Goal: Task Accomplishment & Management: Complete application form

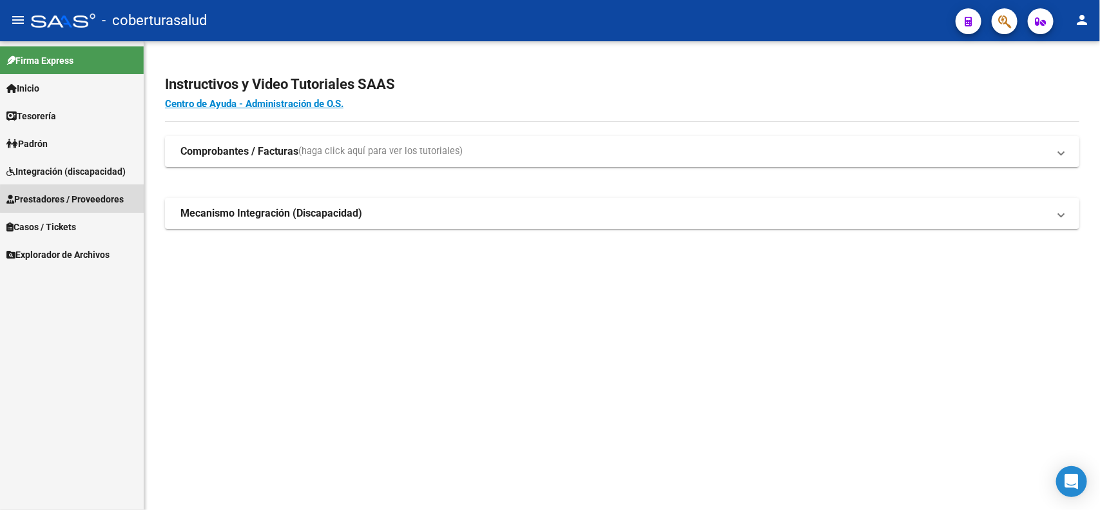
click at [107, 201] on span "Prestadores / Proveedores" at bounding box center [64, 199] width 117 height 14
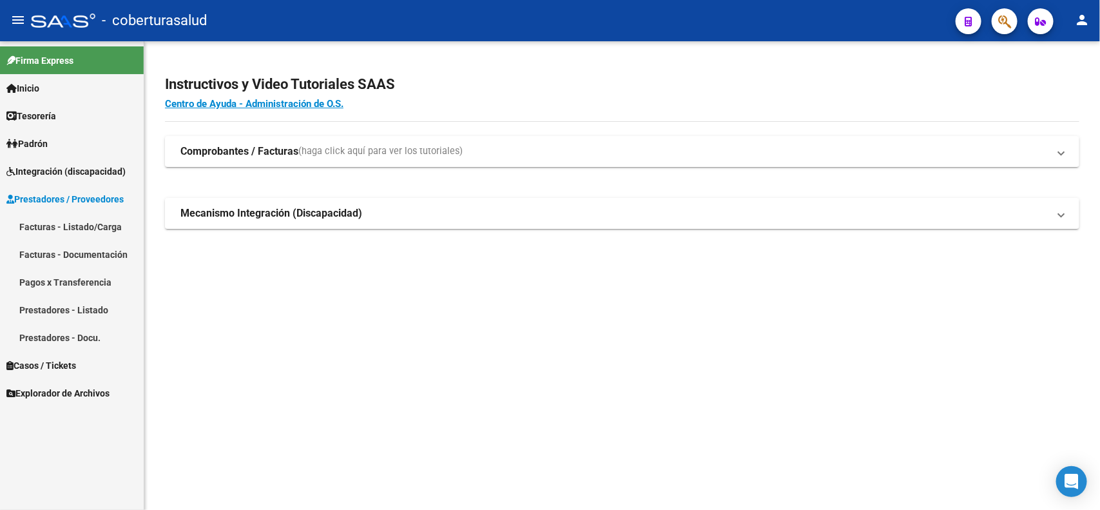
click at [44, 228] on link "Facturas - Listado/Carga" at bounding box center [72, 227] width 144 height 28
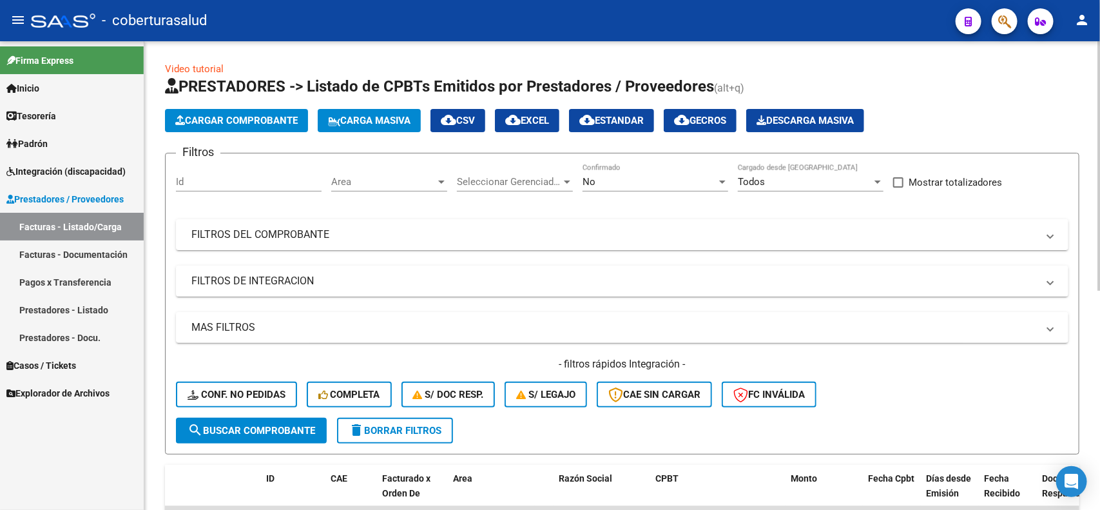
click at [620, 184] on div "No" at bounding box center [650, 182] width 134 height 12
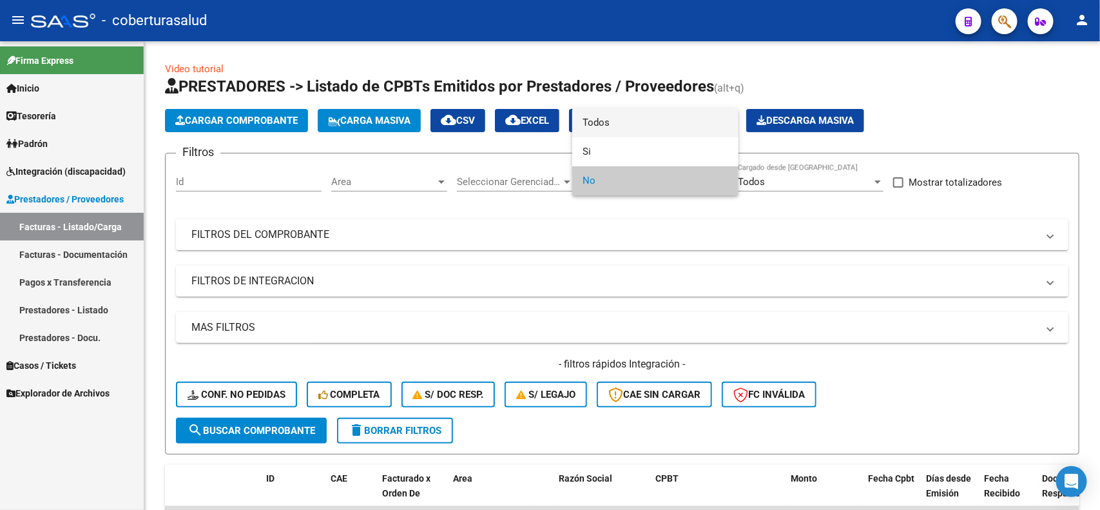
click at [613, 124] on span "Todos" at bounding box center [656, 122] width 146 height 29
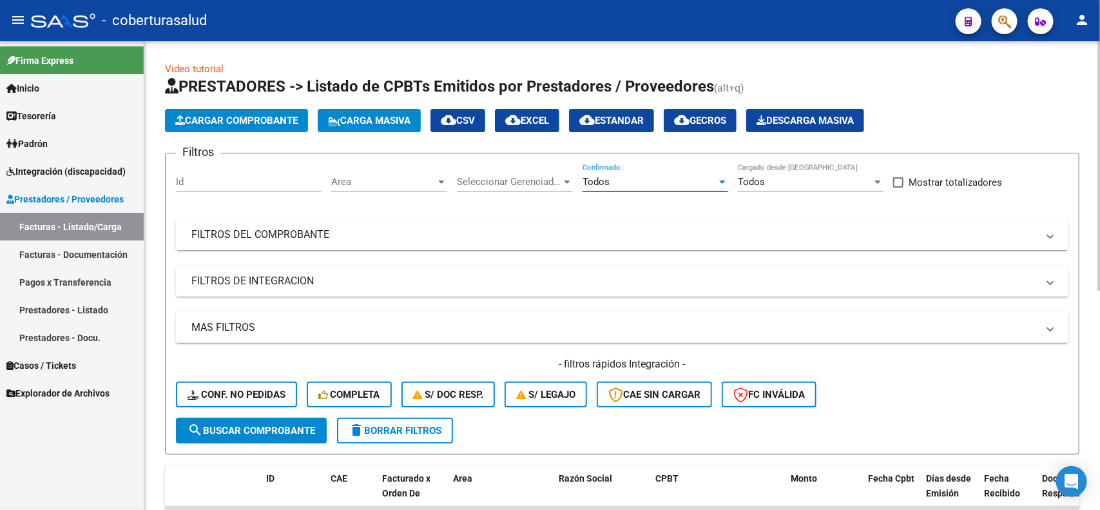
click at [362, 239] on mat-panel-title "FILTROS DEL COMPROBANTE" at bounding box center [614, 235] width 846 height 14
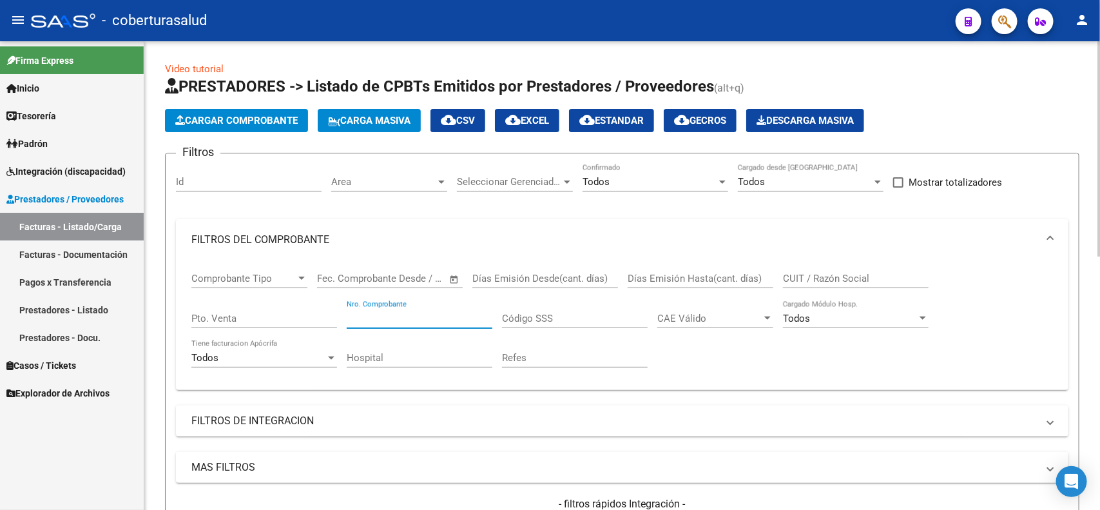
click at [420, 321] on input "Nro. Comprobante" at bounding box center [420, 319] width 146 height 12
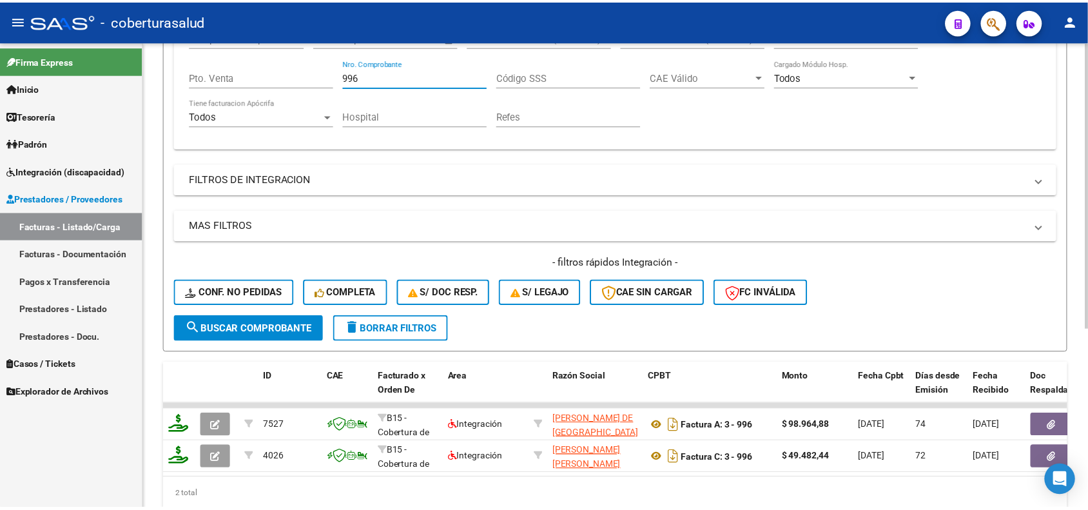
scroll to position [293, 0]
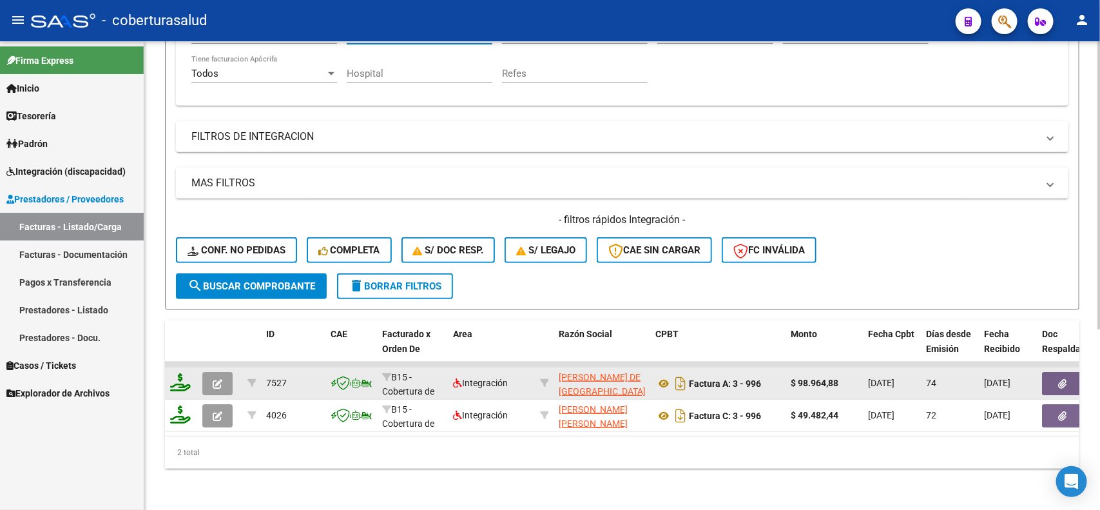
type input "996"
click at [224, 373] on button "button" at bounding box center [217, 383] width 30 height 23
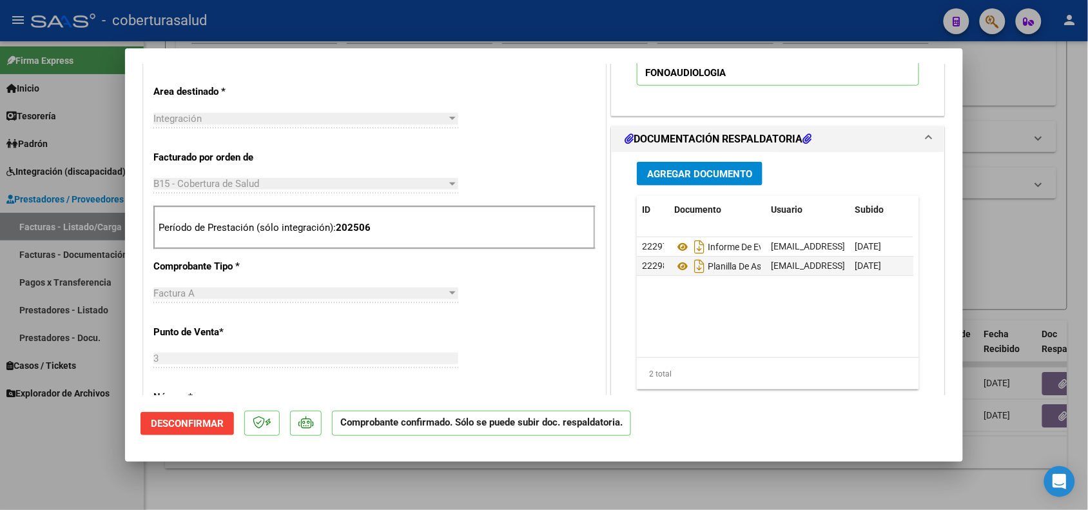
scroll to position [483, 0]
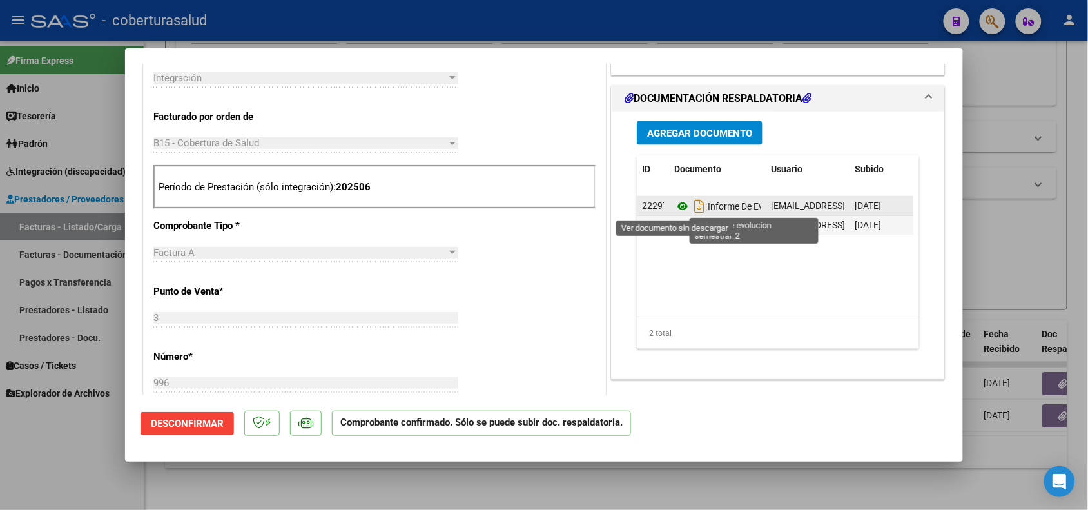
click at [675, 210] on icon at bounding box center [682, 206] width 17 height 15
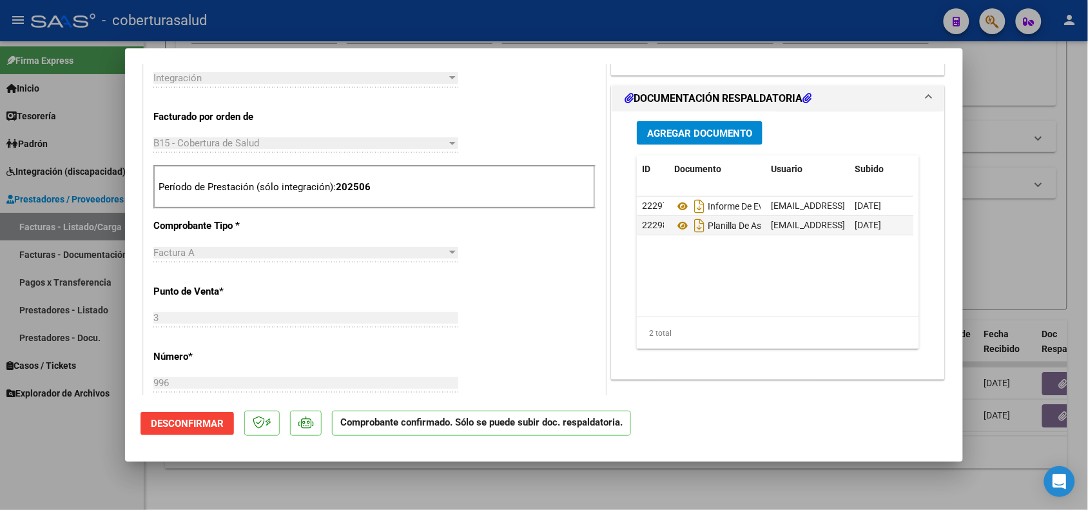
click at [694, 130] on span "Agregar Documento" at bounding box center [699, 134] width 105 height 12
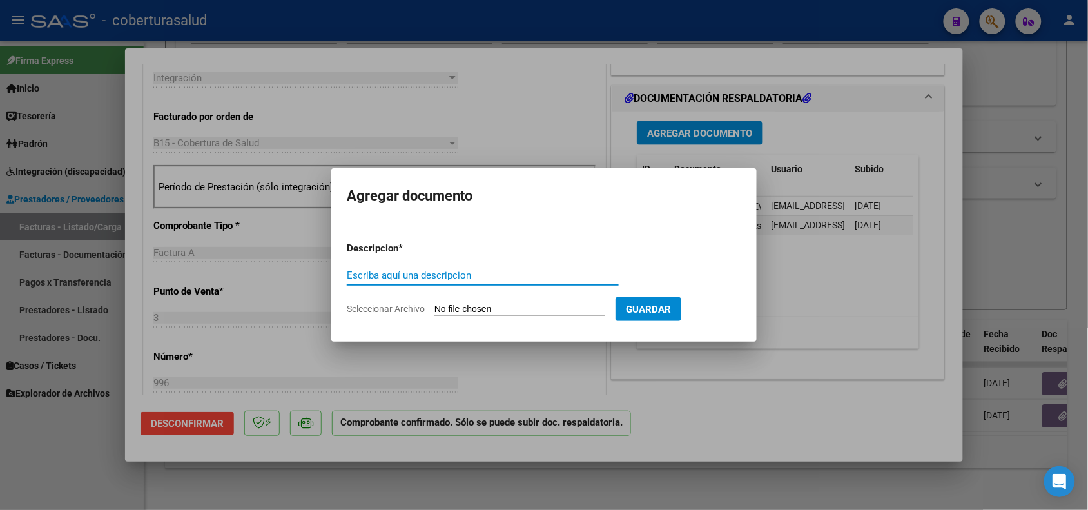
click at [386, 274] on input "Escriba aquí una descripcion" at bounding box center [483, 275] width 272 height 12
type input "INFORME SEMESTRAL CORRECTO"
click at [498, 307] on input "Seleccionar Archivo" at bounding box center [520, 310] width 171 height 12
type input "C:\fakepath\SEMESTRAL [PERSON_NAME][DATE] docx.pdf"
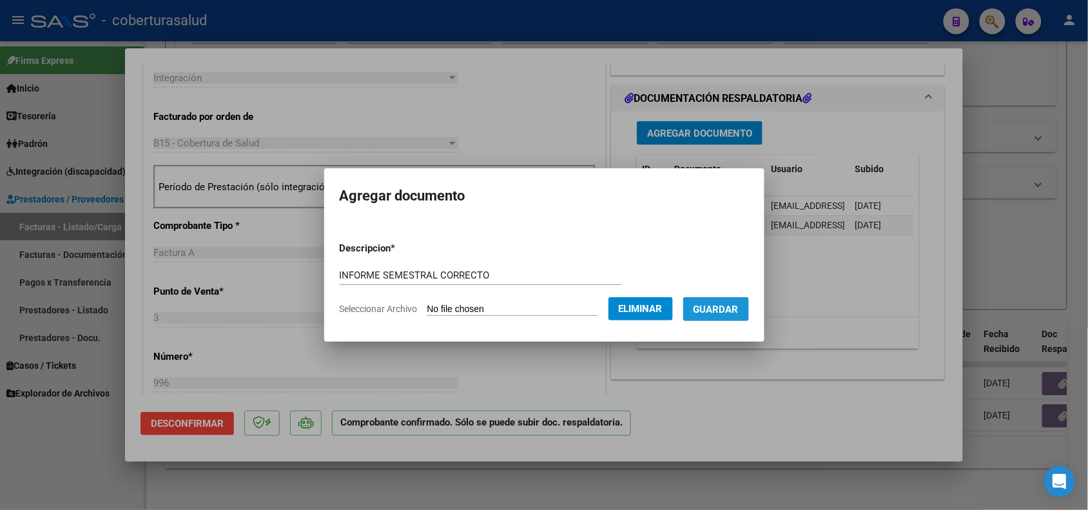
click at [737, 304] on span "Guardar" at bounding box center [716, 310] width 45 height 12
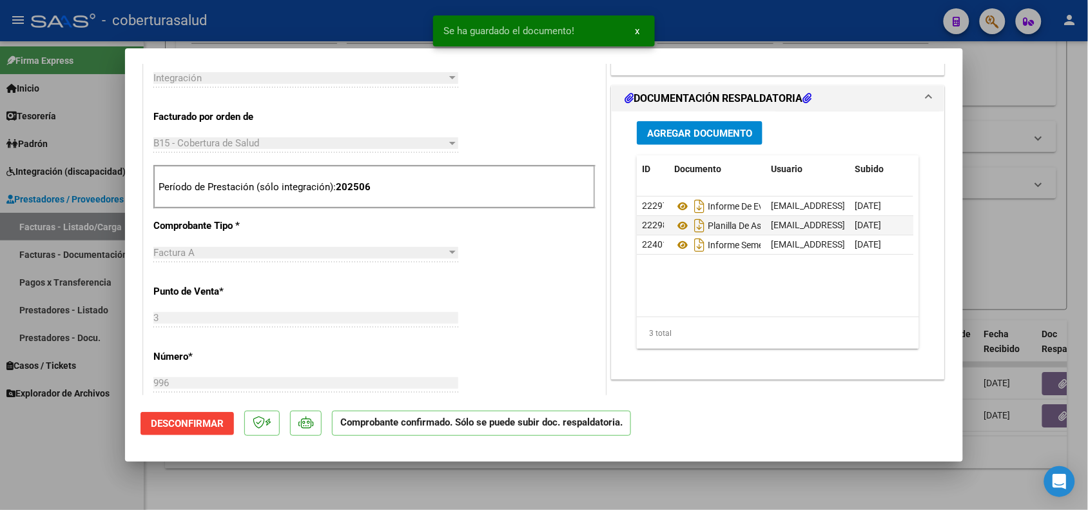
click at [52, 485] on div at bounding box center [544, 255] width 1088 height 510
type input "$ 0,00"
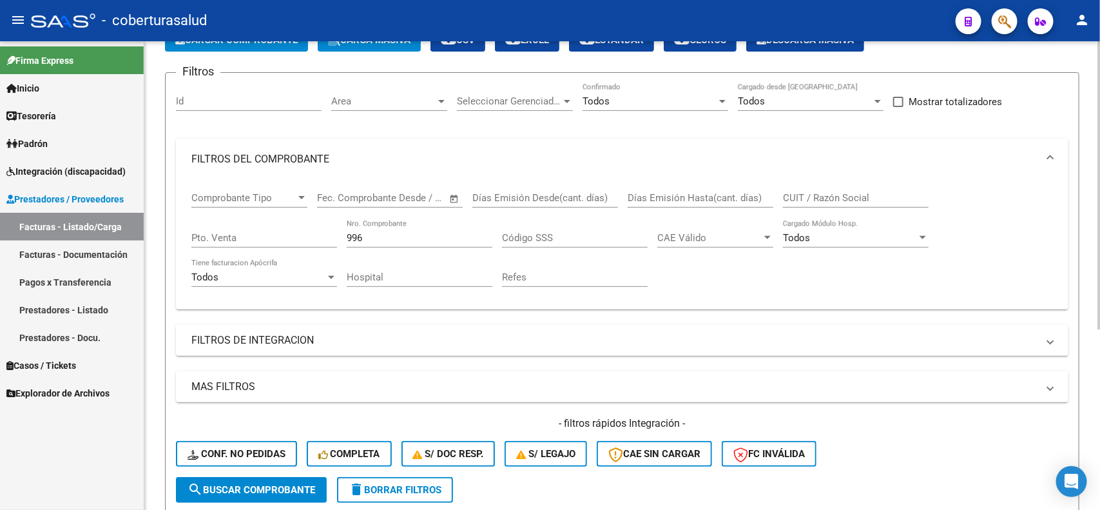
scroll to position [52, 0]
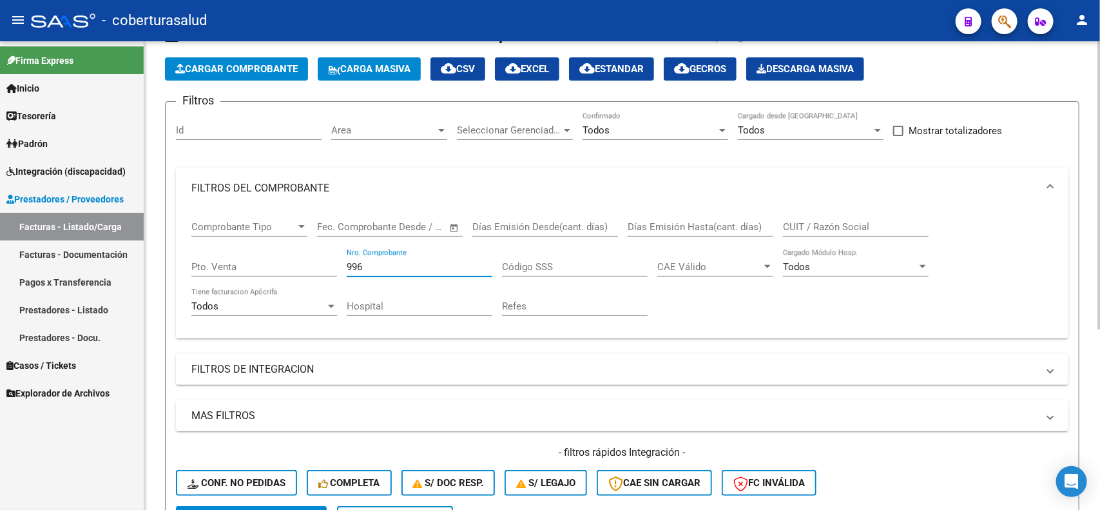
drag, startPoint x: 378, startPoint y: 266, endPoint x: 343, endPoint y: 272, distance: 35.3
click at [343, 272] on div "Comprobante Tipo Comprobante Tipo Fecha inicio – Fecha fin Fec. Comprobante Des…" at bounding box center [622, 268] width 862 height 119
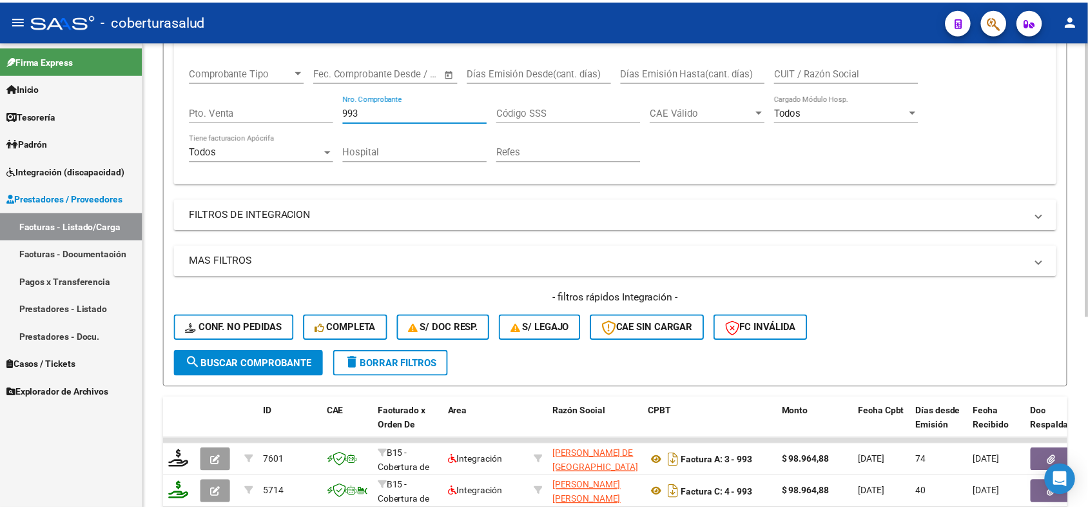
scroll to position [293, 0]
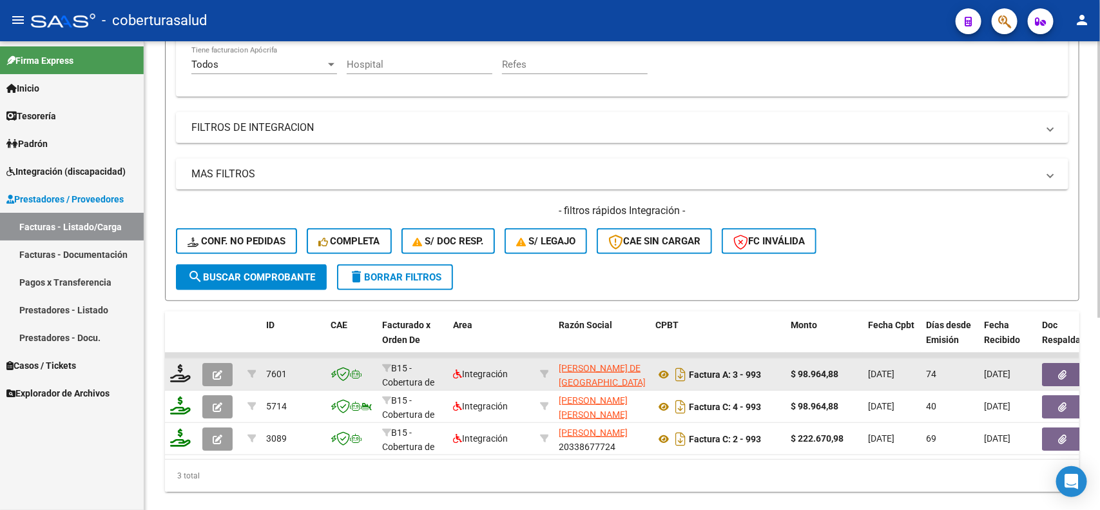
type input "993"
click at [223, 376] on button "button" at bounding box center [217, 374] width 30 height 23
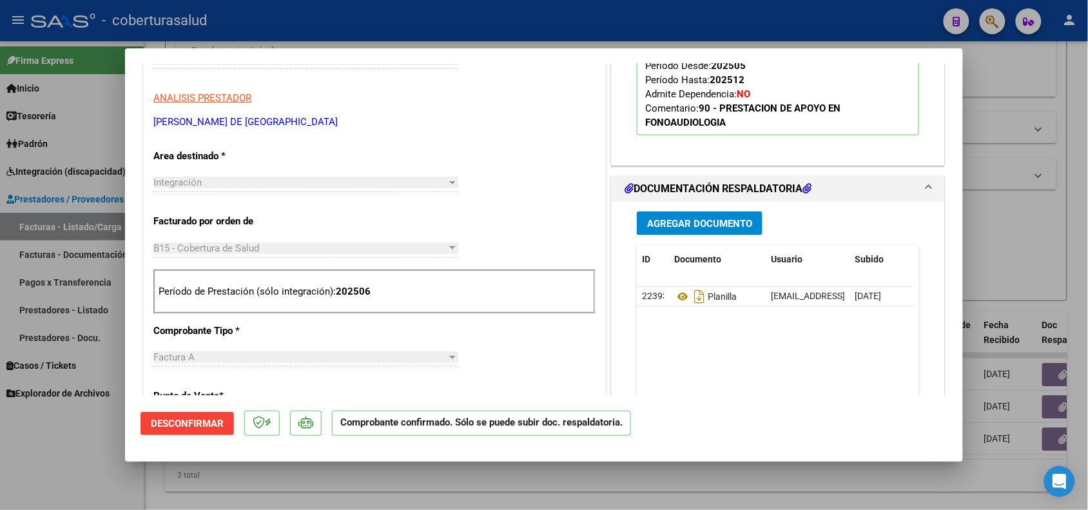
scroll to position [403, 0]
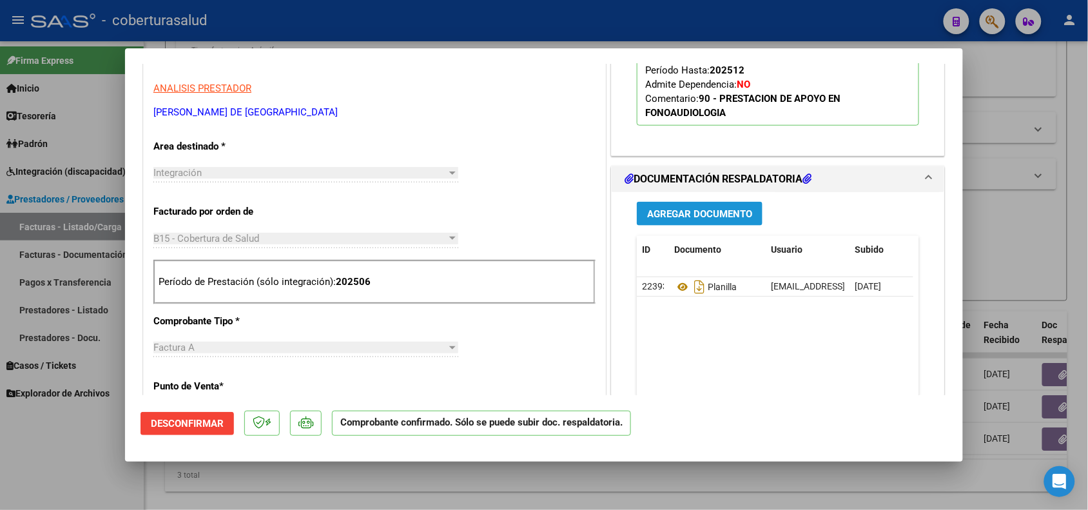
click at [707, 218] on span "Agregar Documento" at bounding box center [699, 214] width 105 height 12
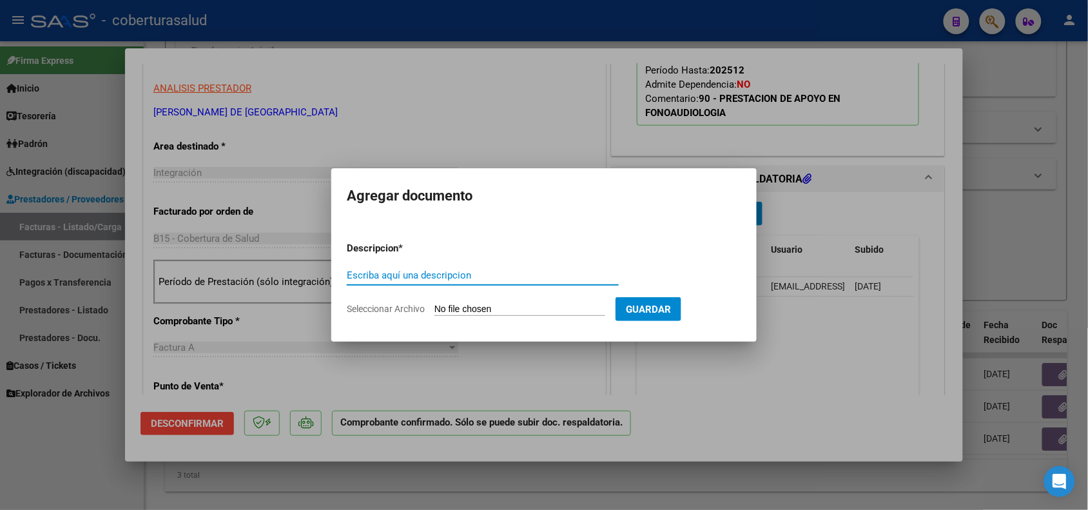
click at [410, 273] on input "Escriba aquí una descripcion" at bounding box center [483, 275] width 272 height 12
type input "O"
type input "INFORME SEMESTRAL"
click at [514, 311] on input "Seleccionar Archivo" at bounding box center [520, 310] width 171 height 12
type input "C:\fakepath\informe semestral [DATE] [PERSON_NAME].pdf"
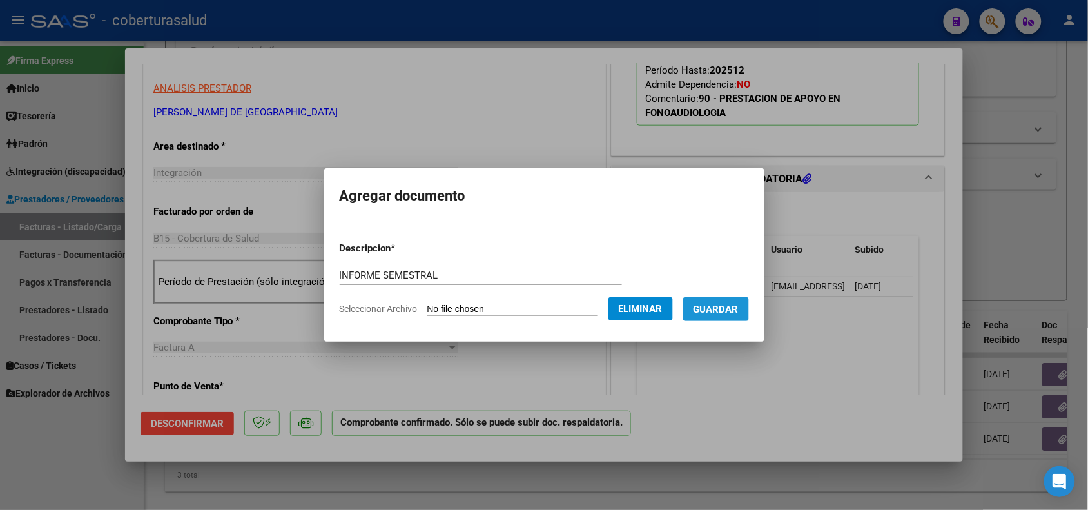
click at [726, 310] on span "Guardar" at bounding box center [716, 310] width 45 height 12
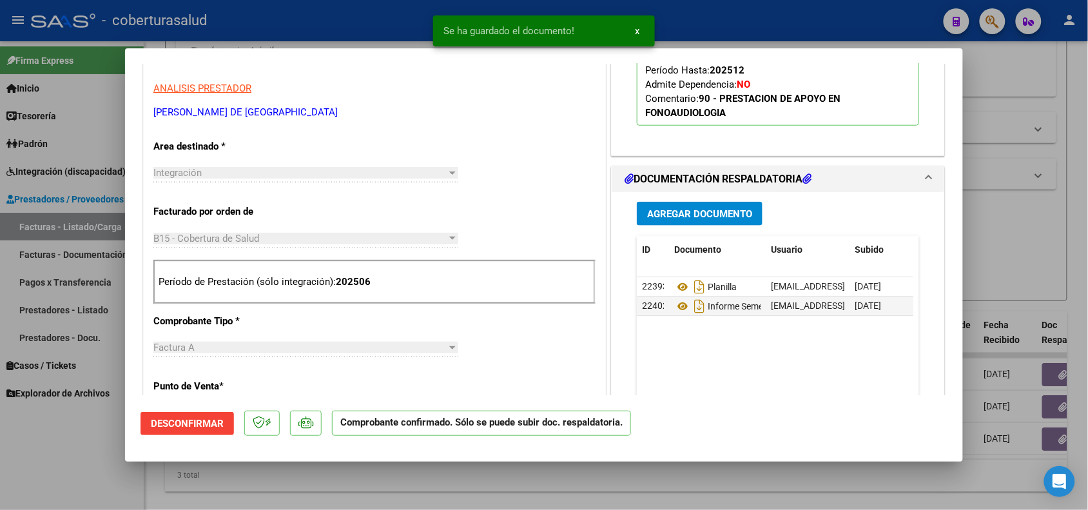
click at [89, 458] on div at bounding box center [544, 255] width 1088 height 510
type input "$ 0,00"
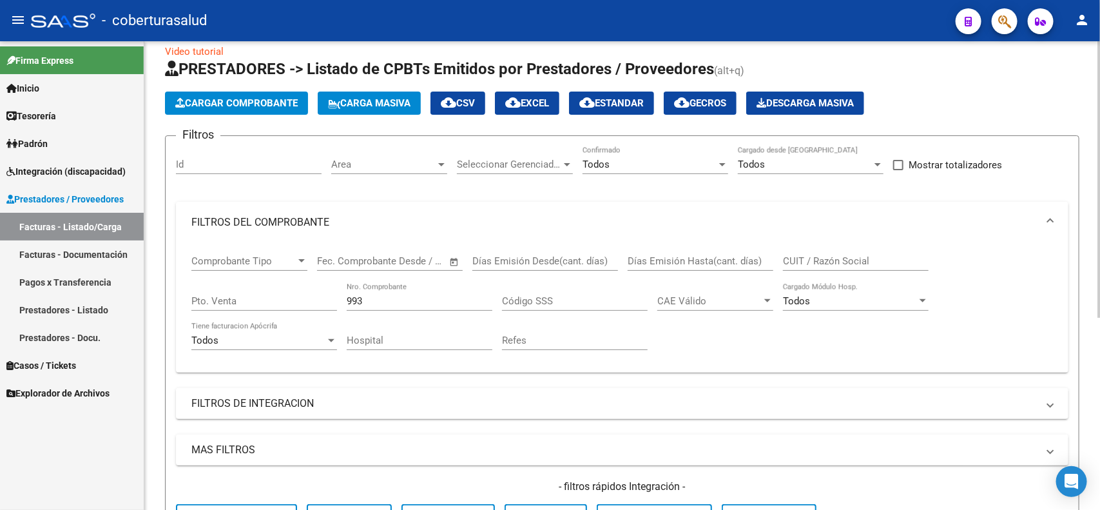
scroll to position [0, 0]
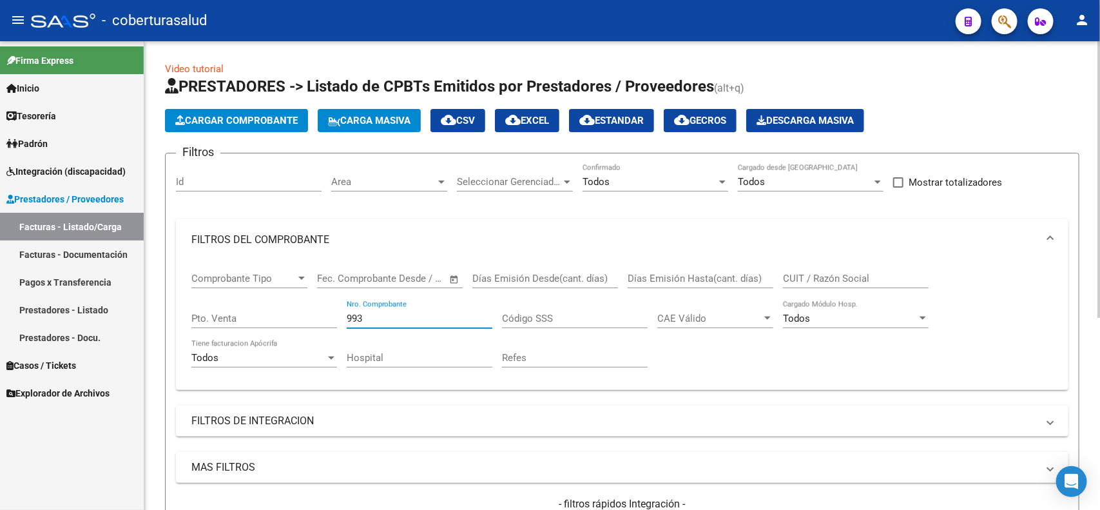
drag, startPoint x: 361, startPoint y: 317, endPoint x: 331, endPoint y: 320, distance: 30.5
click at [331, 320] on div "Comprobante Tipo Comprobante Tipo Fecha inicio – Fecha fin Fec. Comprobante Des…" at bounding box center [622, 319] width 862 height 119
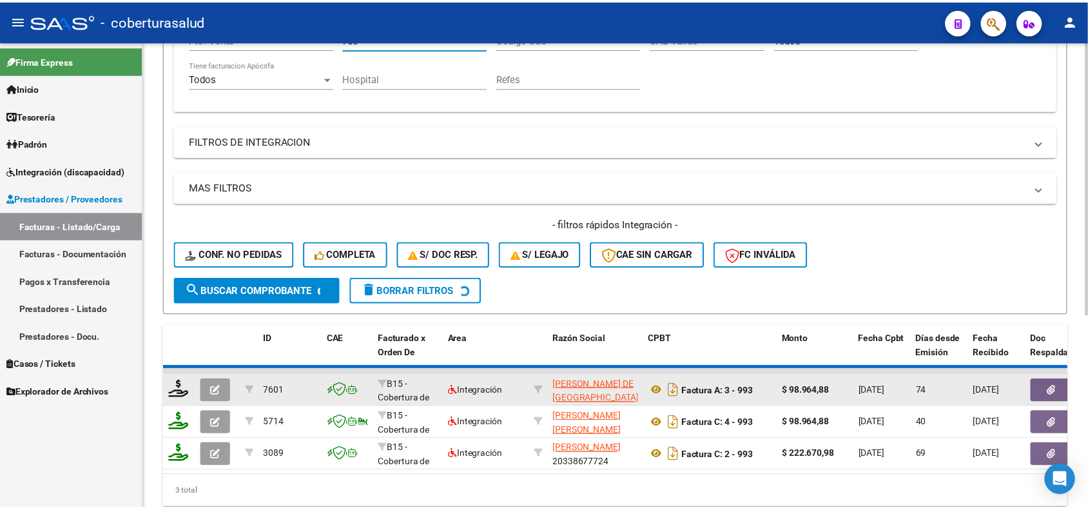
scroll to position [322, 0]
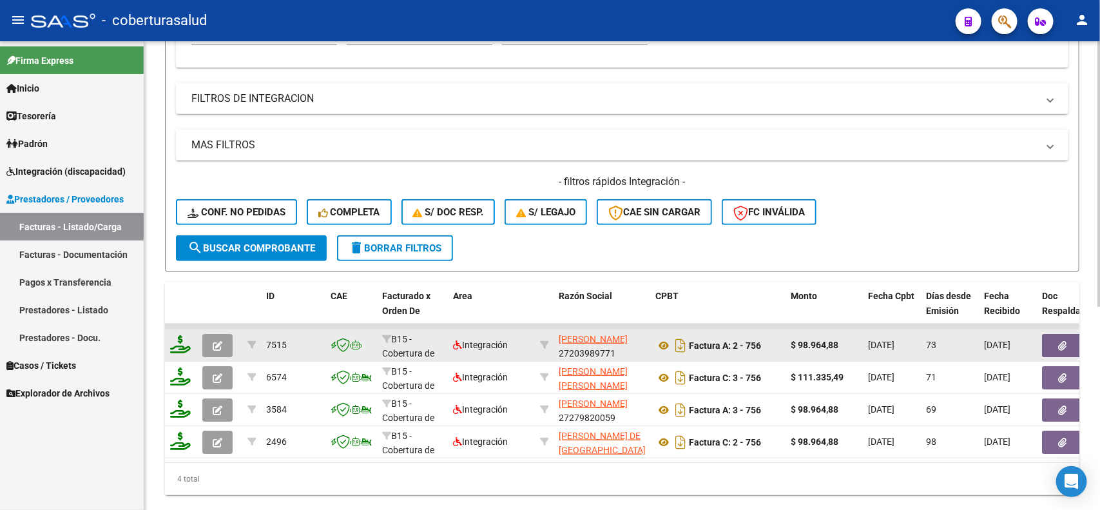
type input "756"
click at [214, 341] on icon "button" at bounding box center [218, 346] width 10 height 10
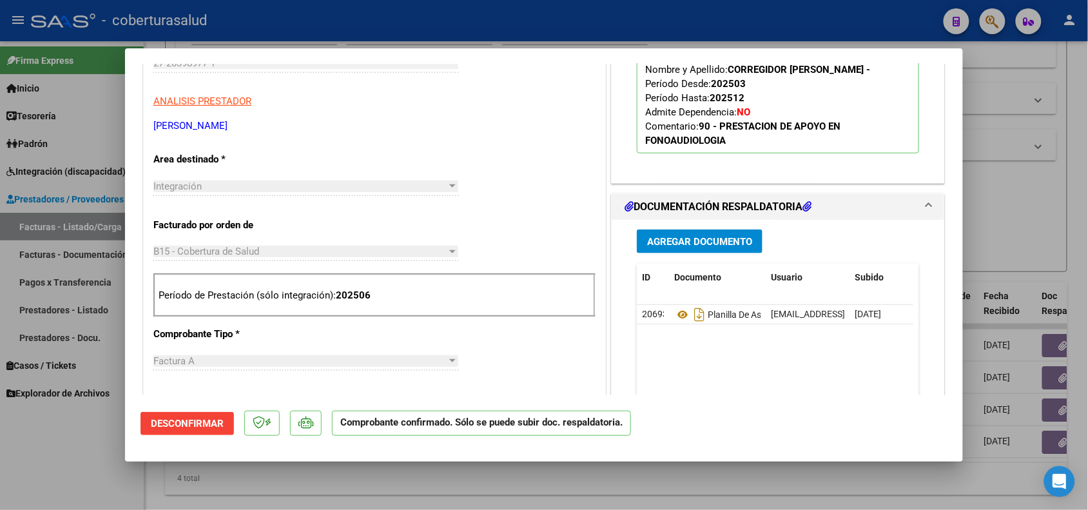
scroll to position [483, 0]
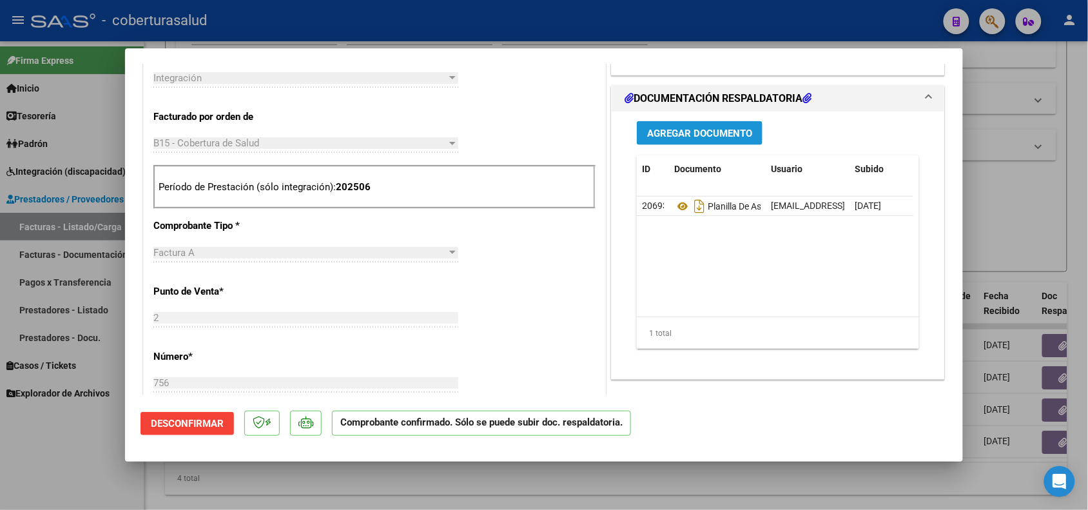
click at [676, 137] on span "Agregar Documento" at bounding box center [699, 134] width 105 height 12
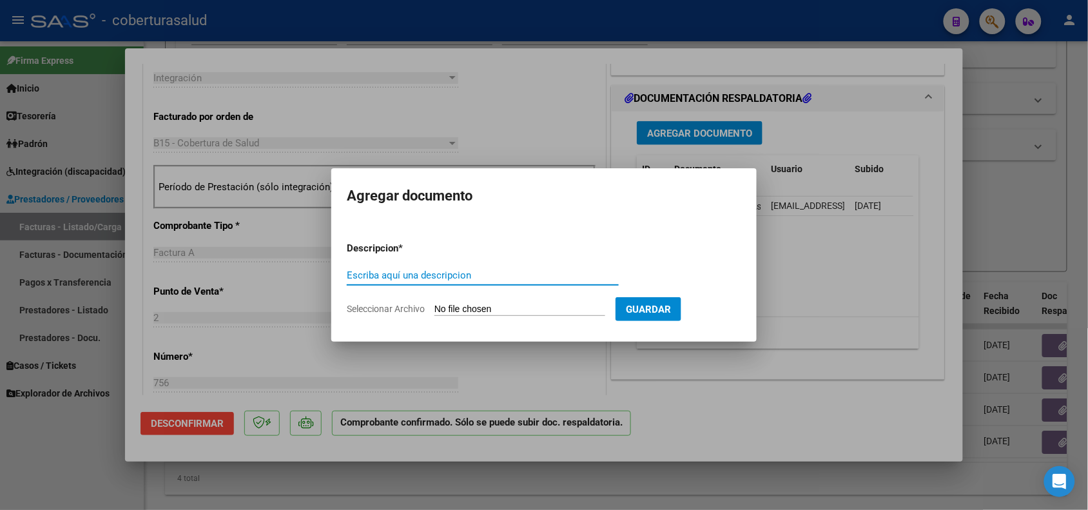
click at [442, 272] on input "Escriba aquí una descripcion" at bounding box center [483, 275] width 272 height 12
type input "U"
type input "INFORME SEMESTRAL"
click at [503, 305] on input "Seleccionar Archivo" at bounding box center [520, 310] width 171 height 12
type input "C:\fakepath\1 semes 25 CORREGIDOR [PERSON_NAME].pdf"
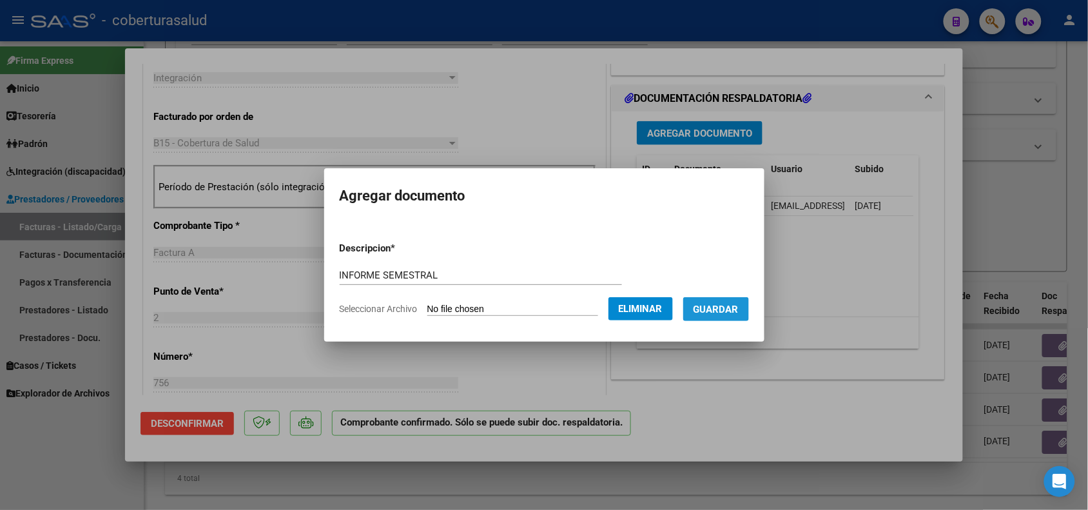
click at [739, 313] on span "Guardar" at bounding box center [716, 310] width 45 height 12
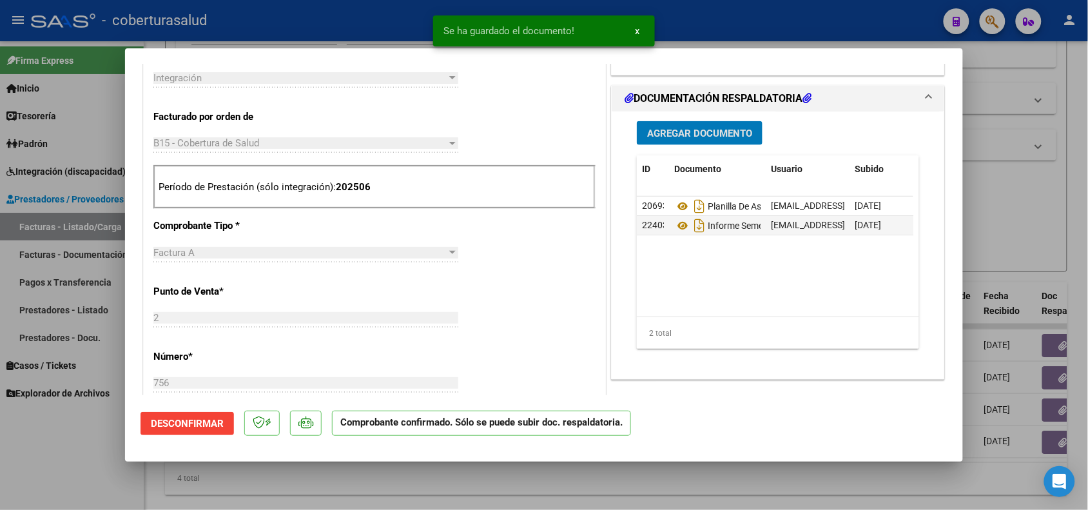
click at [66, 476] on div at bounding box center [544, 255] width 1088 height 510
type input "$ 0,00"
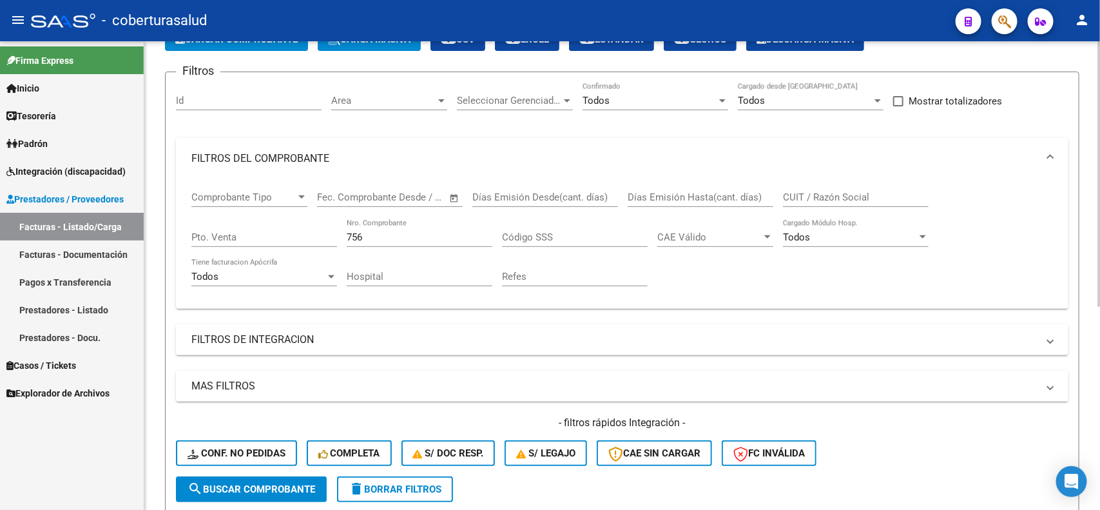
scroll to position [81, 0]
drag, startPoint x: 388, startPoint y: 233, endPoint x: 317, endPoint y: 246, distance: 72.2
click at [317, 246] on div "Comprobante Tipo Comprobante Tipo Fecha inicio – Fecha fin Fec. Comprobante Des…" at bounding box center [622, 239] width 862 height 119
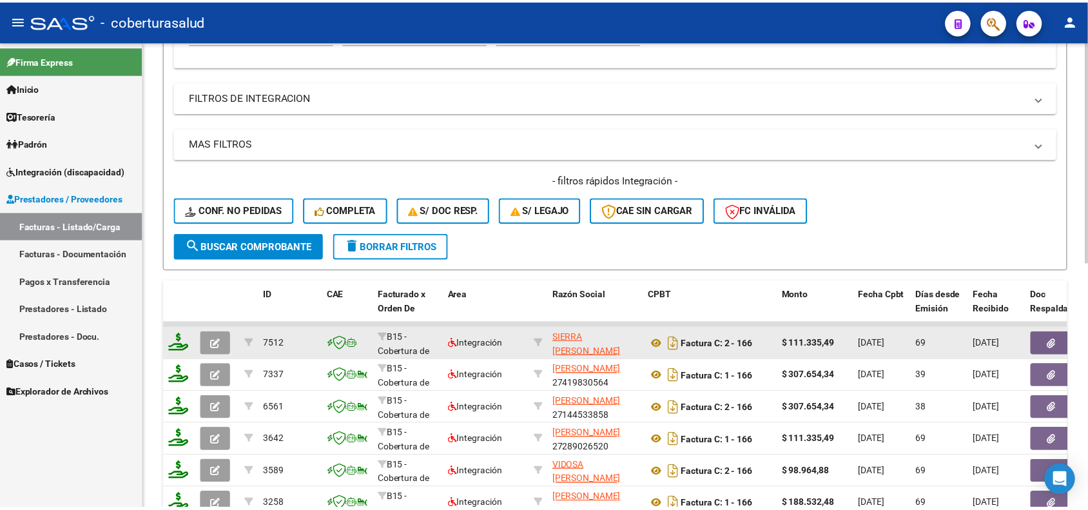
scroll to position [362, 0]
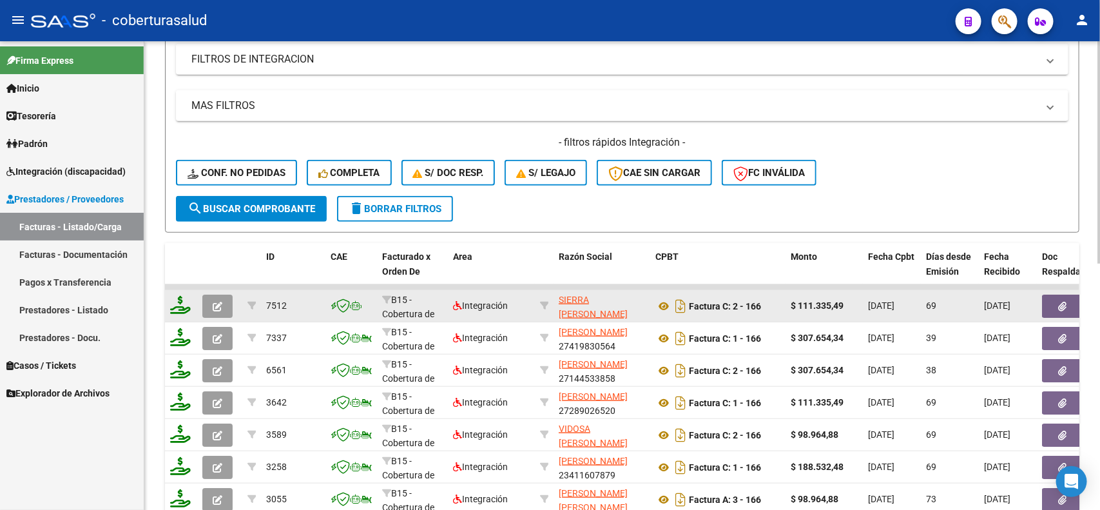
type input "166"
click at [213, 302] on icon "button" at bounding box center [218, 307] width 10 height 10
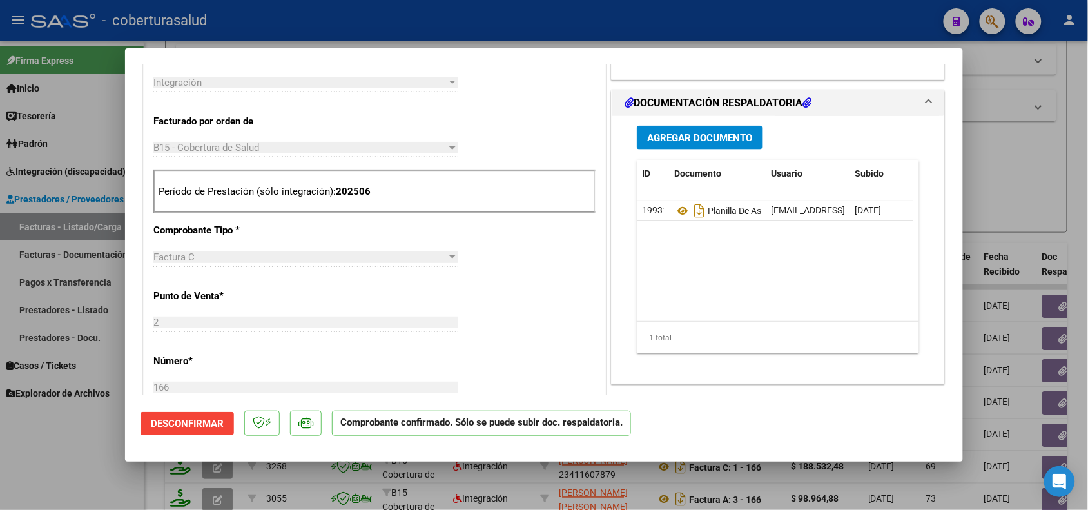
scroll to position [483, 0]
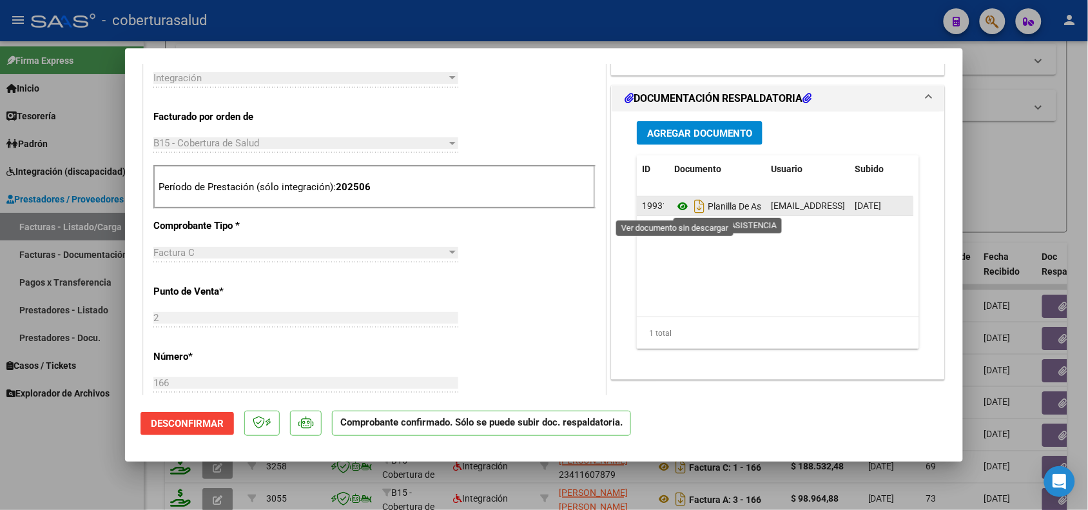
click at [676, 204] on icon at bounding box center [682, 206] width 17 height 15
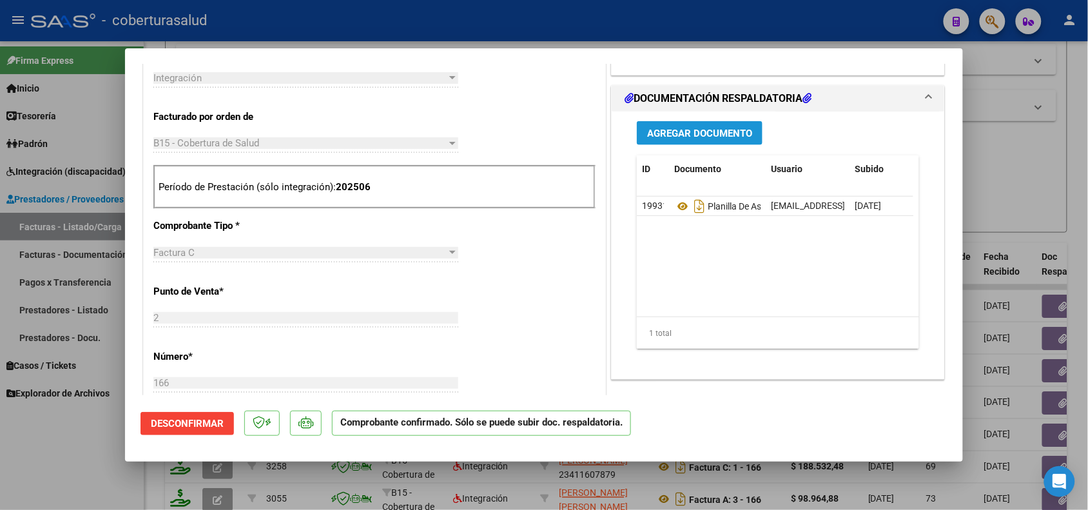
click at [689, 133] on span "Agregar Documento" at bounding box center [699, 134] width 105 height 12
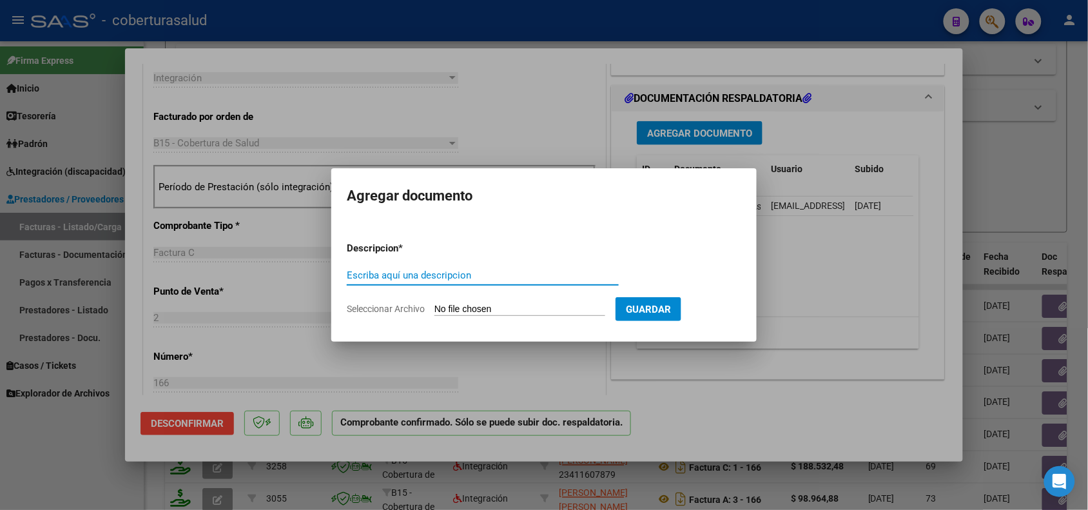
click at [453, 278] on input "Escriba aquí una descripcion" at bounding box center [483, 275] width 272 height 12
type input "INFORME SEMESTRAL"
click at [463, 304] on input "Seleccionar Archivo" at bounding box center [520, 310] width 171 height 12
type input "C:\fakepath\SIERRA - INF.pdf"
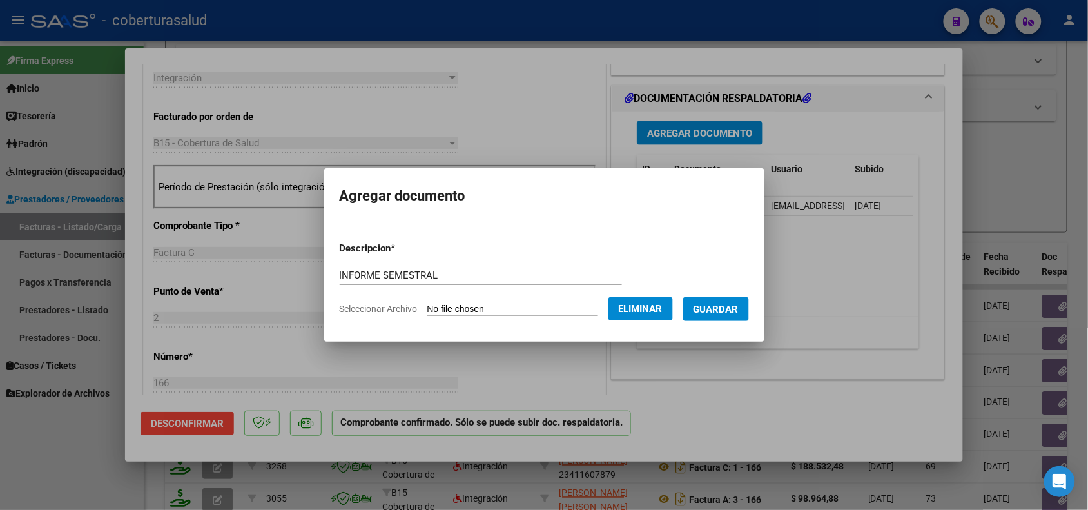
click at [739, 313] on span "Guardar" at bounding box center [716, 310] width 45 height 12
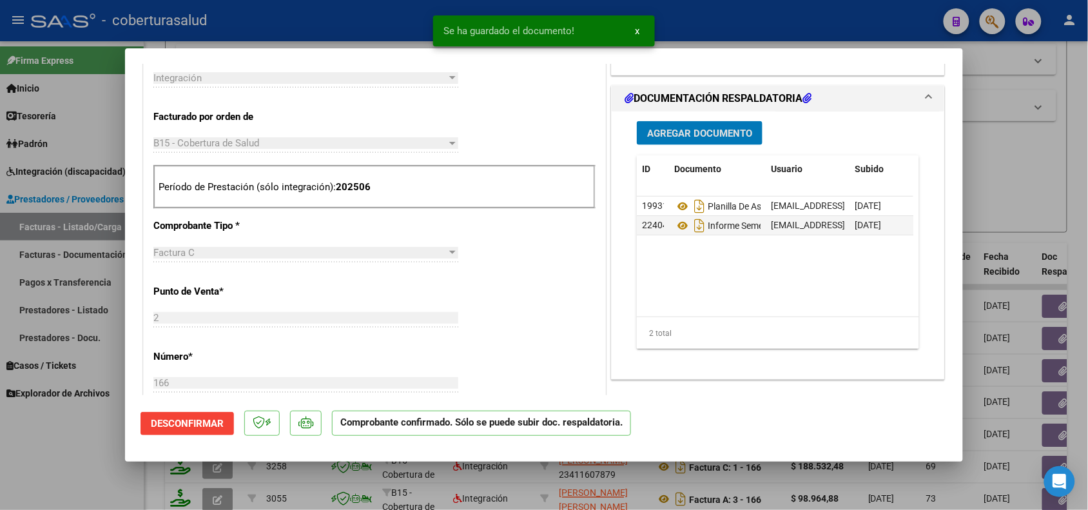
click at [104, 463] on div at bounding box center [544, 255] width 1088 height 510
type input "$ 0,00"
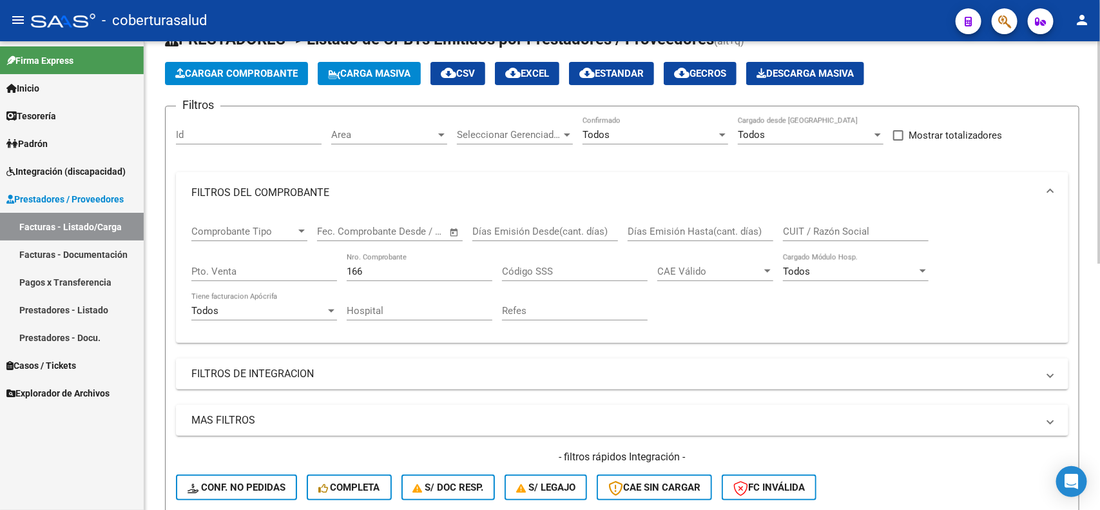
scroll to position [39, 0]
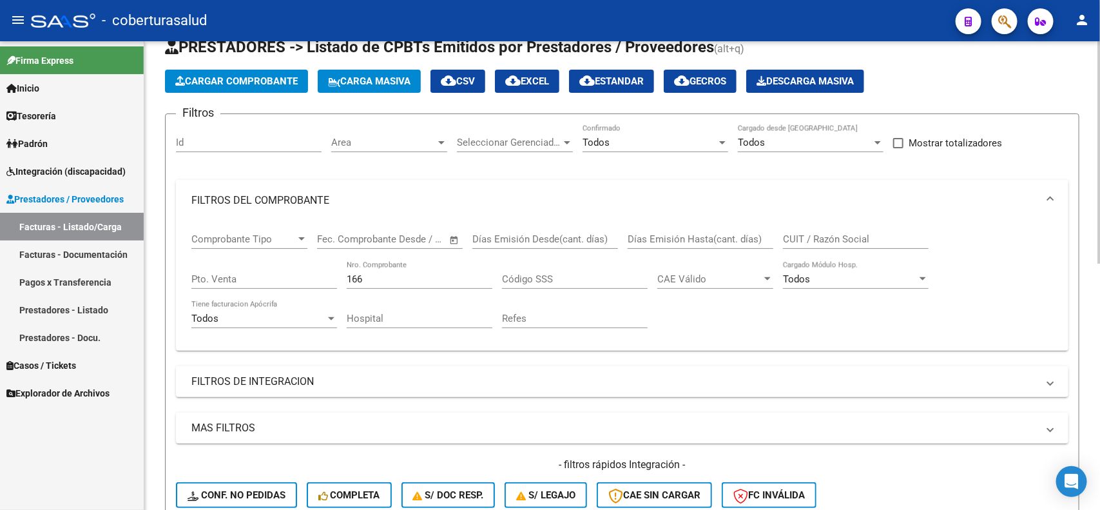
click at [356, 275] on input "166" at bounding box center [420, 279] width 146 height 12
drag, startPoint x: 366, startPoint y: 275, endPoint x: 335, endPoint y: 272, distance: 31.1
click at [335, 272] on div "Comprobante Tipo Comprobante Tipo Fecha inicio – Fecha fin Fec. Comprobante Des…" at bounding box center [622, 280] width 862 height 119
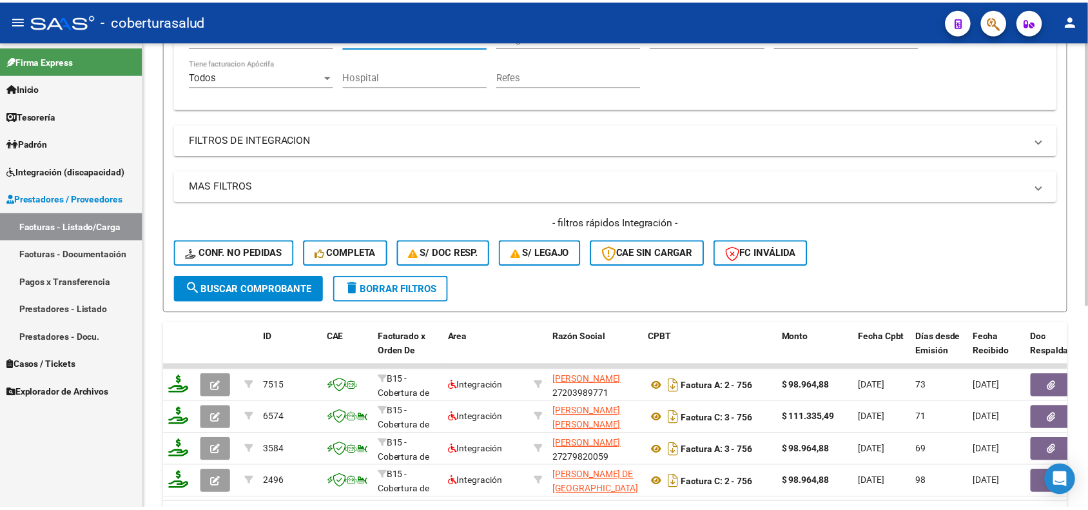
scroll to position [358, 0]
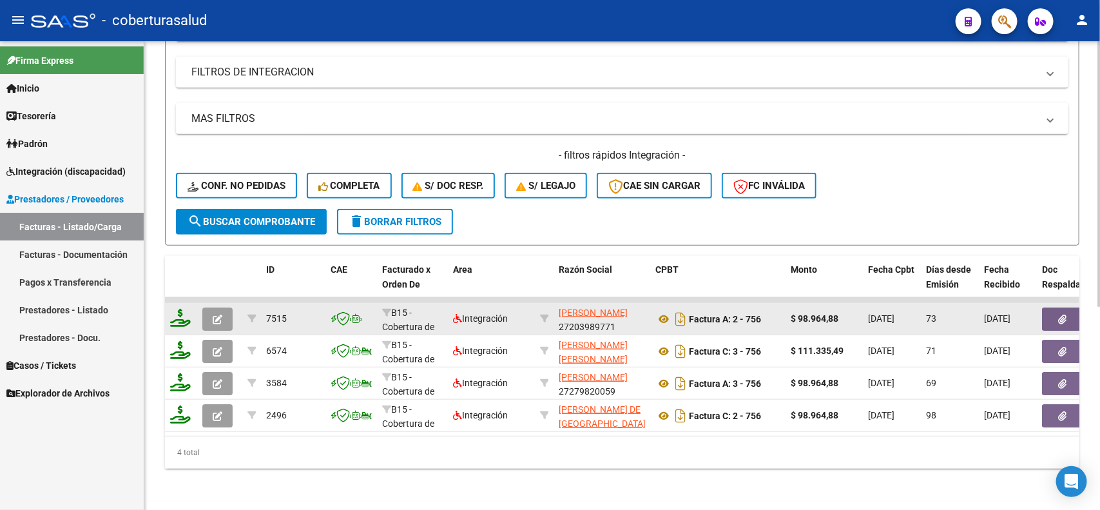
type input "756"
click at [198, 303] on datatable-body-cell at bounding box center [219, 319] width 45 height 32
click at [203, 308] on button "button" at bounding box center [217, 319] width 30 height 23
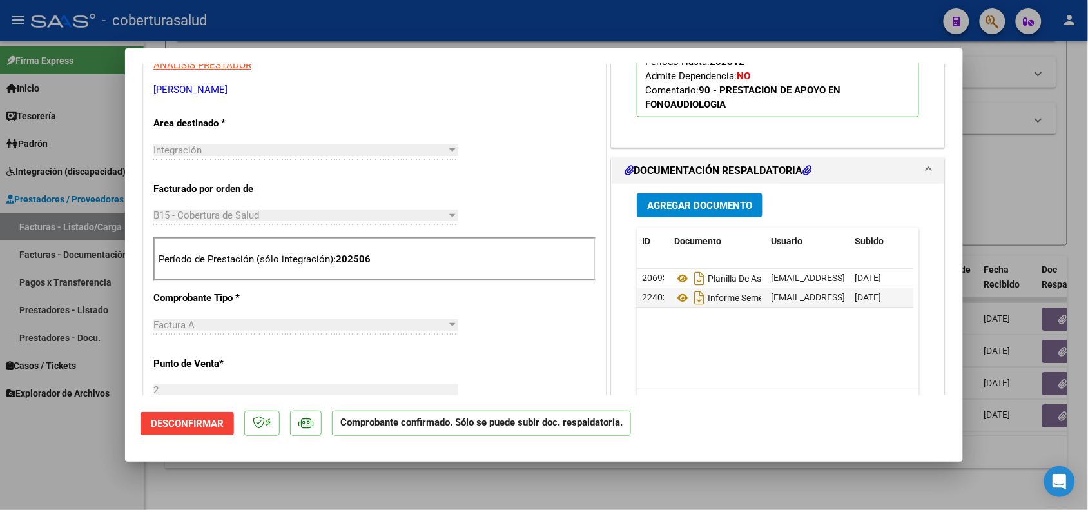
scroll to position [483, 0]
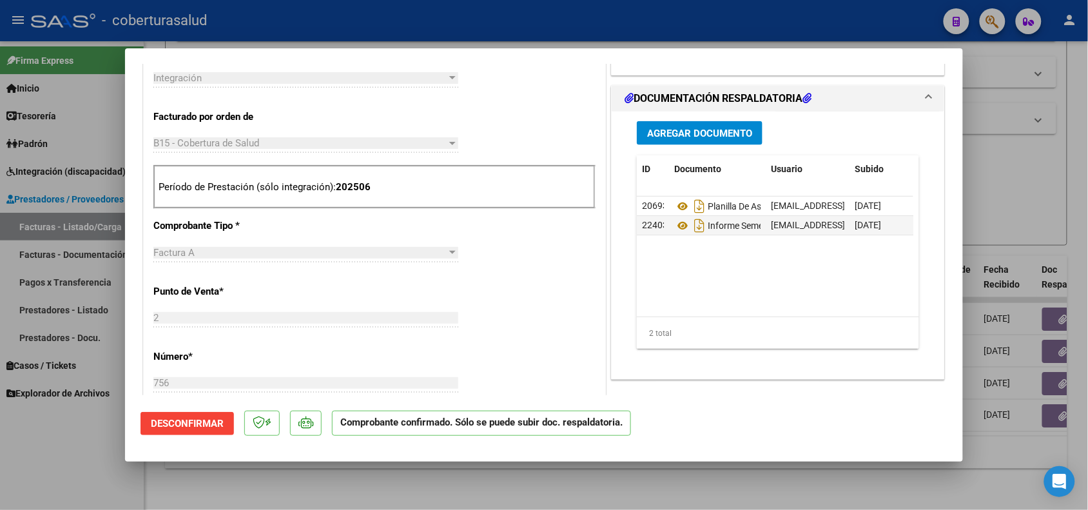
click at [1003, 170] on div at bounding box center [544, 255] width 1088 height 510
type input "$ 0,00"
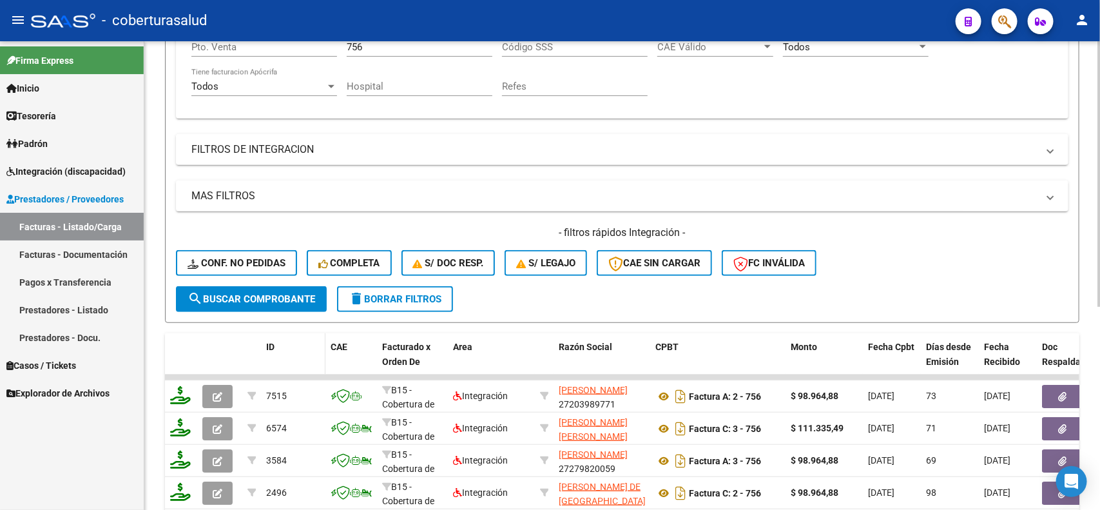
scroll to position [197, 0]
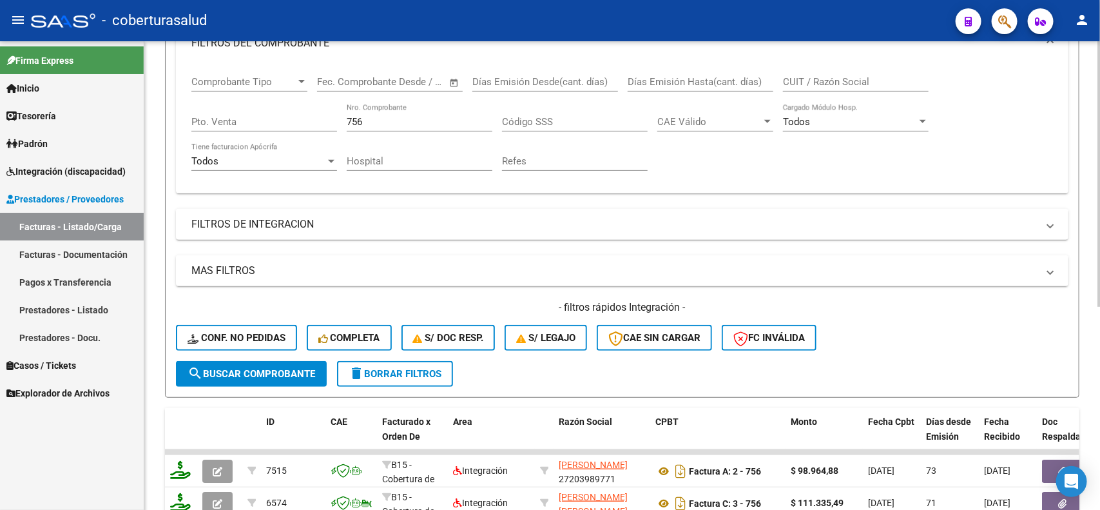
drag, startPoint x: 369, startPoint y: 128, endPoint x: 332, endPoint y: 123, distance: 37.7
click at [332, 123] on div "Comprobante Tipo Comprobante Tipo Fecha inicio – Fecha fin Fec. Comprobante Des…" at bounding box center [622, 123] width 862 height 119
click at [395, 117] on input "756" at bounding box center [420, 122] width 146 height 12
click at [336, 117] on div "Comprobante Tipo Comprobante Tipo Fecha inicio – Fecha fin Fec. Comprobante Des…" at bounding box center [622, 123] width 862 height 119
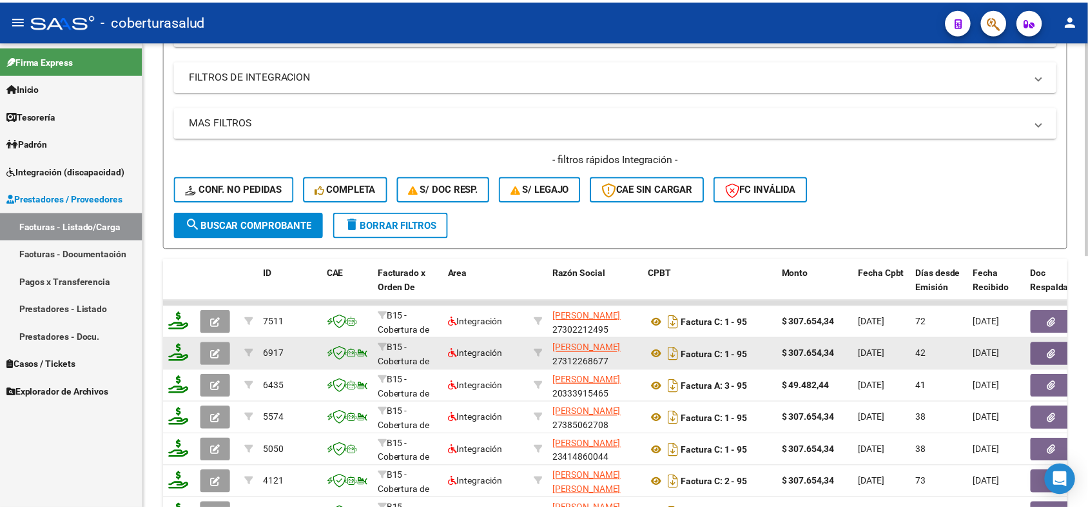
scroll to position [358, 0]
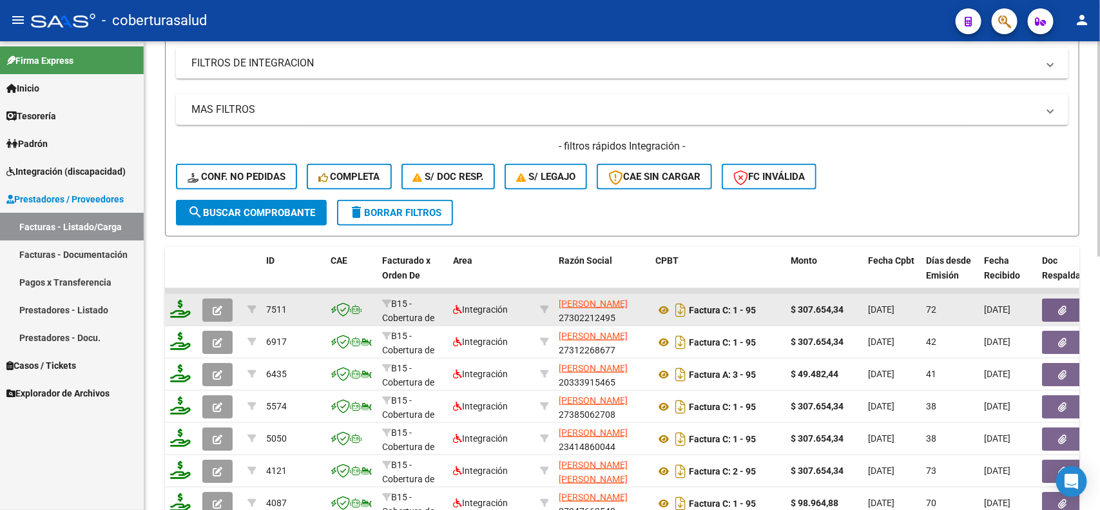
type input "95"
click at [217, 304] on span "button" at bounding box center [218, 310] width 10 height 12
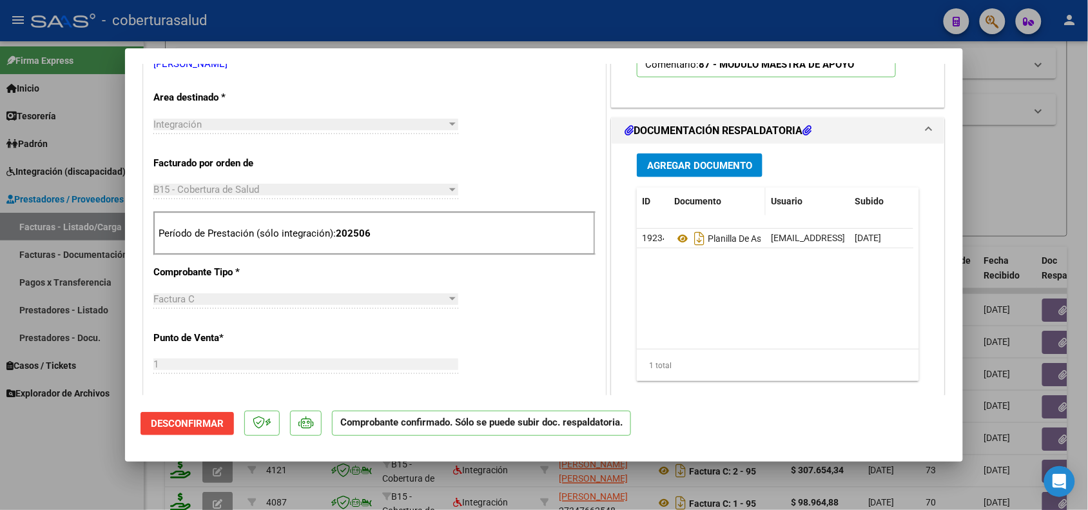
scroll to position [483, 0]
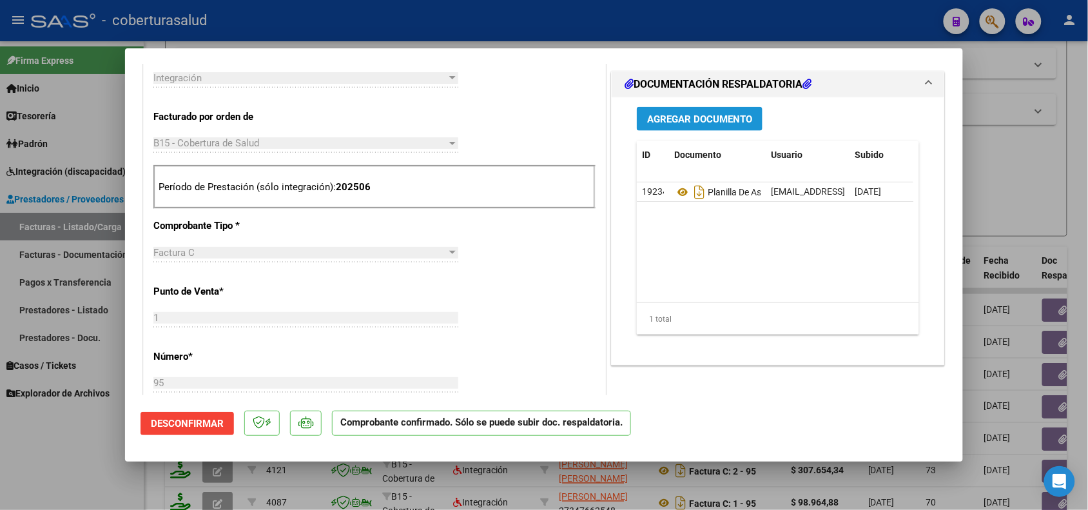
click at [698, 117] on span "Agregar Documento" at bounding box center [699, 119] width 105 height 12
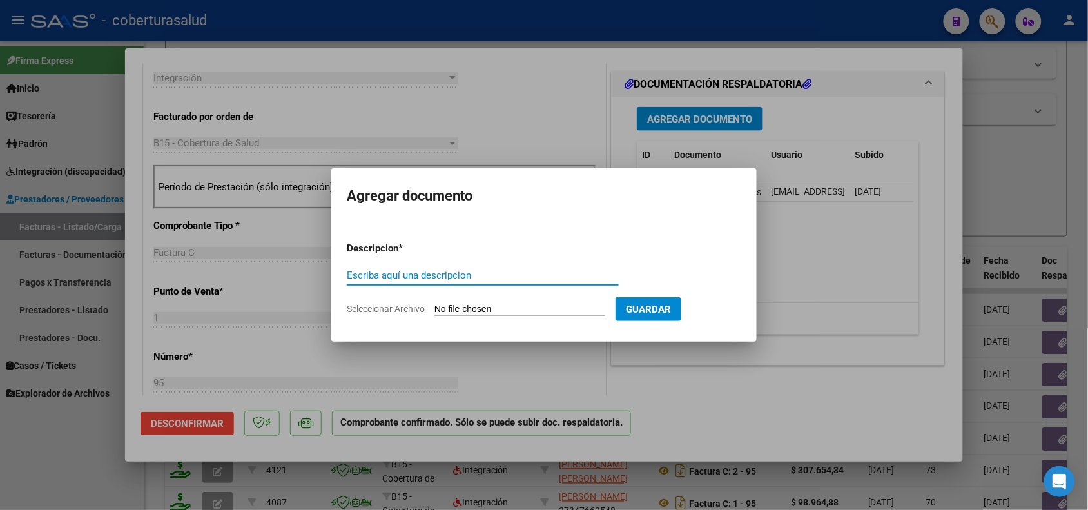
click at [393, 279] on input "Escriba aquí una descripcion" at bounding box center [483, 275] width 272 height 12
type input "INFORME SEMESTRAL"
click at [487, 311] on input "Seleccionar Archivo" at bounding box center [520, 310] width 171 height 12
type input "C:\fakepath\[PERSON_NAME] - INF.pdf"
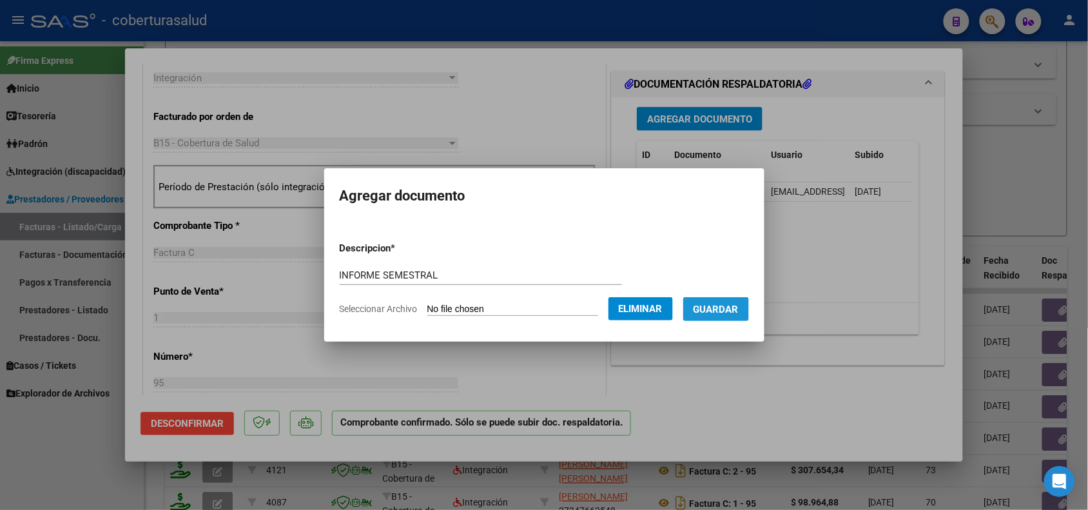
click at [739, 313] on span "Guardar" at bounding box center [716, 310] width 45 height 12
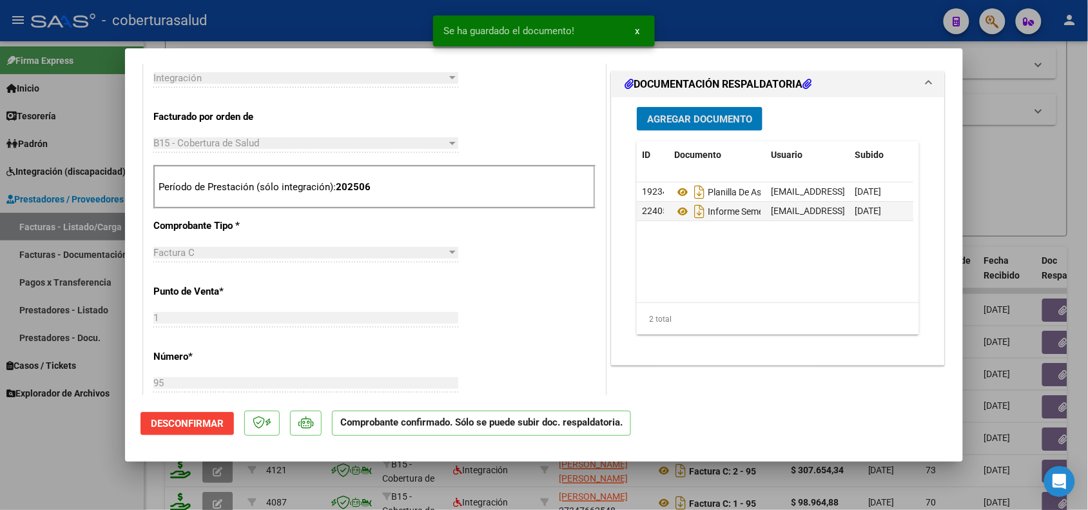
click at [63, 463] on div at bounding box center [544, 255] width 1088 height 510
type input "$ 0,00"
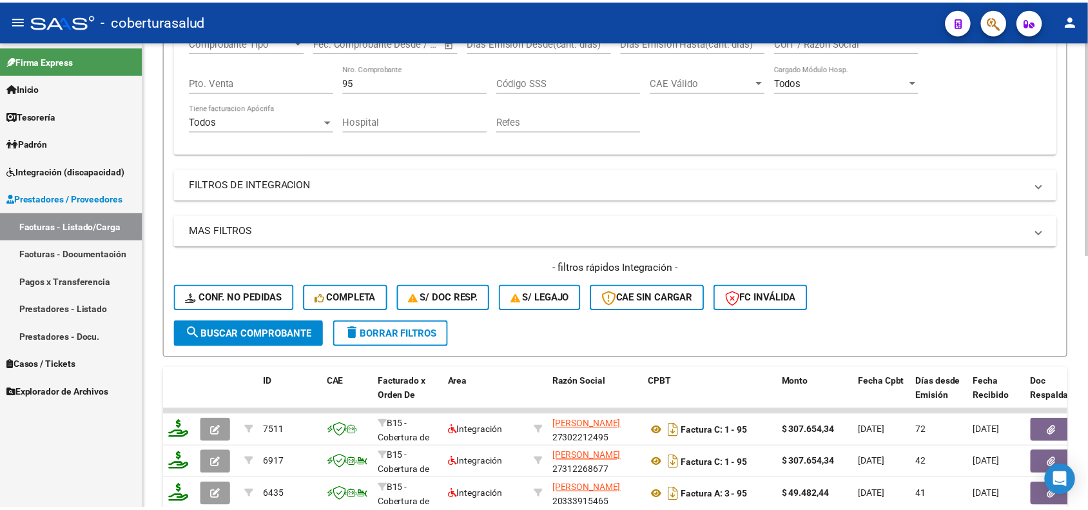
scroll to position [197, 0]
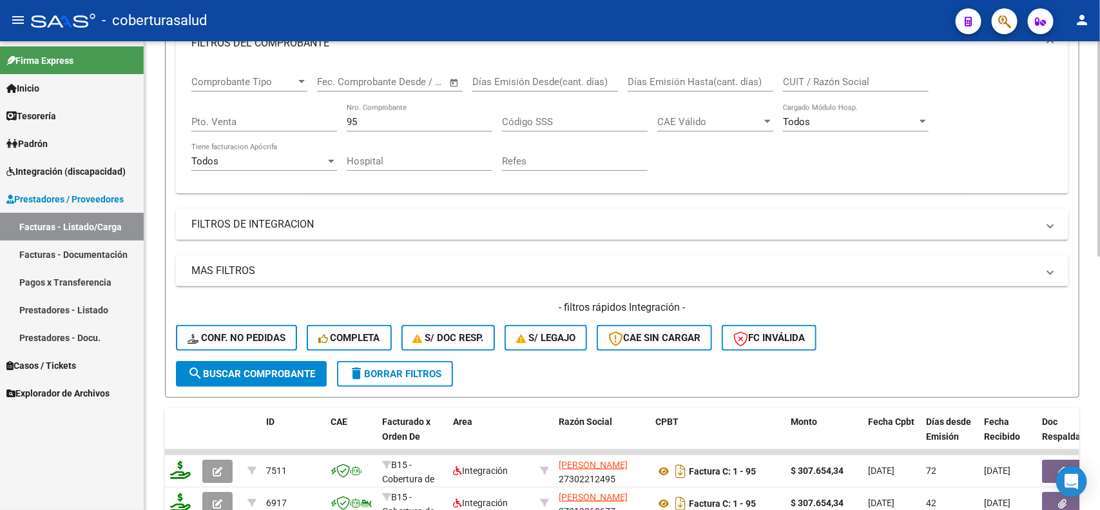
click at [344, 121] on div "Comprobante Tipo Comprobante Tipo Fecha inicio – Fecha fin Fec. Comprobante Des…" at bounding box center [622, 123] width 862 height 119
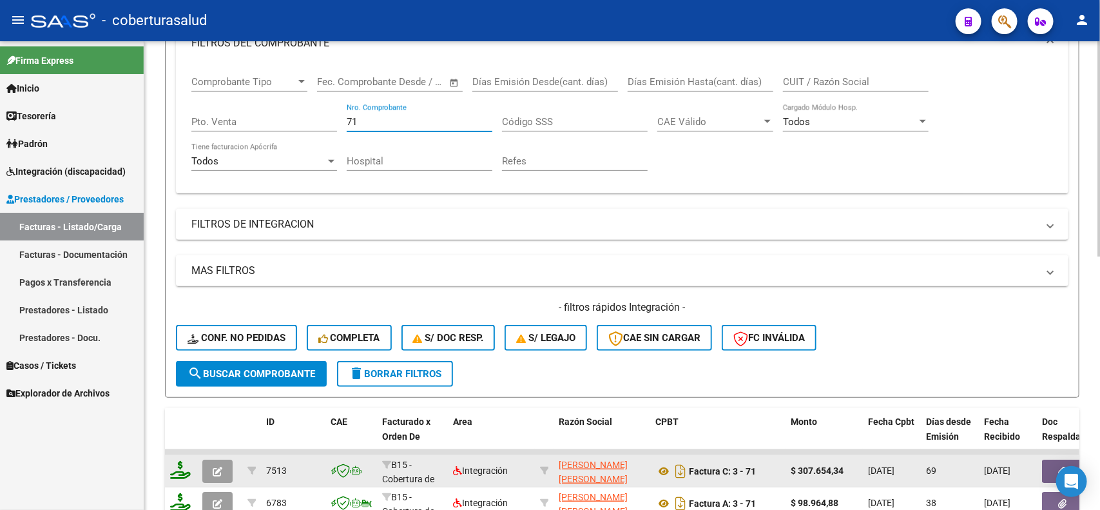
type input "71"
click at [236, 462] on div at bounding box center [219, 471] width 35 height 23
click at [221, 471] on icon "button" at bounding box center [218, 472] width 10 height 10
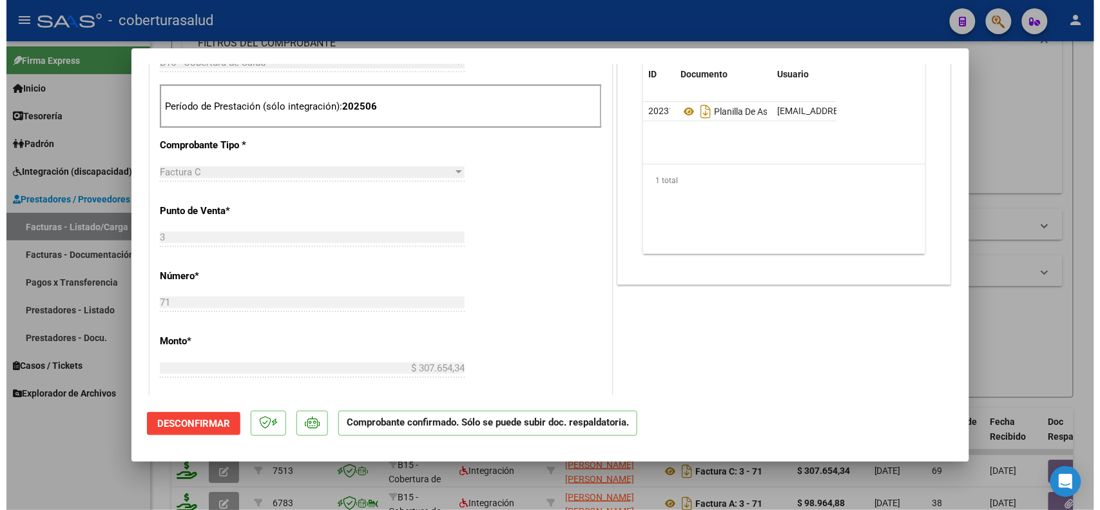
scroll to position [483, 0]
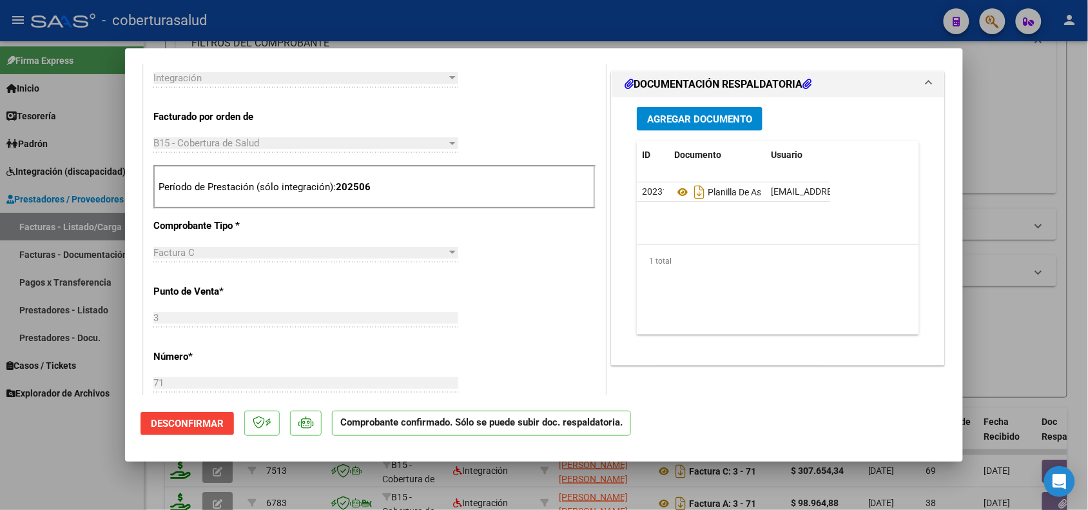
click at [669, 115] on span "Agregar Documento" at bounding box center [699, 119] width 105 height 12
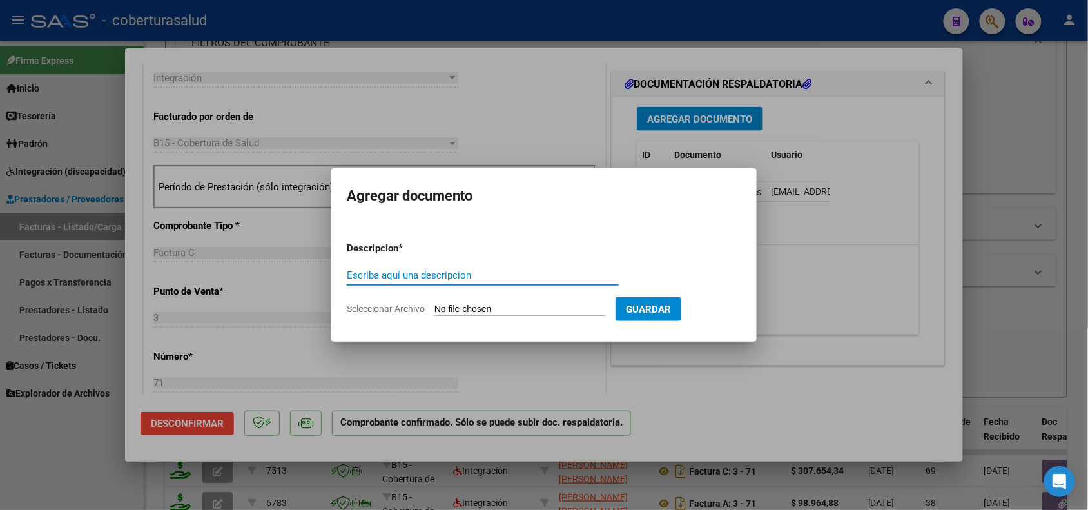
click at [400, 268] on div "Escriba aquí una descripcion" at bounding box center [483, 275] width 272 height 19
click at [395, 274] on input "Escriba aquí una descripcion" at bounding box center [483, 275] width 272 height 12
type input "INFORME SEMESTRAL"
click at [464, 308] on input "Seleccionar Archivo" at bounding box center [520, 310] width 171 height 12
type input "C:\fakepath\[PERSON_NAME] -INF.pdf"
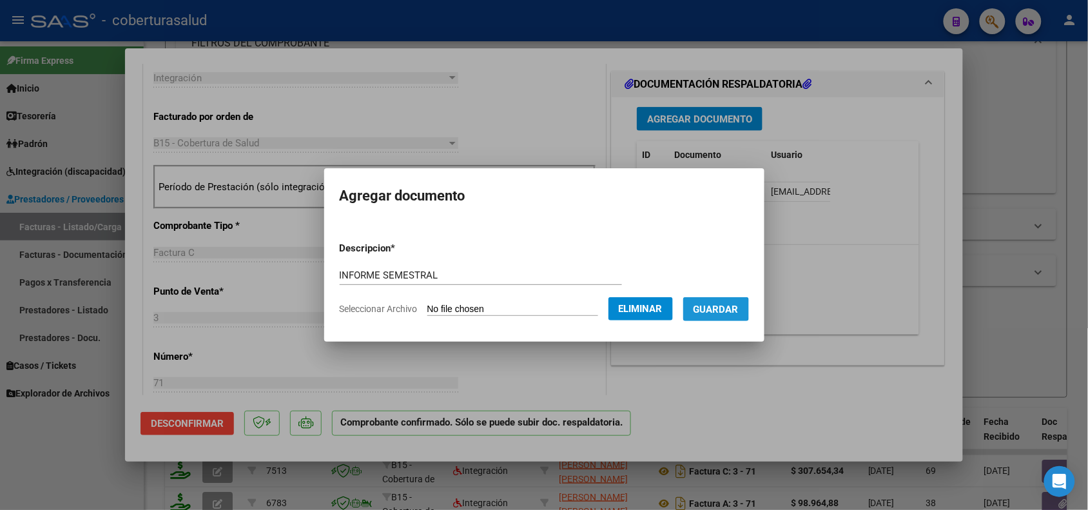
click at [719, 309] on span "Guardar" at bounding box center [716, 310] width 45 height 12
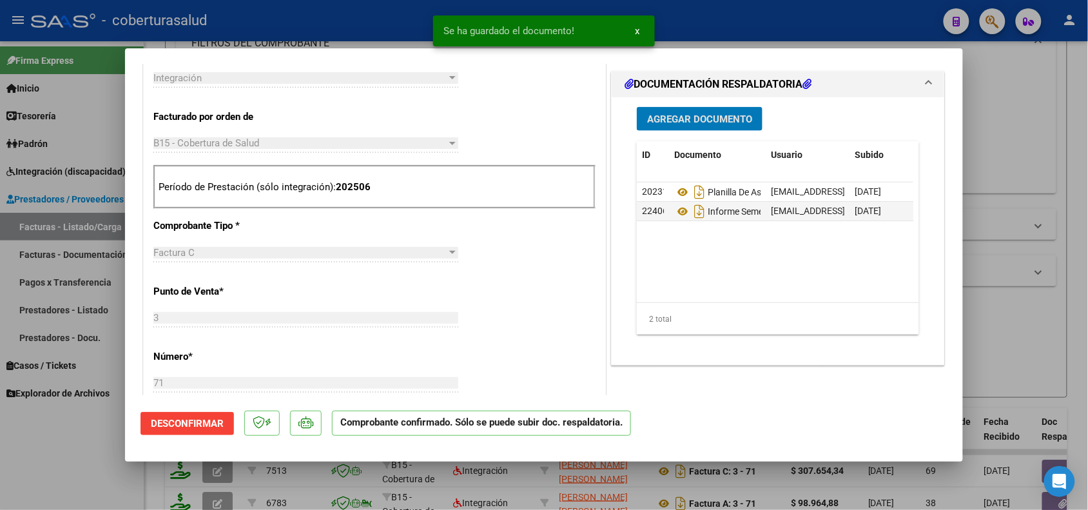
click at [1013, 330] on div at bounding box center [544, 255] width 1088 height 510
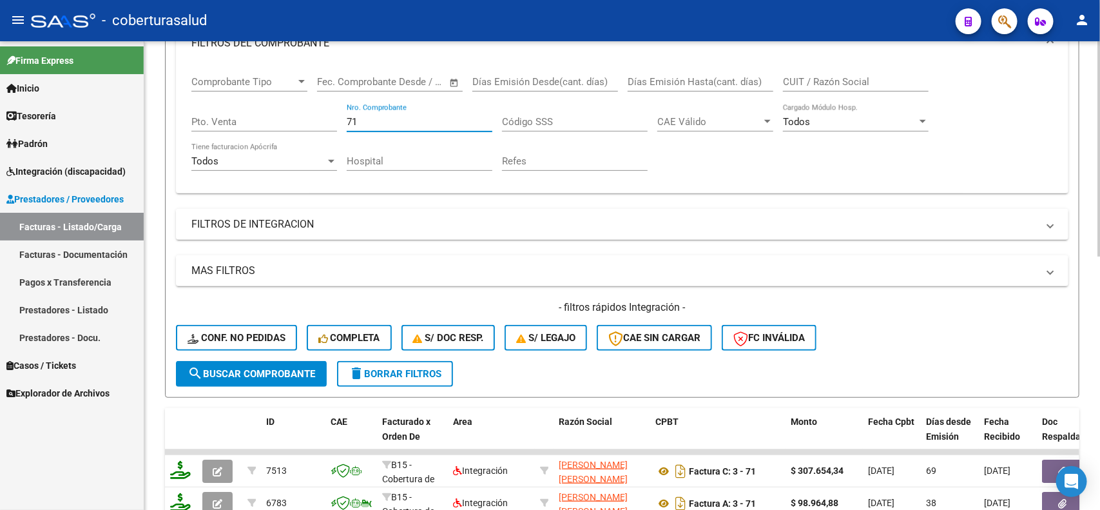
click at [336, 120] on div "Comprobante Tipo Comprobante Tipo Fecha inicio – Fecha fin Fec. Comprobante Des…" at bounding box center [622, 123] width 862 height 119
click at [227, 417] on datatable-header-cell at bounding box center [219, 436] width 45 height 57
click at [1020, 338] on div "- filtros rápidos Integración - Conf. no pedidas Completa S/ Doc Resp. S/ legaj…" at bounding box center [622, 330] width 893 height 61
click at [1090, 342] on div "Video tutorial PRESTADORES -> Listado de CPBTs Emitidos por Prestadores / Prove…" at bounding box center [622, 350] width 956 height 1011
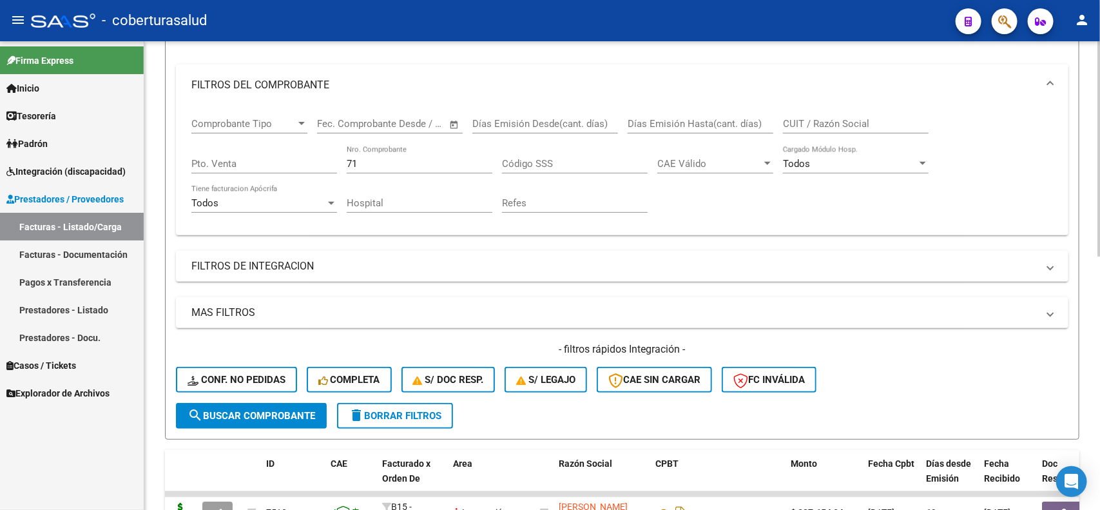
scroll to position [0, 0]
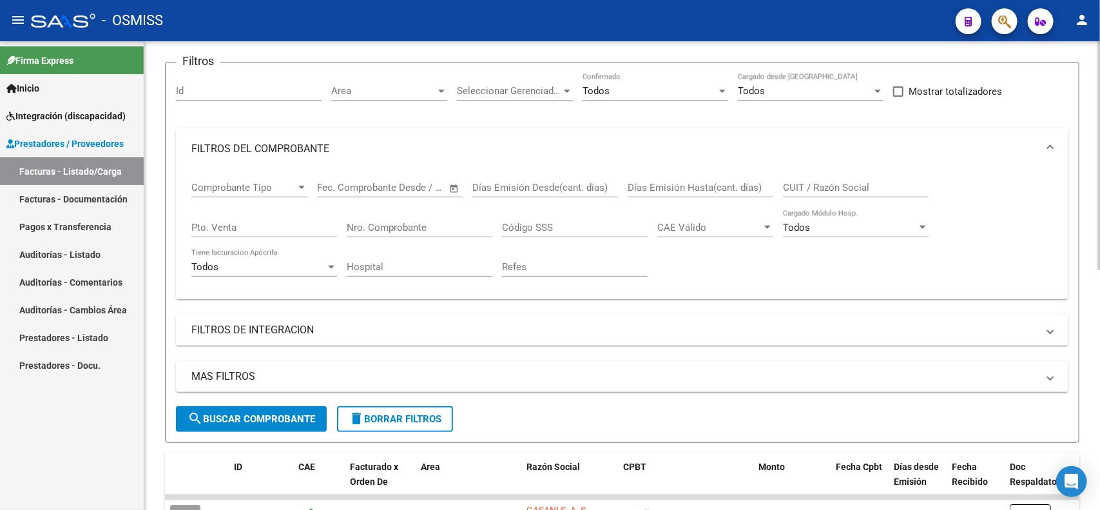
scroll to position [81, 0]
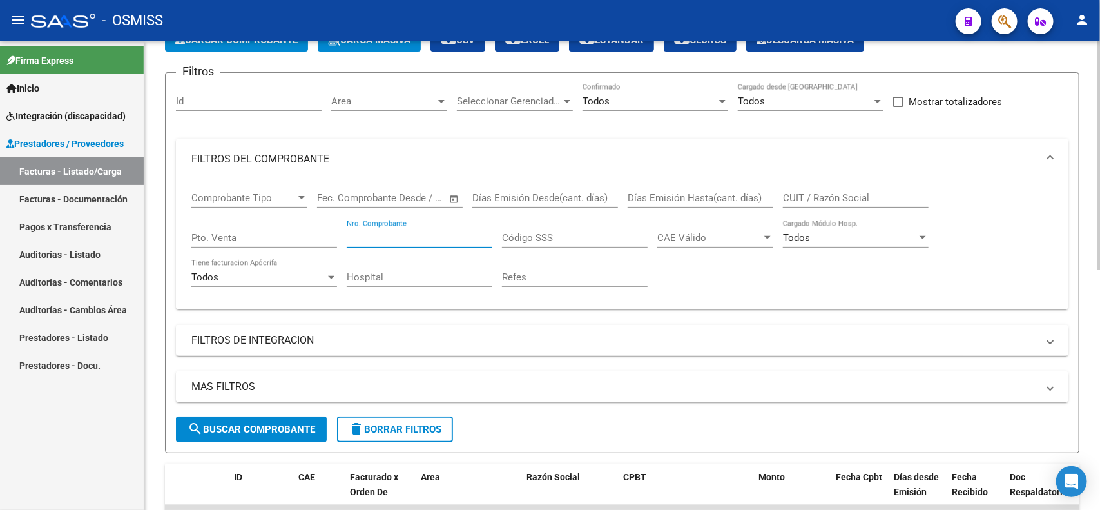
click at [474, 239] on input "Nro. Comprobante" at bounding box center [420, 238] width 146 height 12
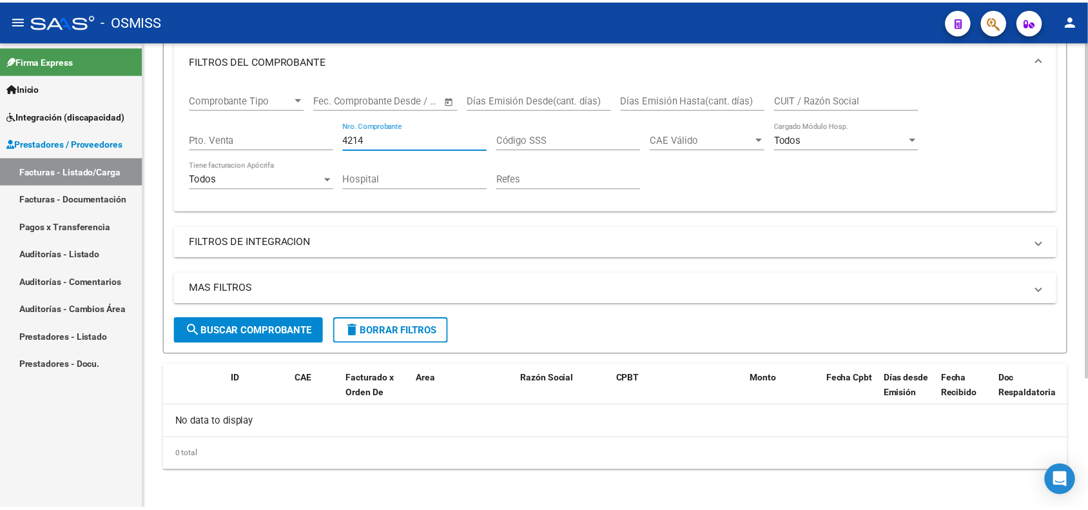
scroll to position [0, 0]
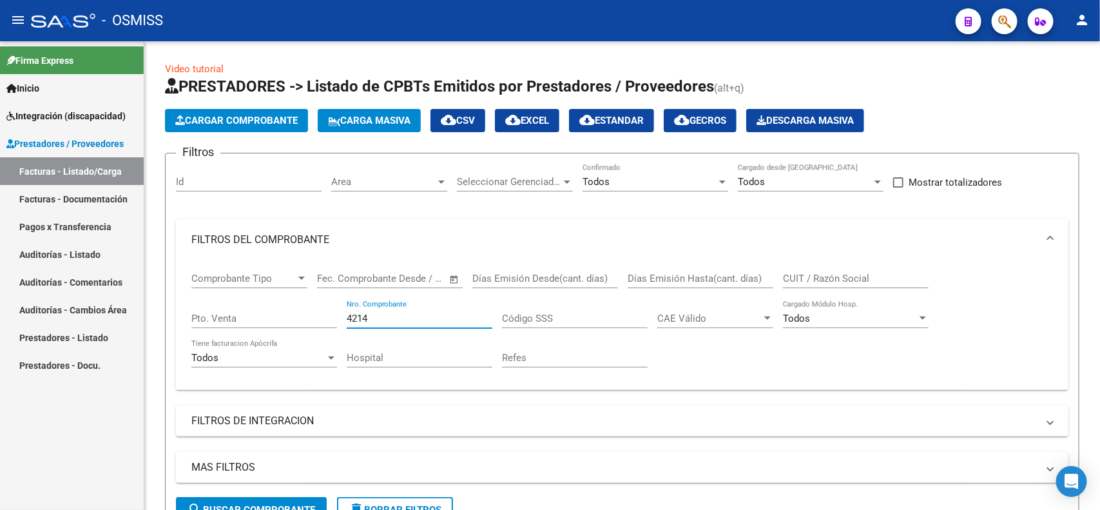
type input "4214"
drag, startPoint x: 361, startPoint y: 311, endPoint x: 326, endPoint y: 314, distance: 35.6
click at [326, 314] on div "Comprobante Tipo Comprobante Tipo Fecha inicio – Fecha fin Fec. Comprobante Des…" at bounding box center [622, 319] width 862 height 119
click at [395, 295] on div "Fecha inicio – Fecha fin Fec. Comprobante Desde / Hasta" at bounding box center [390, 280] width 146 height 40
drag, startPoint x: 382, startPoint y: 313, endPoint x: 320, endPoint y: 320, distance: 62.3
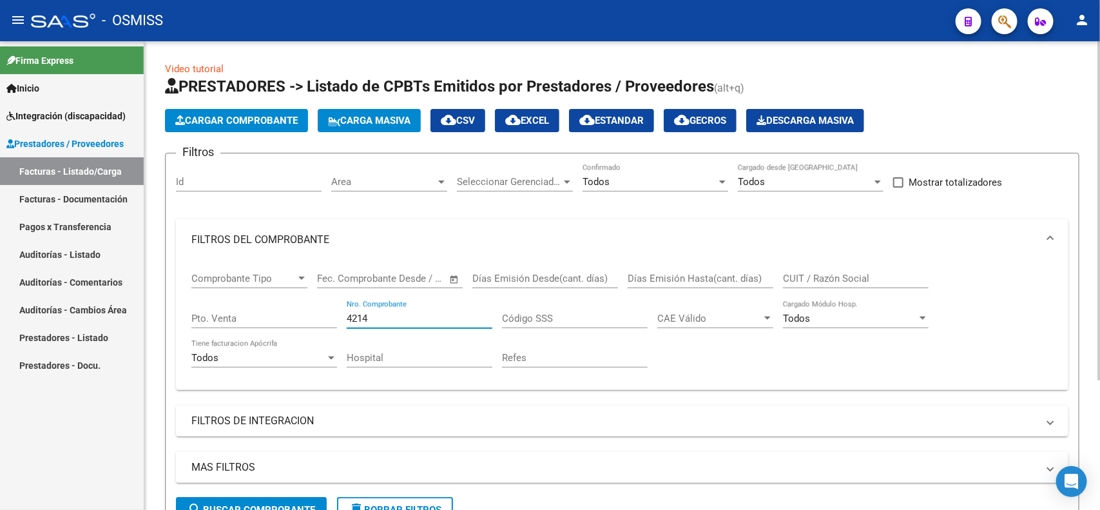
click at [320, 320] on div "Comprobante Tipo Comprobante Tipo Fecha inicio – Fecha fin Fec. Comprobante Des…" at bounding box center [622, 319] width 862 height 119
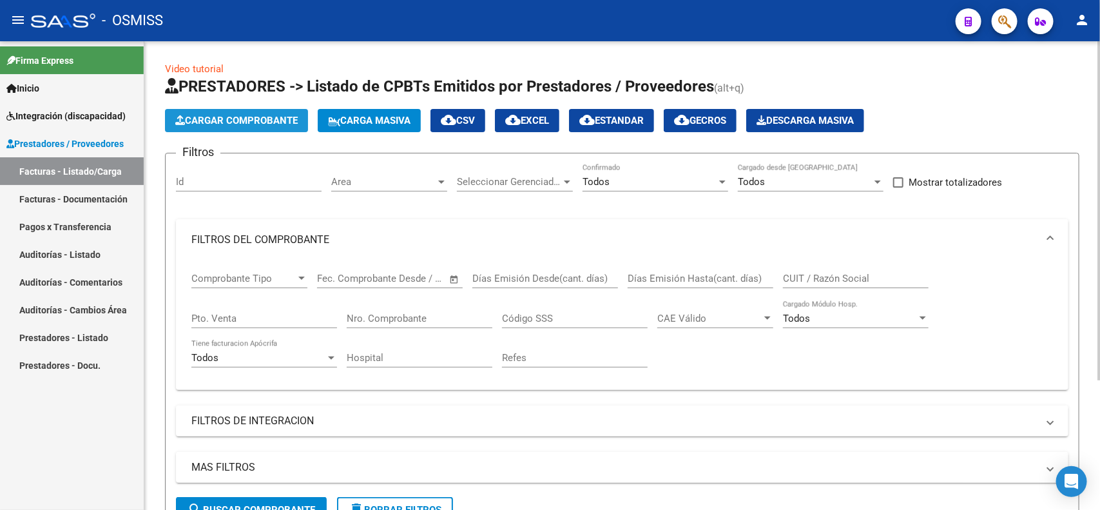
click at [213, 123] on span "Cargar Comprobante" at bounding box center [236, 121] width 122 height 12
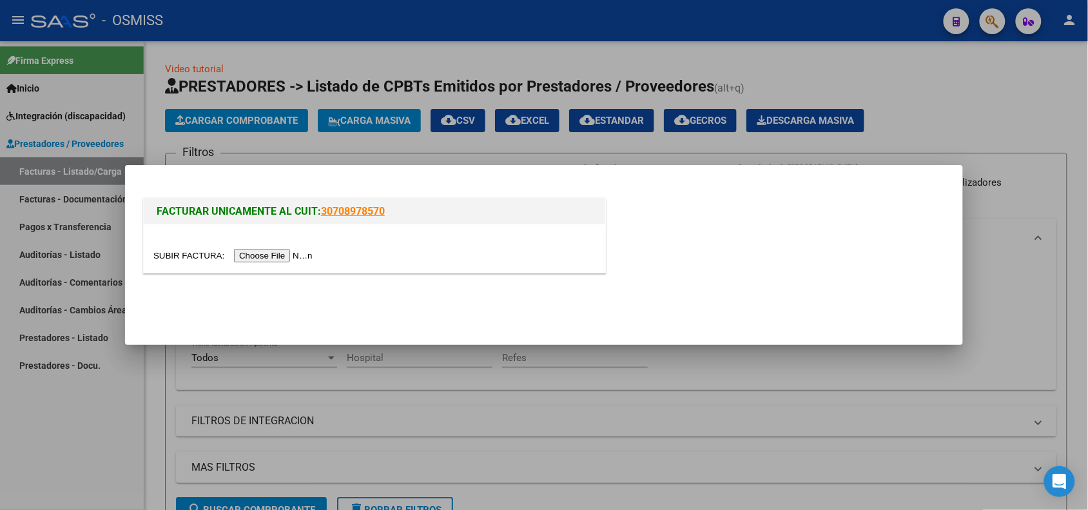
click at [305, 255] on input "file" at bounding box center [234, 256] width 163 height 14
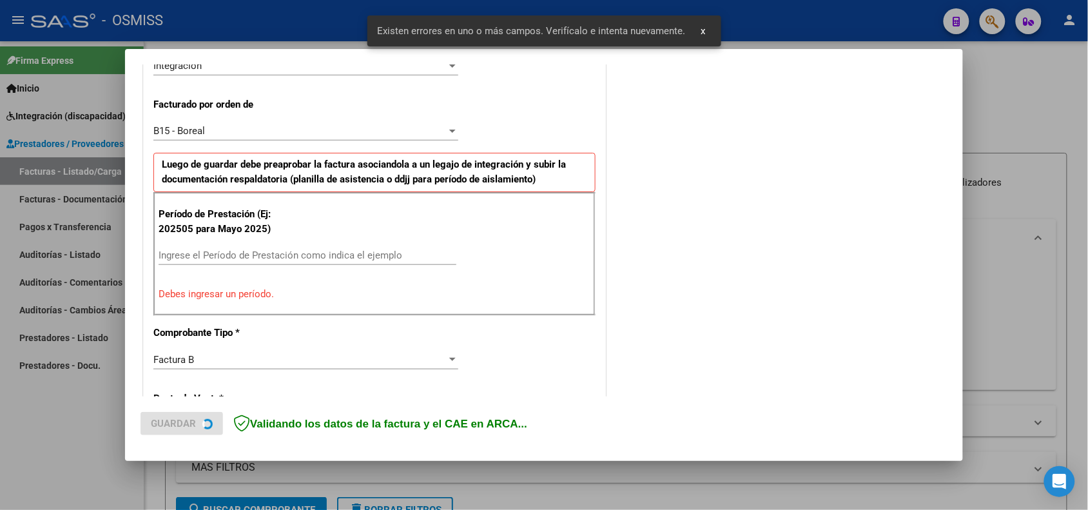
scroll to position [326, 0]
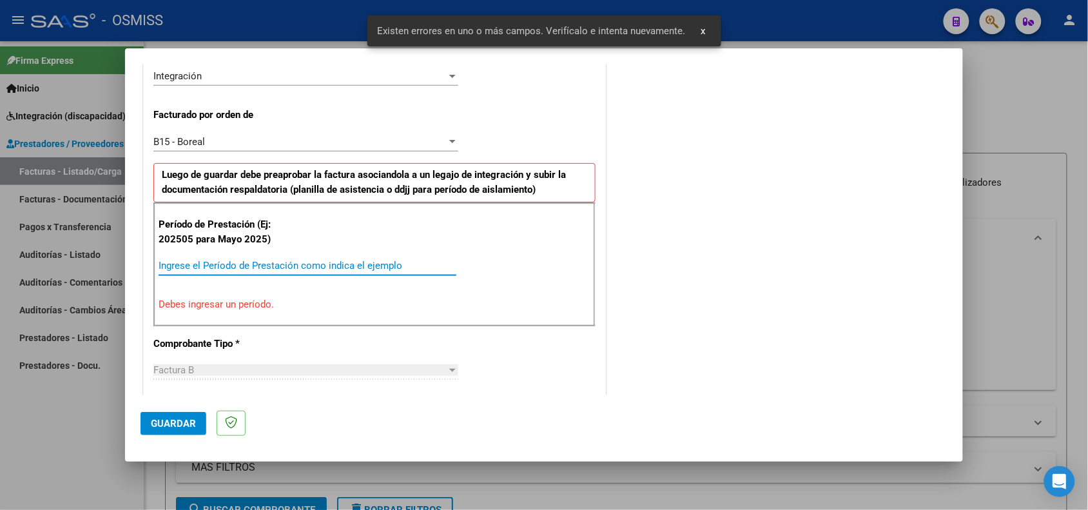
click at [268, 261] on input "Ingrese el Período de Prestación como indica el ejemplo" at bounding box center [308, 266] width 298 height 12
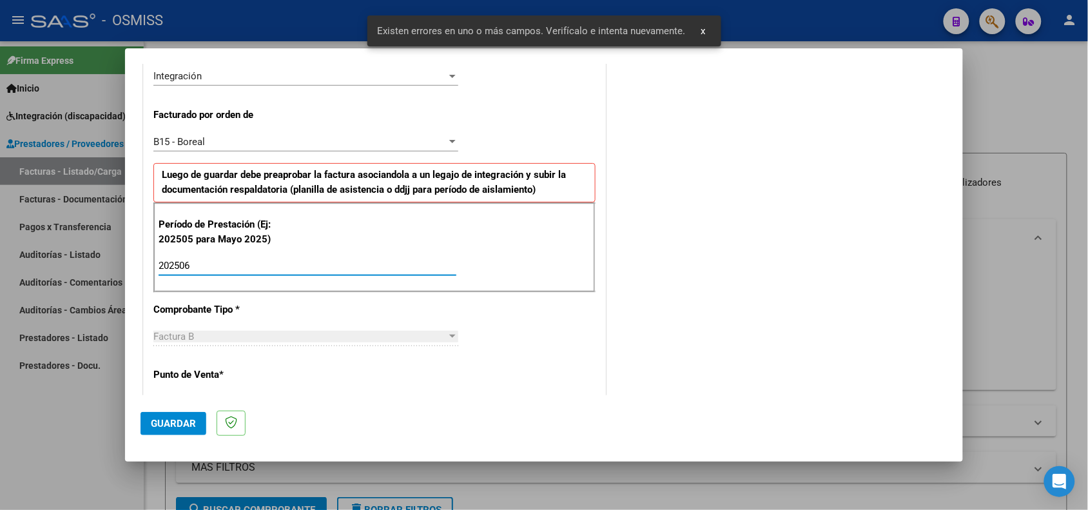
type input "202506"
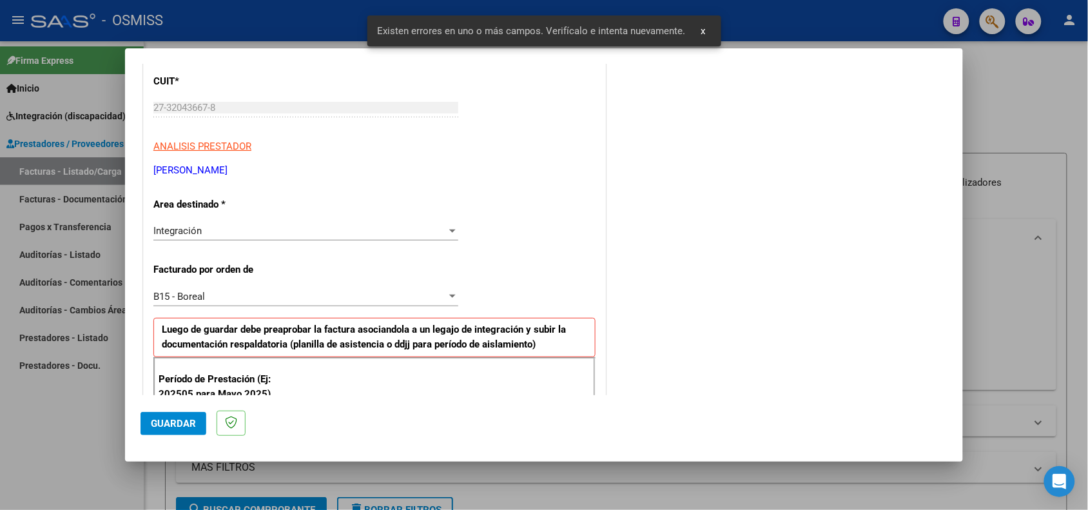
scroll to position [0, 0]
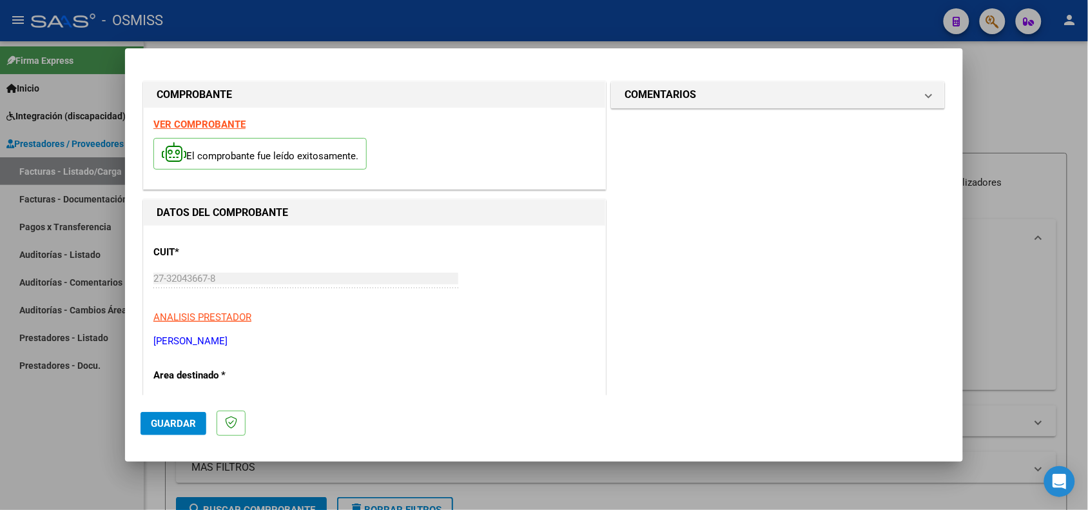
click at [203, 128] on strong "VER COMPROBANTE" at bounding box center [199, 125] width 92 height 12
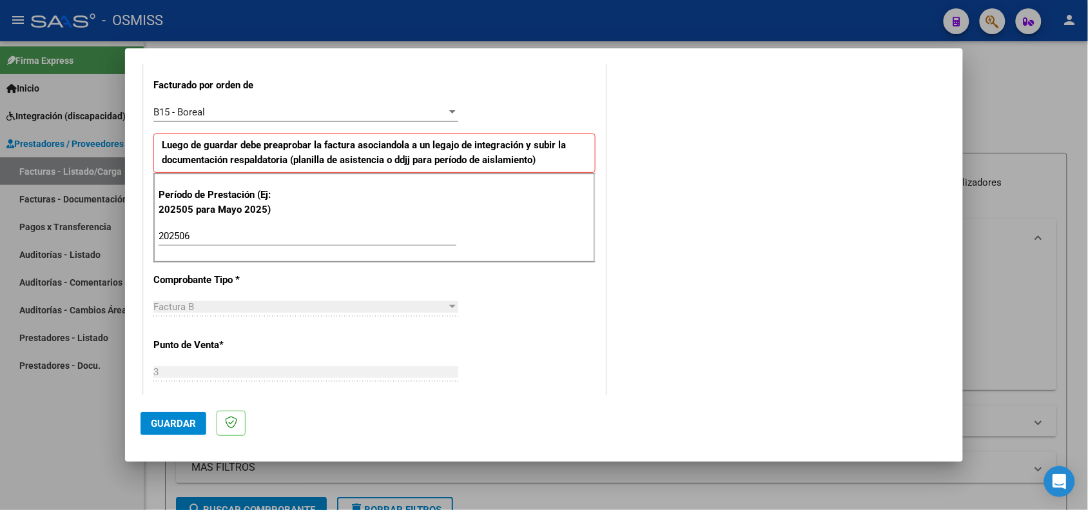
scroll to position [403, 0]
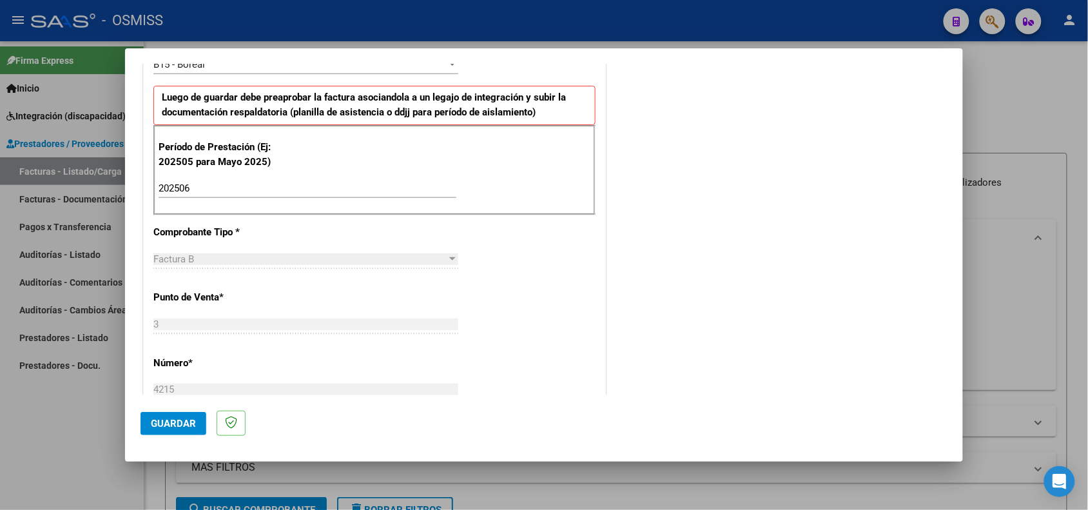
click at [181, 422] on span "Guardar" at bounding box center [173, 424] width 45 height 12
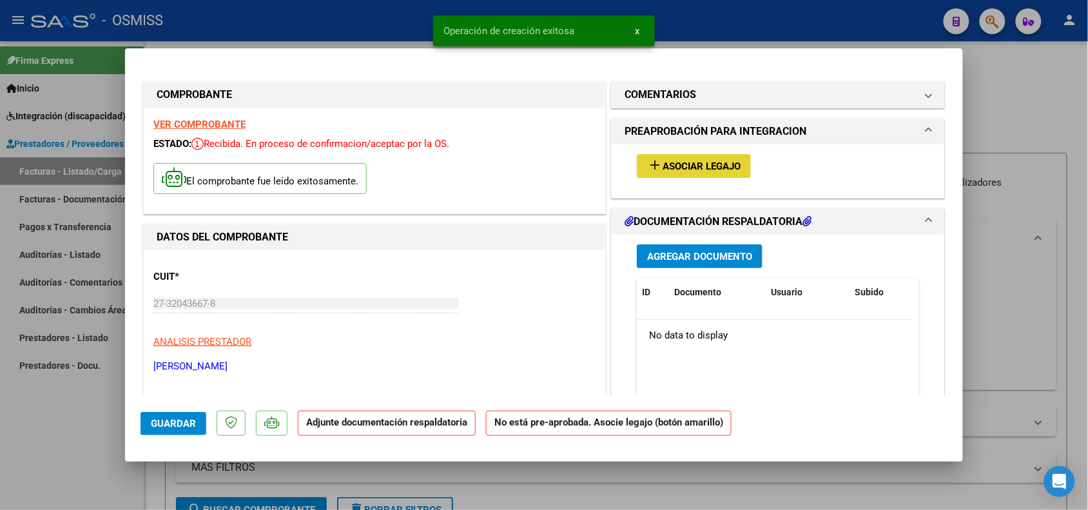
click at [716, 159] on button "add Asociar Legajo" at bounding box center [694, 166] width 114 height 24
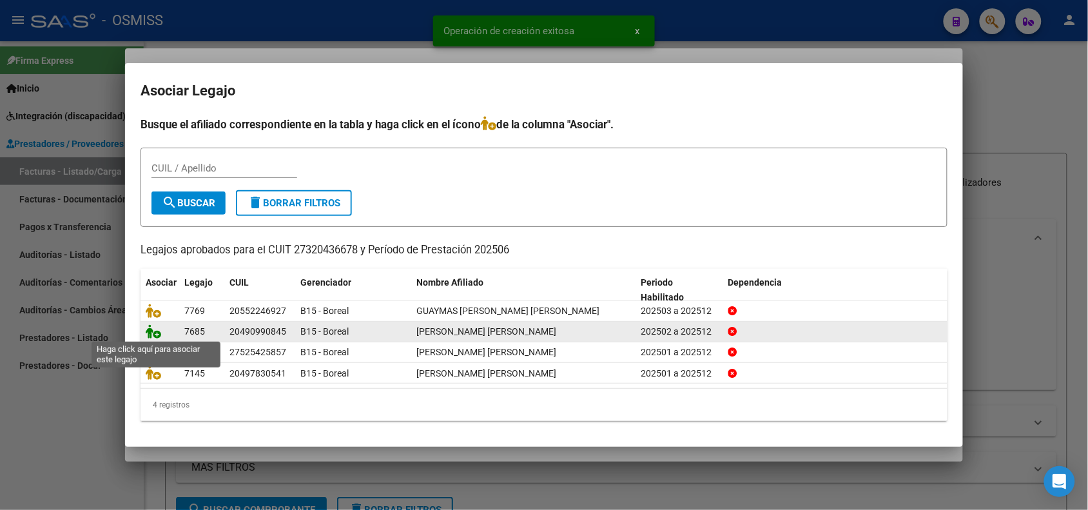
click at [151, 332] on icon at bounding box center [153, 331] width 15 height 14
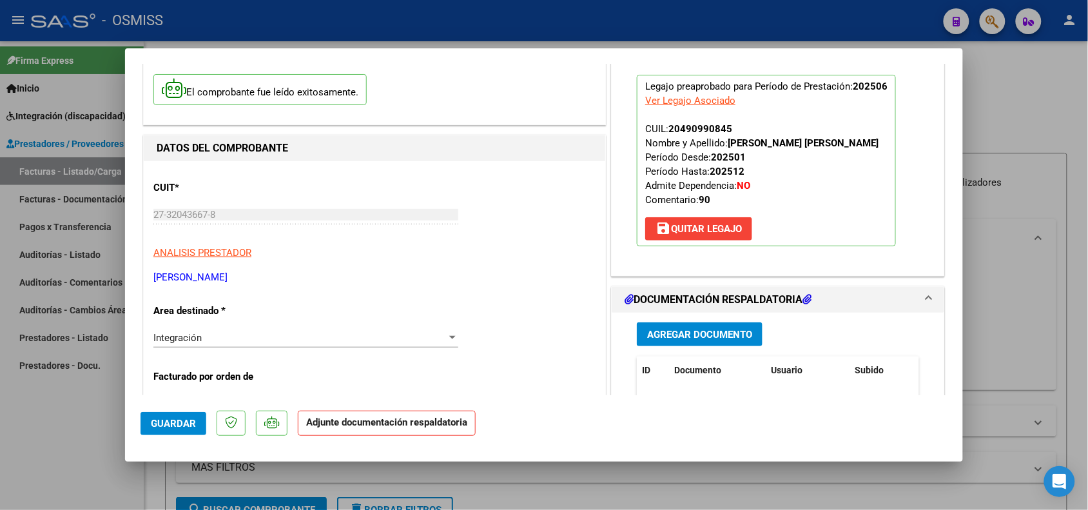
scroll to position [242, 0]
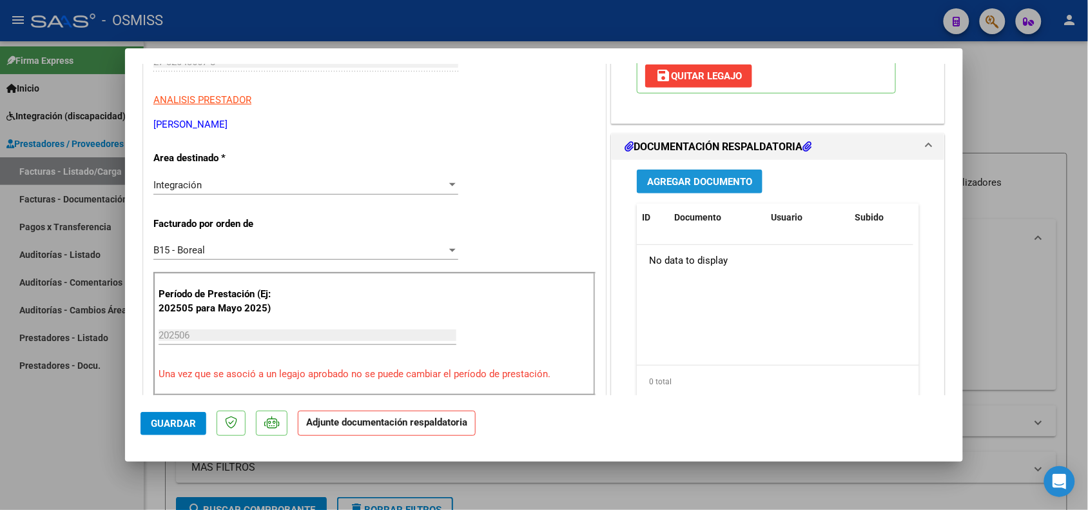
click at [690, 181] on span "Agregar Documento" at bounding box center [699, 182] width 105 height 12
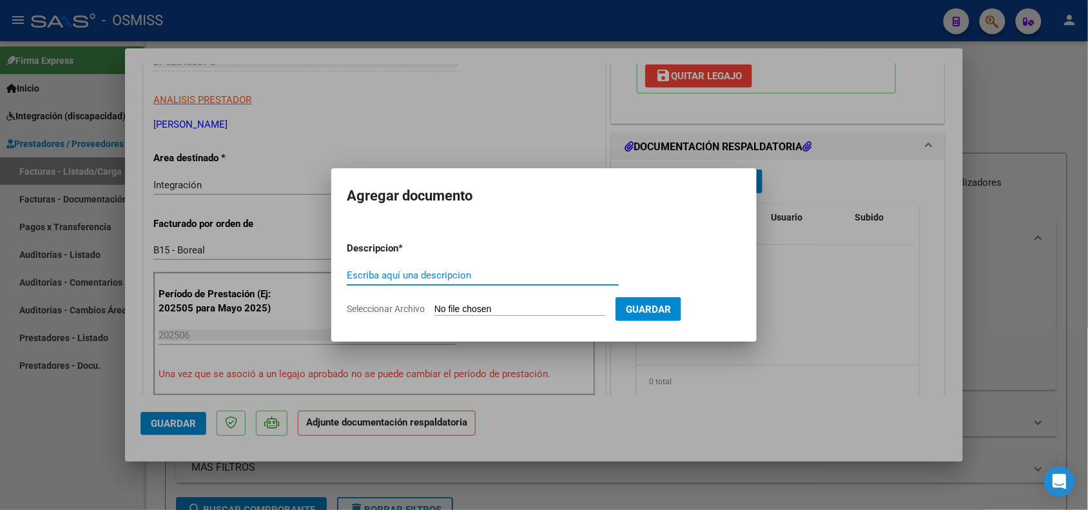
click at [444, 276] on input "Escriba aquí una descripcion" at bounding box center [483, 275] width 272 height 12
type input "PLANILLA DE ASISTENCIA"
click at [462, 301] on form "Descripcion * PLANILLA DE ASISTENCIA Escriba aquí una descripcion Seleccionar A…" at bounding box center [544, 278] width 395 height 94
click at [464, 306] on input "Seleccionar Archivo" at bounding box center [520, 310] width 171 height 12
type input "C:\fakepath\151053-4-Planilla_de_Asistencia.pdf"
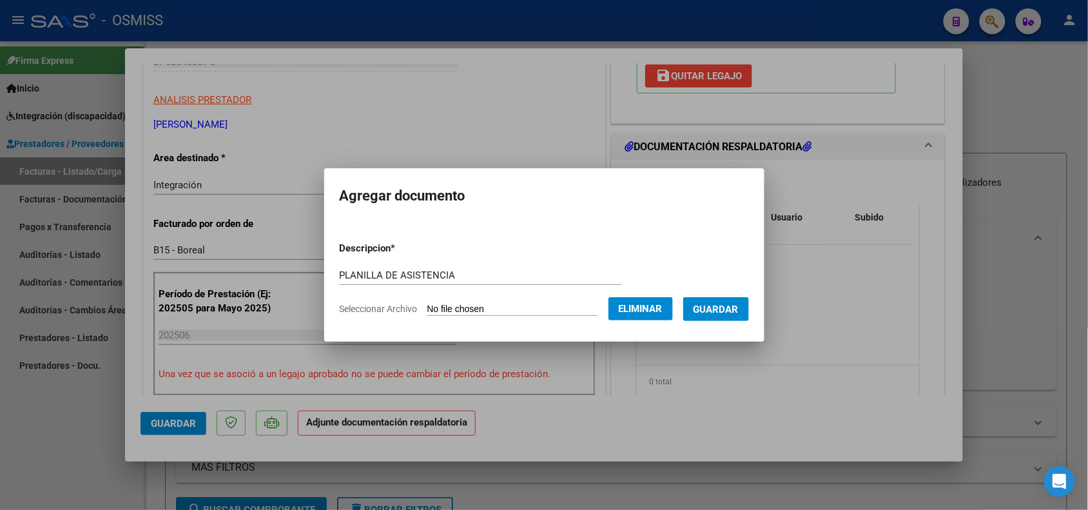
click at [733, 313] on span "Guardar" at bounding box center [716, 310] width 45 height 12
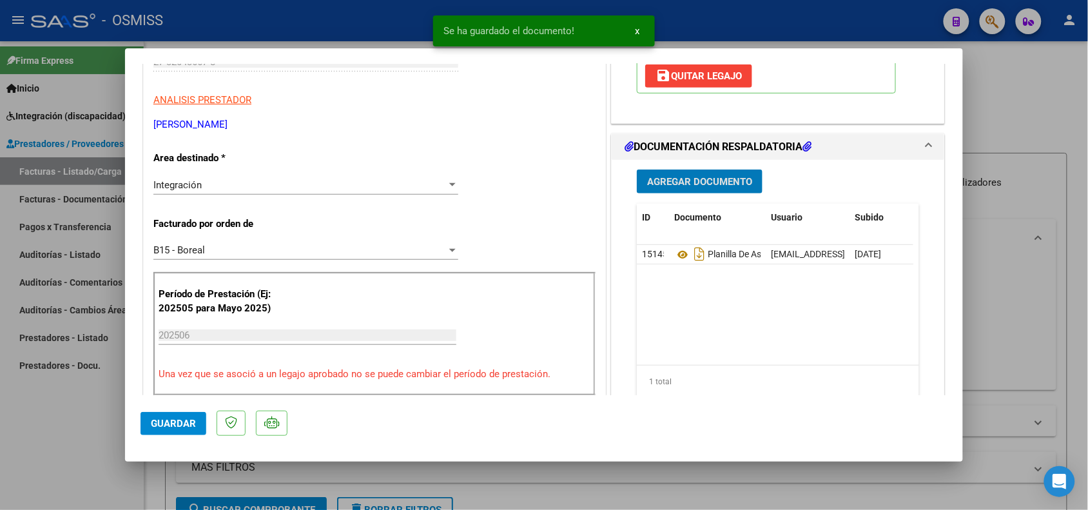
click at [683, 176] on span "Agregar Documento" at bounding box center [699, 182] width 105 height 12
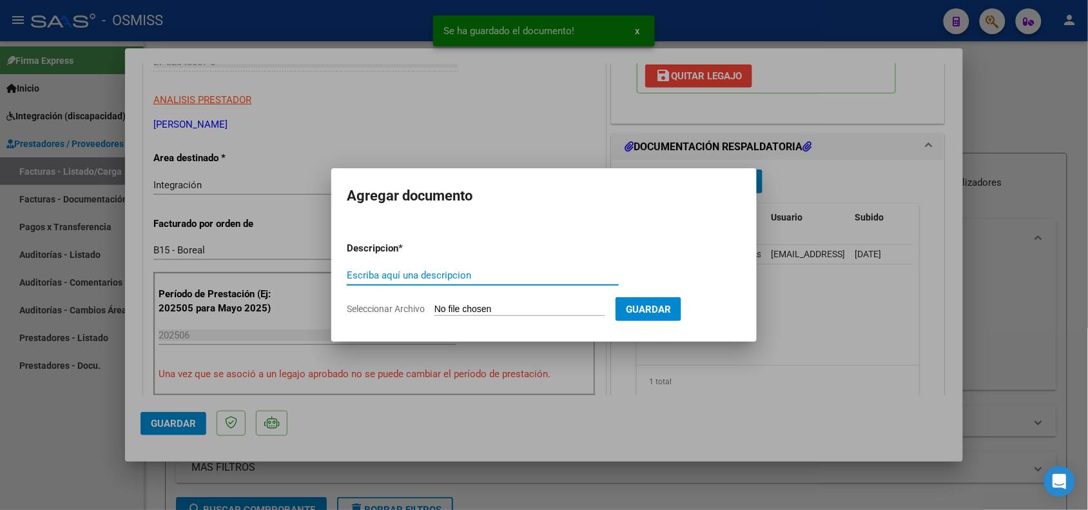
click at [417, 269] on input "Escriba aquí una descripcion" at bounding box center [483, 275] width 272 height 12
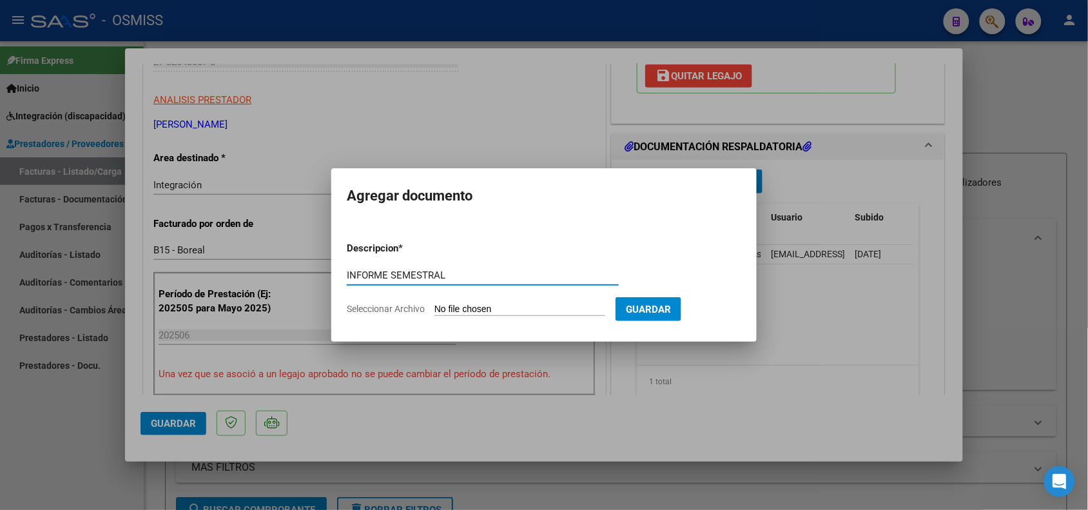
type input "INFORME SEMESTRAL"
click at [513, 311] on input "Seleccionar Archivo" at bounding box center [520, 310] width 171 height 12
type input "C:\fakepath\20250912-11-07-24-9564-20250912-11-07-24.pdf"
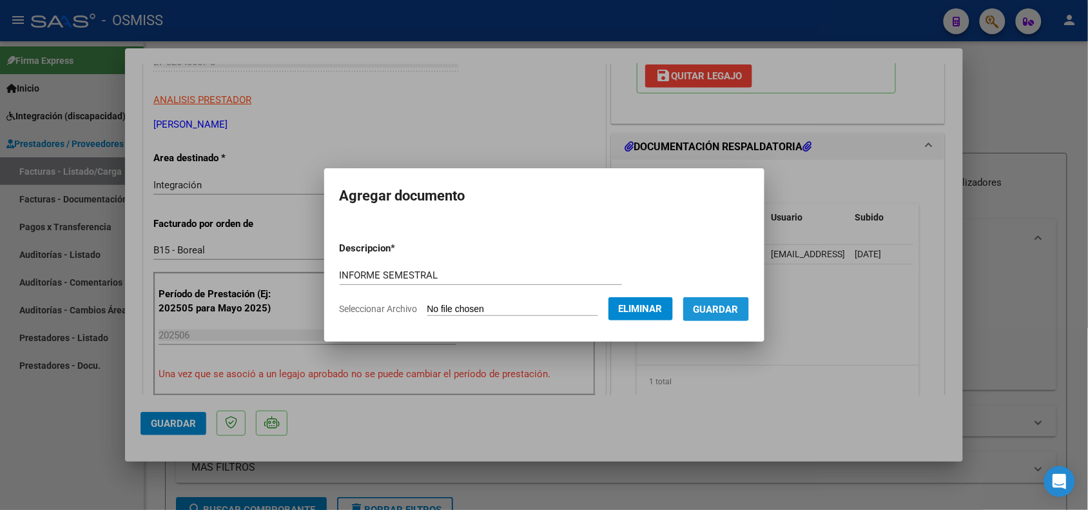
click at [723, 315] on button "Guardar" at bounding box center [716, 309] width 66 height 24
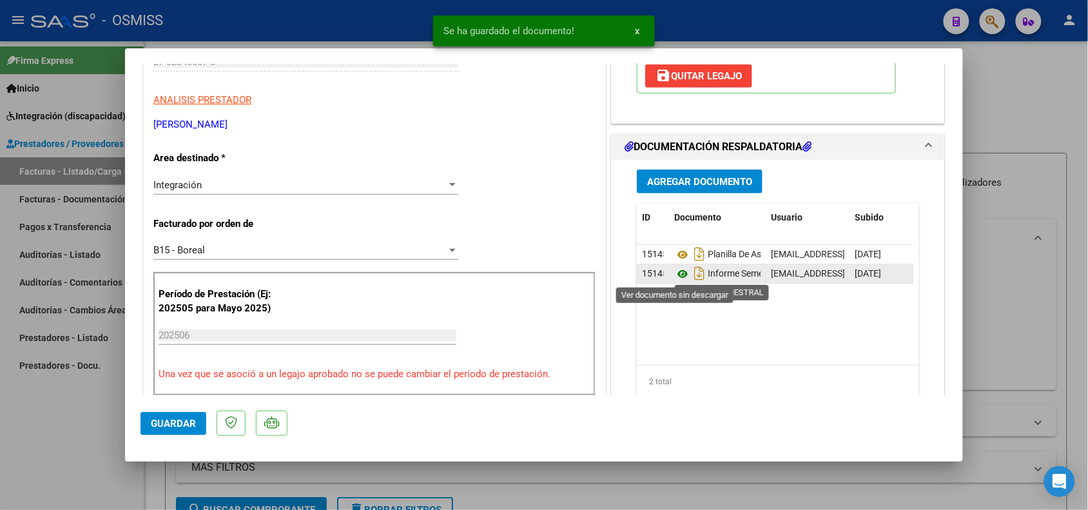
click at [674, 276] on icon at bounding box center [682, 273] width 17 height 15
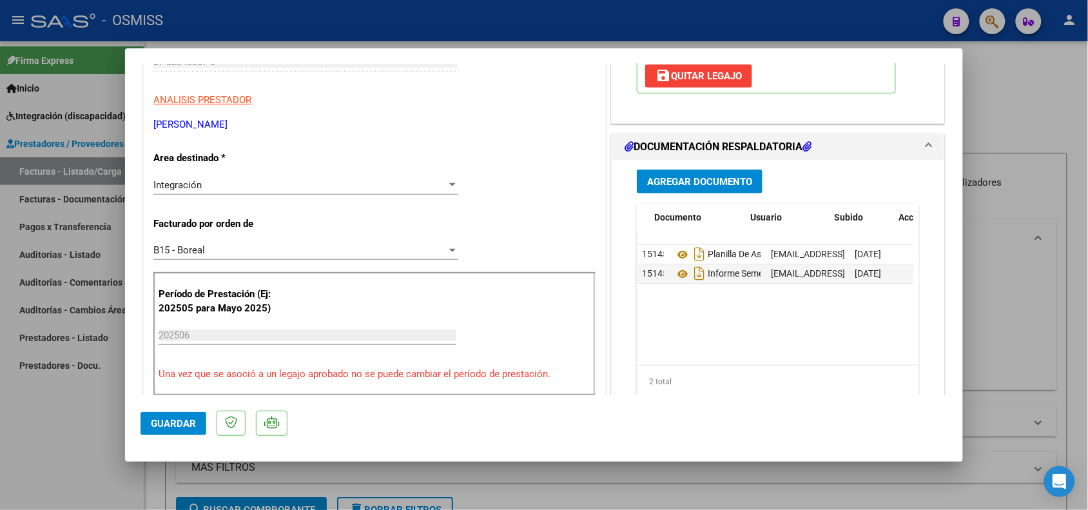
scroll to position [0, 65]
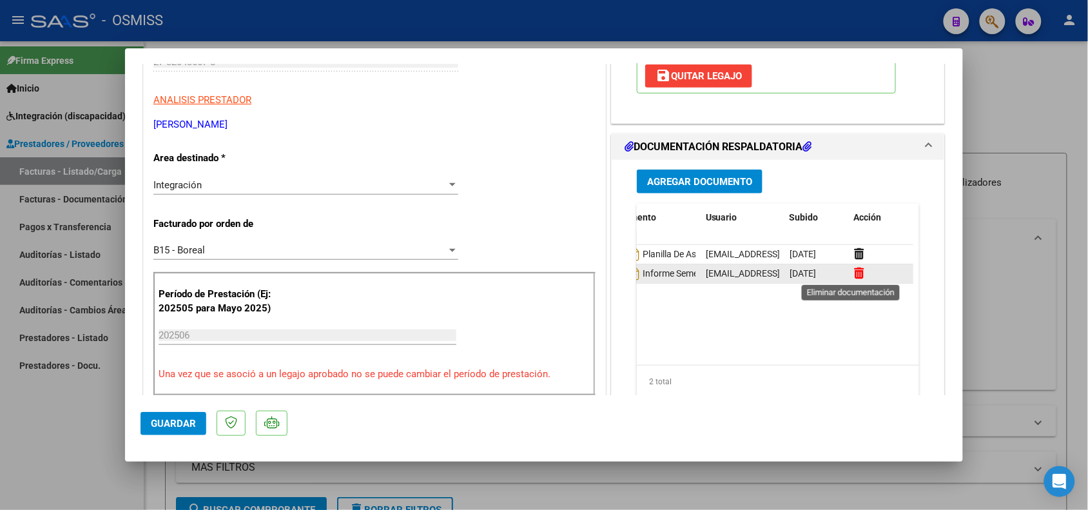
click at [854, 275] on icon at bounding box center [859, 273] width 10 height 12
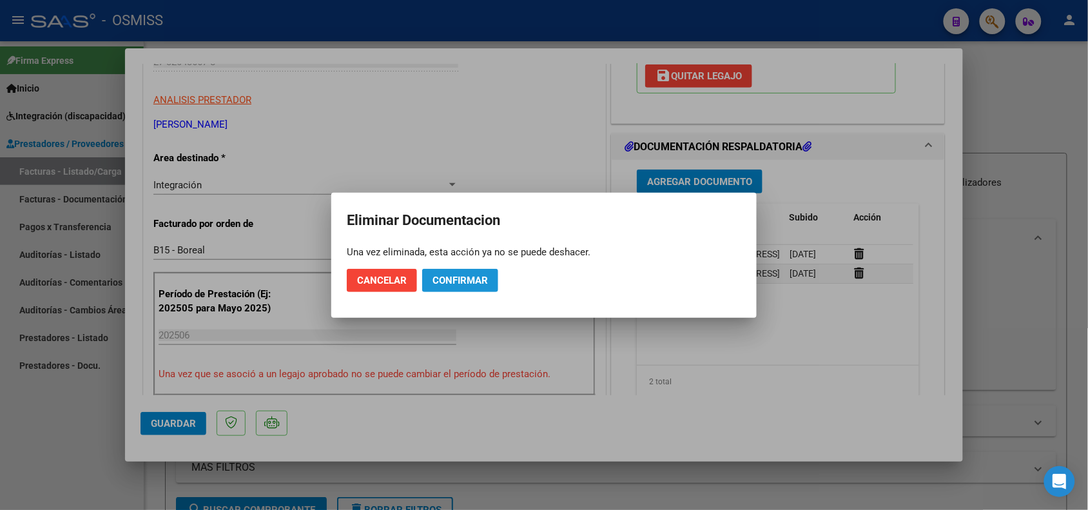
click at [469, 284] on span "Confirmar" at bounding box center [460, 281] width 55 height 12
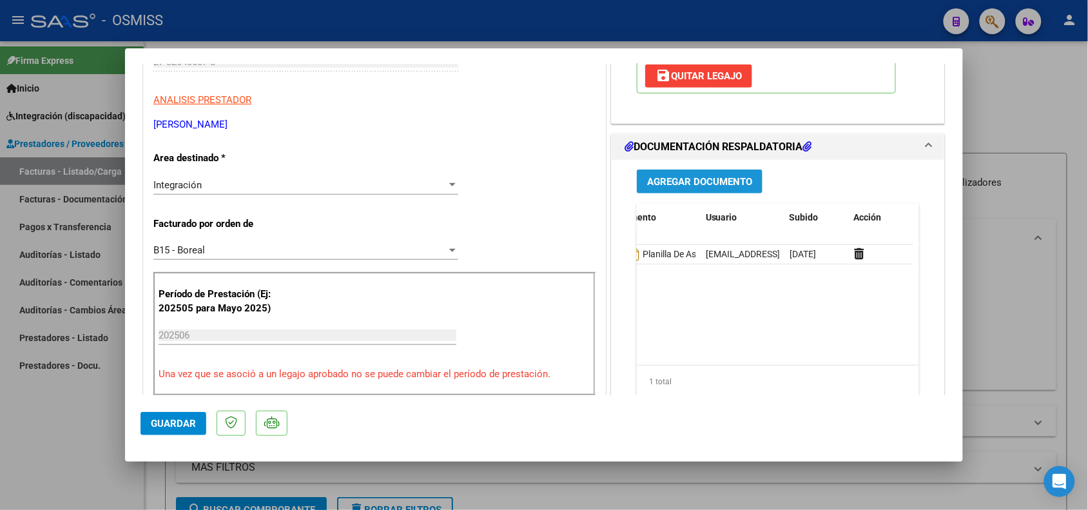
click at [694, 179] on span "Agregar Documento" at bounding box center [699, 182] width 105 height 12
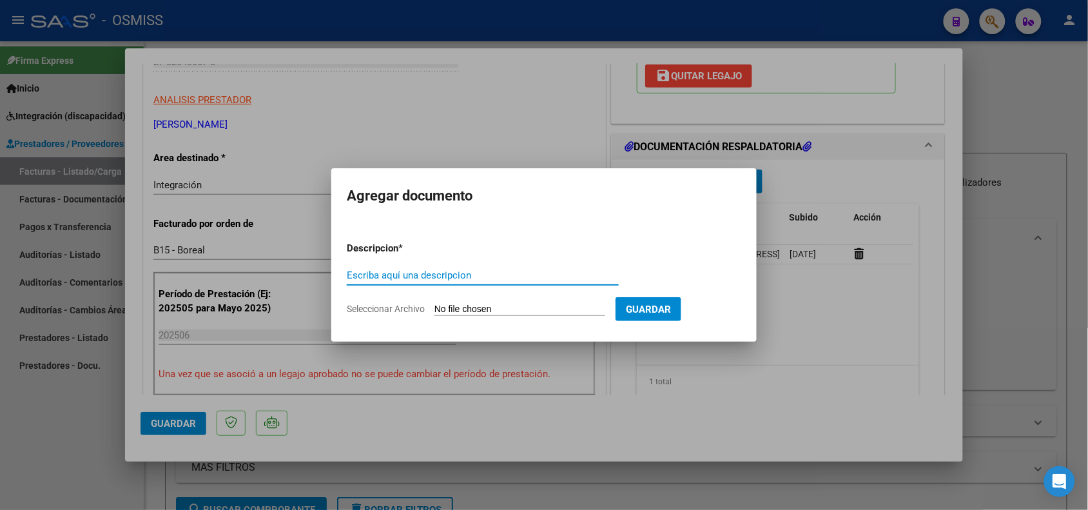
click at [407, 278] on input "Escriba aquí una descripcion" at bounding box center [483, 275] width 272 height 12
type input "INFORME SEMESTRAL"
click at [479, 311] on input "Seleccionar Archivo" at bounding box center [520, 310] width 171 height 12
type input "C:\fakepath\Espinosa Tiziano Agustin (evolutivo marzo - junio 2025).pdf"
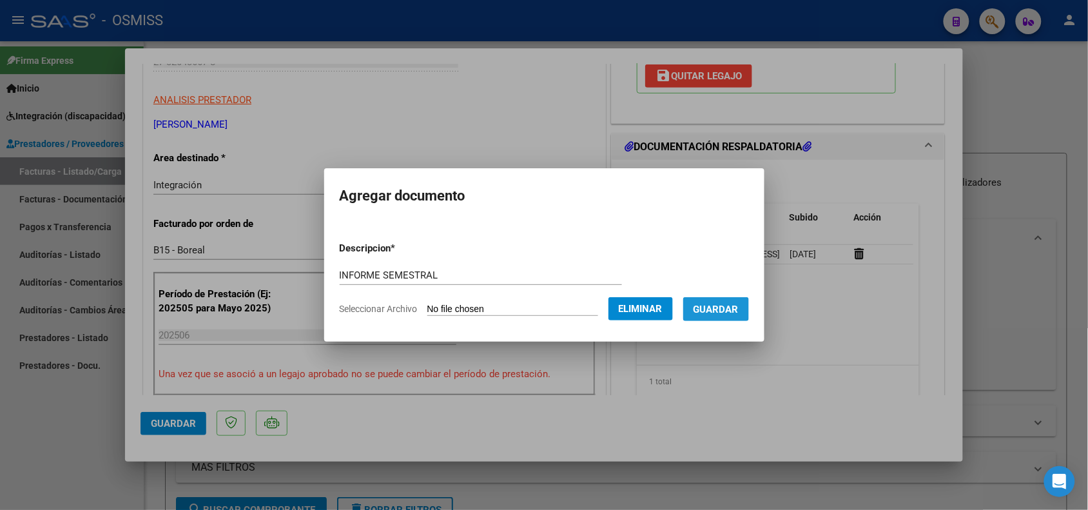
click at [725, 309] on span "Guardar" at bounding box center [716, 310] width 45 height 12
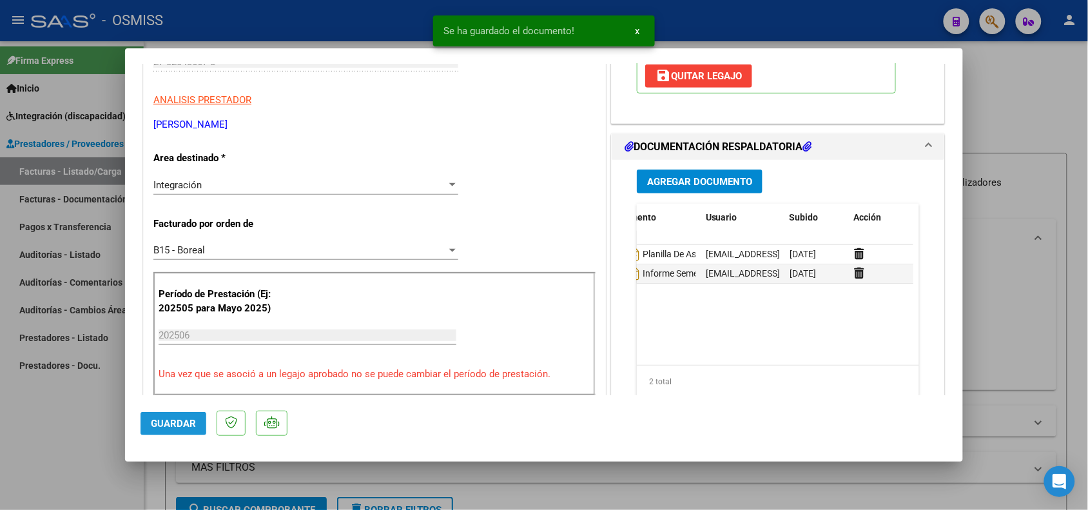
click at [153, 426] on span "Guardar" at bounding box center [173, 424] width 45 height 12
click at [87, 425] on div at bounding box center [544, 255] width 1088 height 510
type input "$ 0,00"
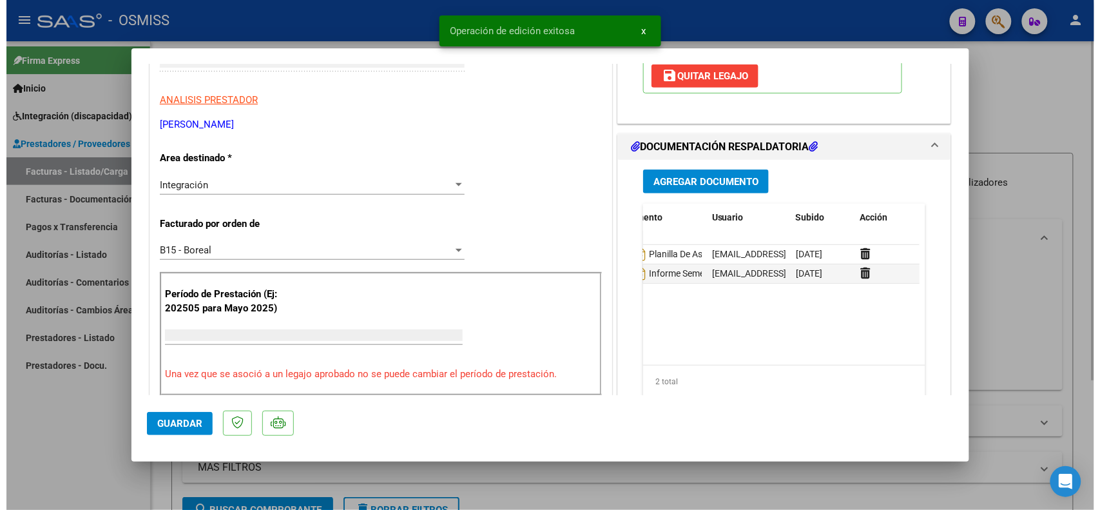
scroll to position [0, 0]
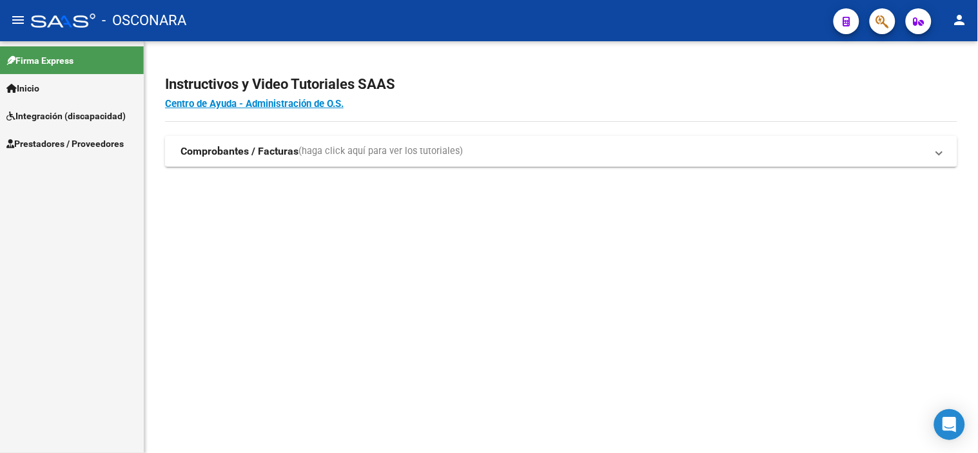
click at [87, 137] on span "Prestadores / Proveedores" at bounding box center [64, 144] width 117 height 14
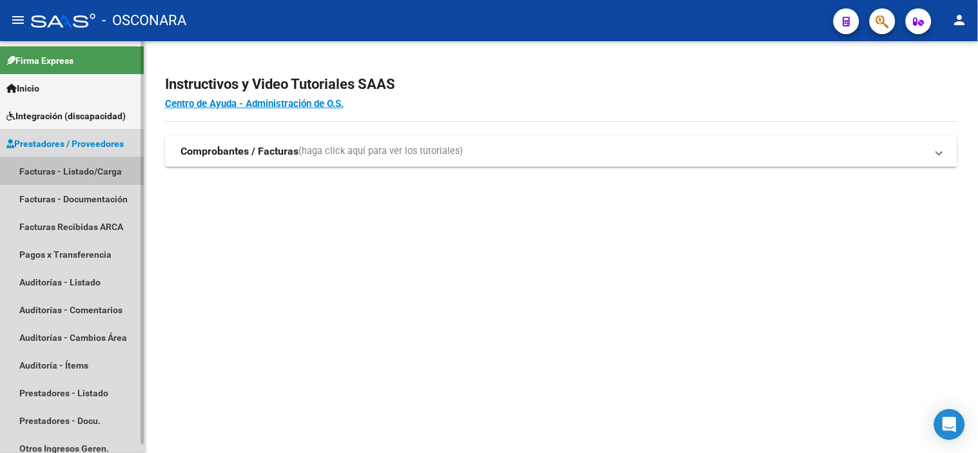
click at [74, 175] on link "Facturas - Listado/Carga" at bounding box center [72, 171] width 144 height 28
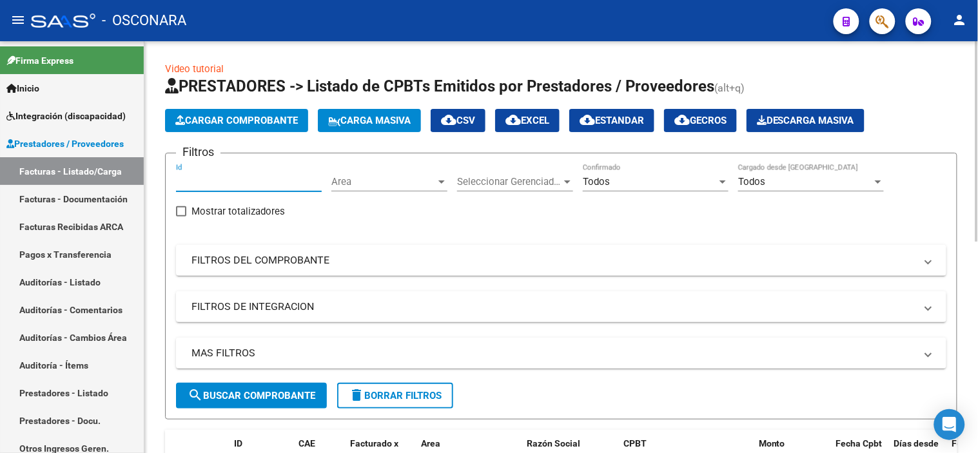
click at [222, 184] on input "Id" at bounding box center [249, 182] width 146 height 12
paste input "34432"
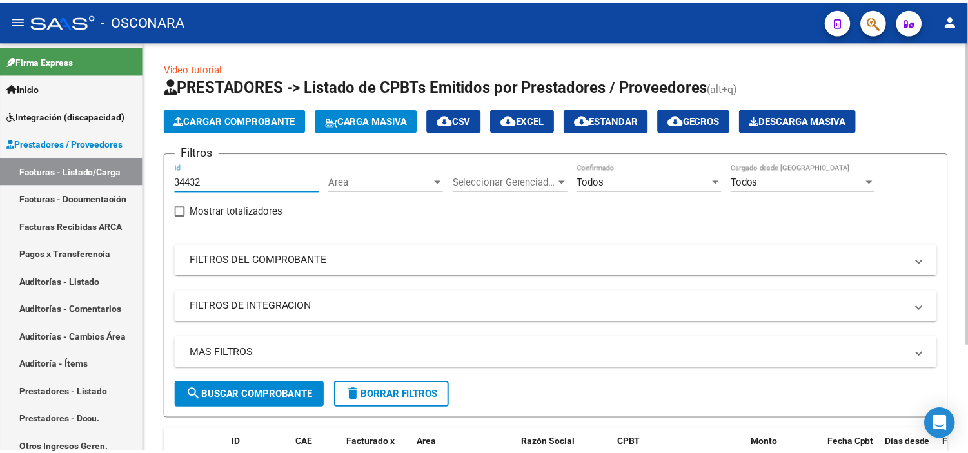
scroll to position [143, 0]
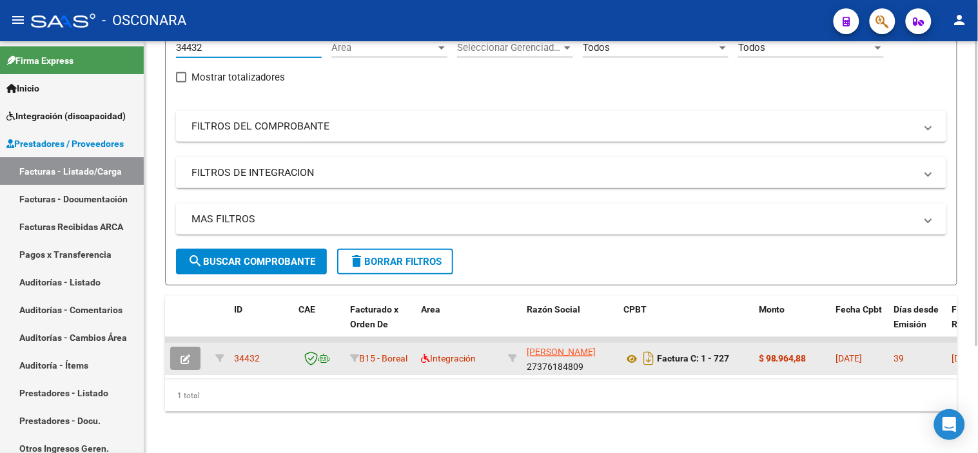
type input "34432"
click at [171, 351] on button "button" at bounding box center [185, 358] width 30 height 23
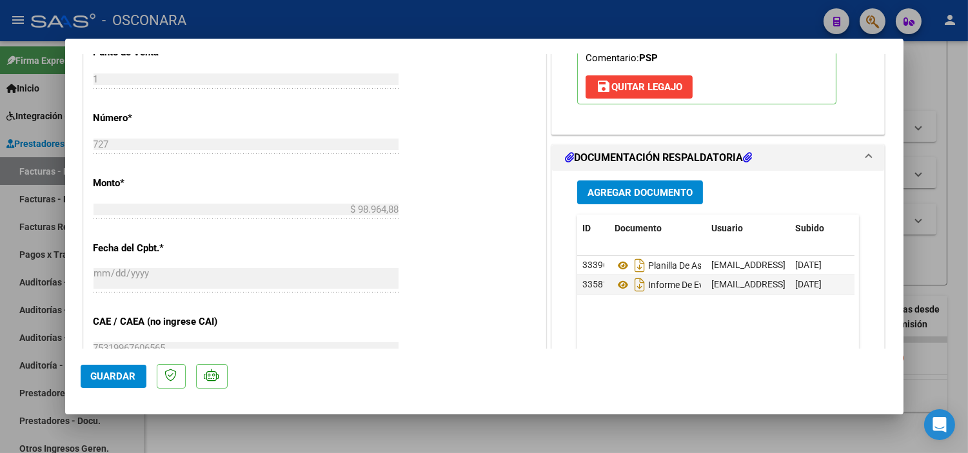
scroll to position [572, 0]
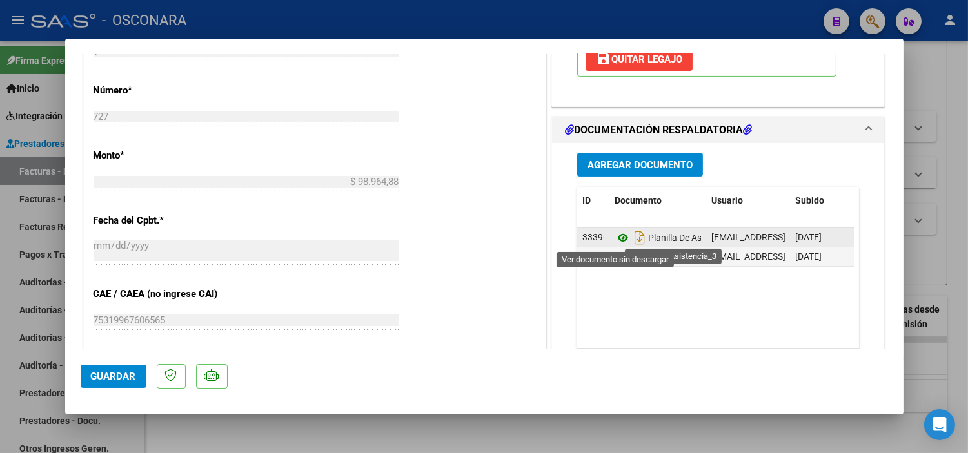
click at [614, 240] on icon at bounding box center [622, 237] width 17 height 15
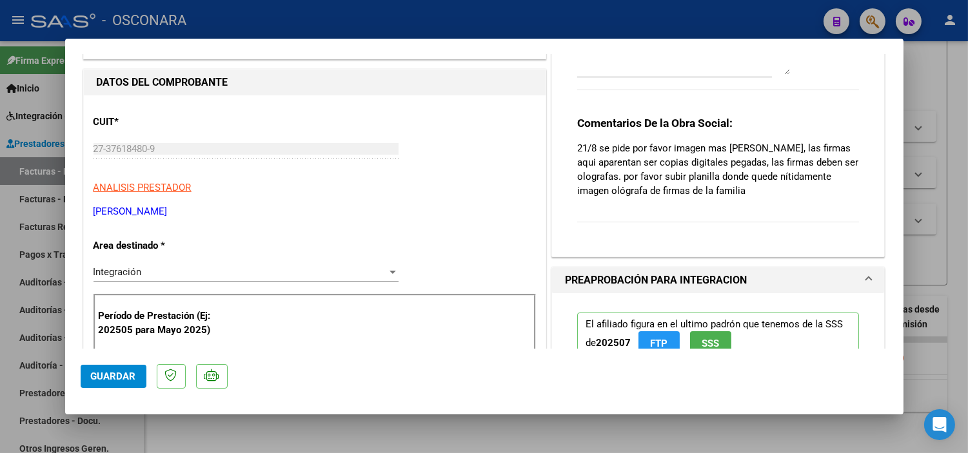
scroll to position [95, 0]
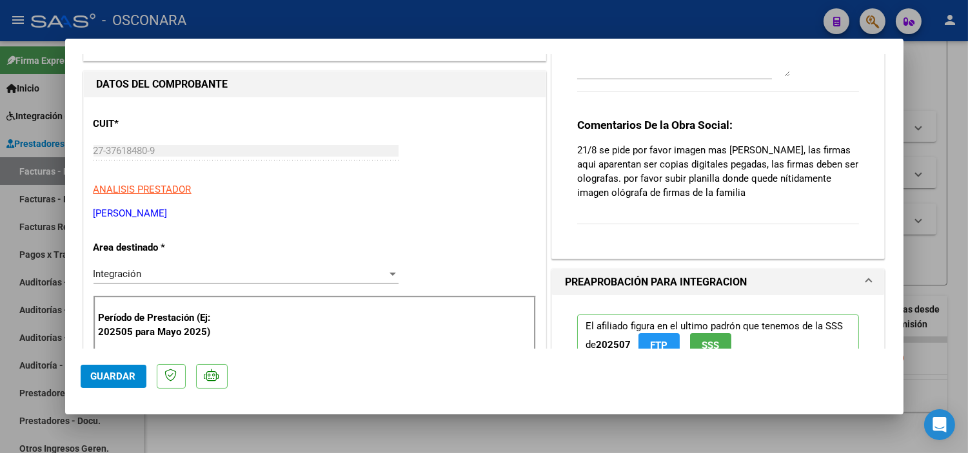
drag, startPoint x: 592, startPoint y: 149, endPoint x: 750, endPoint y: 206, distance: 168.0
click at [757, 201] on div "Comentarios De la Obra Social: 21/8 se pide por favor imagen mas clara de plani…" at bounding box center [718, 178] width 282 height 121
copy p "21/8"
click at [784, 255] on div "Comentarios del Prestador / Gerenciador: Comentarios De la Obra Social: 21/8 se…" at bounding box center [718, 130] width 333 height 257
drag, startPoint x: 597, startPoint y: 146, endPoint x: 743, endPoint y: 203, distance: 157.0
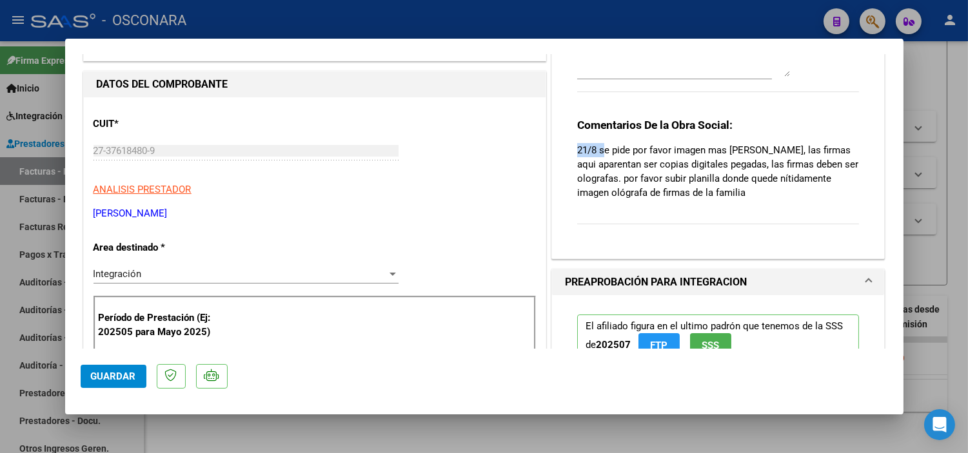
click at [743, 203] on div "Comentarios De la Obra Social: 21/8 se pide por favor imagen mas clara de plani…" at bounding box center [718, 178] width 282 height 121
drag, startPoint x: 639, startPoint y: 171, endPoint x: 600, endPoint y: 155, distance: 41.7
click at [638, 171] on p "21/8 se pide por favor imagen mas clara de planilla, las firmas aqui aparentan …" at bounding box center [718, 171] width 282 height 57
click at [623, 178] on p "21/8 se pide por favor imagen mas clara de planilla, las firmas aqui aparentan …" at bounding box center [718, 171] width 282 height 57
drag, startPoint x: 627, startPoint y: 148, endPoint x: 777, endPoint y: 202, distance: 160.1
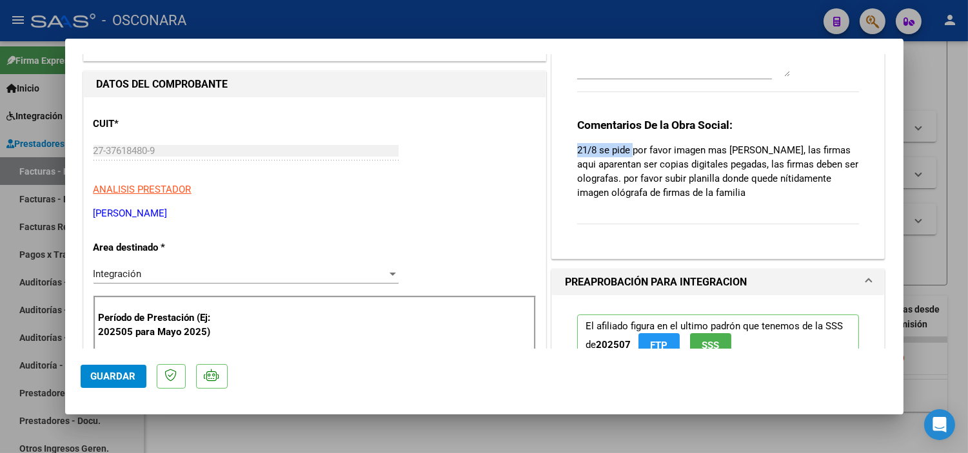
click at [777, 202] on div "Comentarios De la Obra Social: 21/8 se pide por favor imagen mas clara de plani…" at bounding box center [718, 178] width 282 height 121
copy p "21/8 se pide"
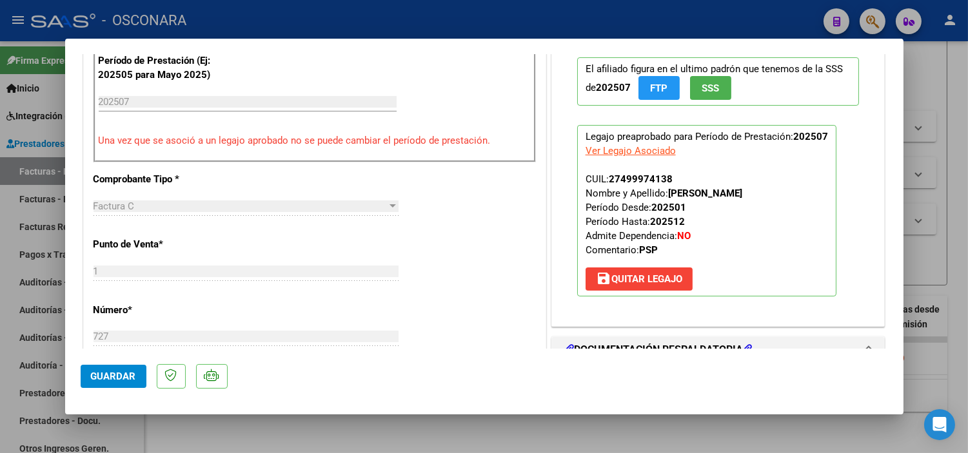
scroll to position [358, 0]
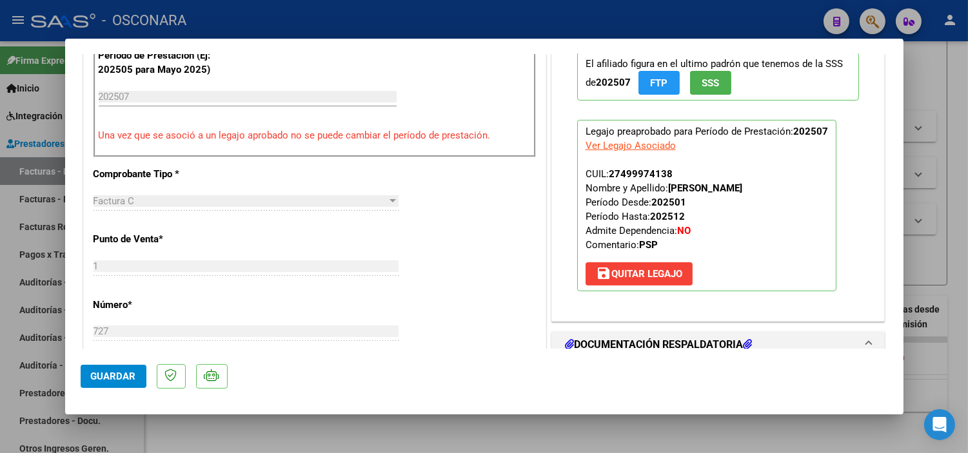
drag, startPoint x: 194, startPoint y: 428, endPoint x: 203, endPoint y: 401, distance: 28.5
click at [195, 428] on div at bounding box center [484, 226] width 968 height 453
type input "$ 0,00"
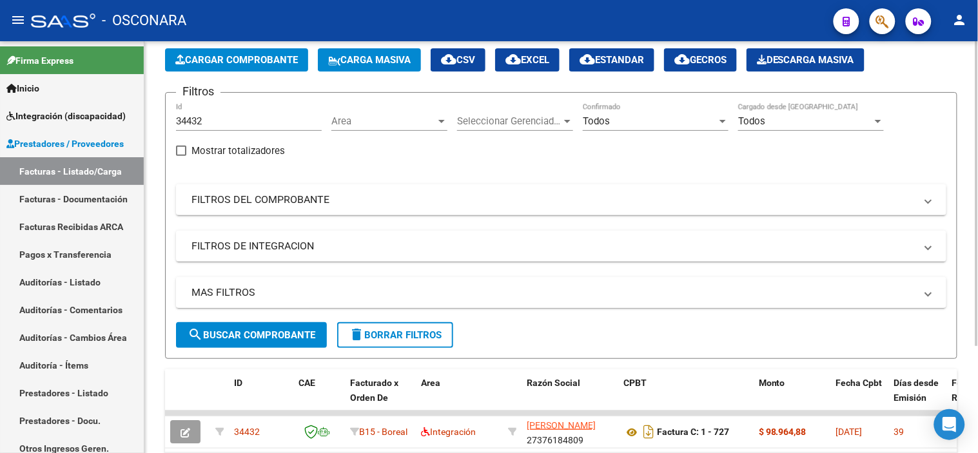
scroll to position [0, 0]
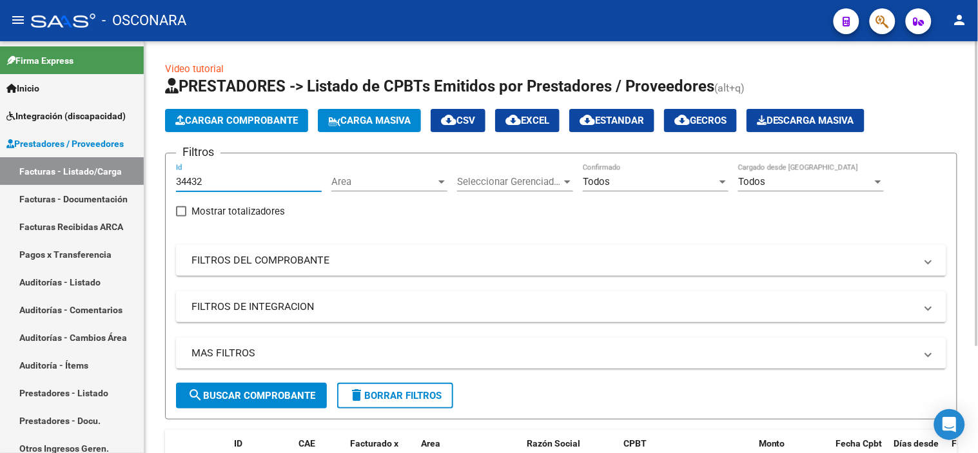
drag, startPoint x: 217, startPoint y: 188, endPoint x: 153, endPoint y: 188, distance: 64.5
click at [153, 188] on div "Video tutorial PRESTADORES -> Listado de CPBTs Emitidos por Prestadores / Prove…" at bounding box center [561, 314] width 834 height 546
paste input "44"
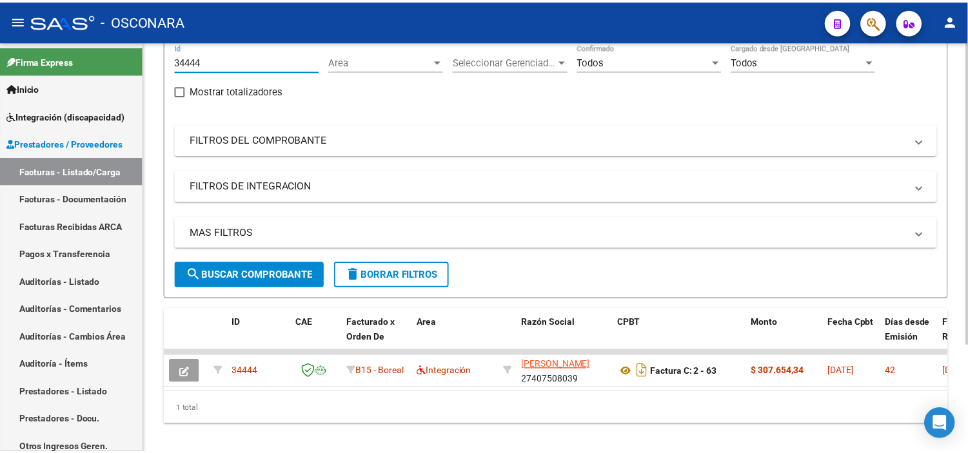
scroll to position [144, 0]
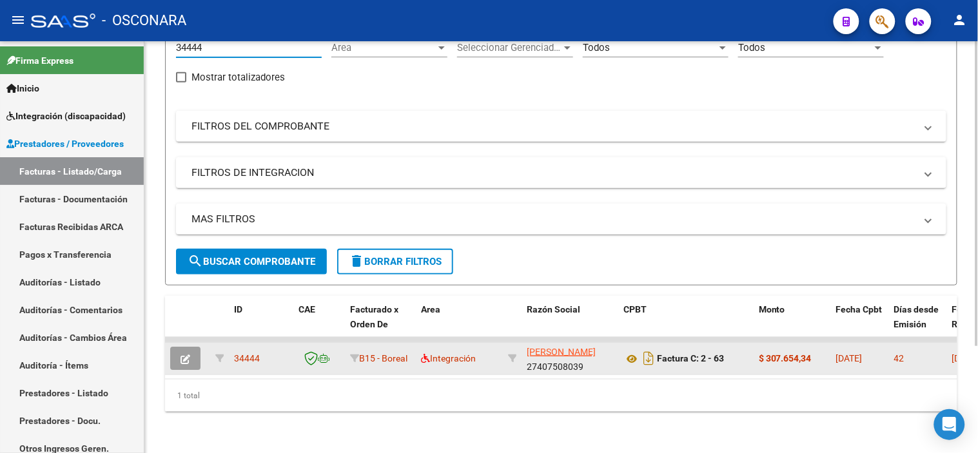
type input "34444"
click at [190, 348] on button "button" at bounding box center [185, 358] width 30 height 23
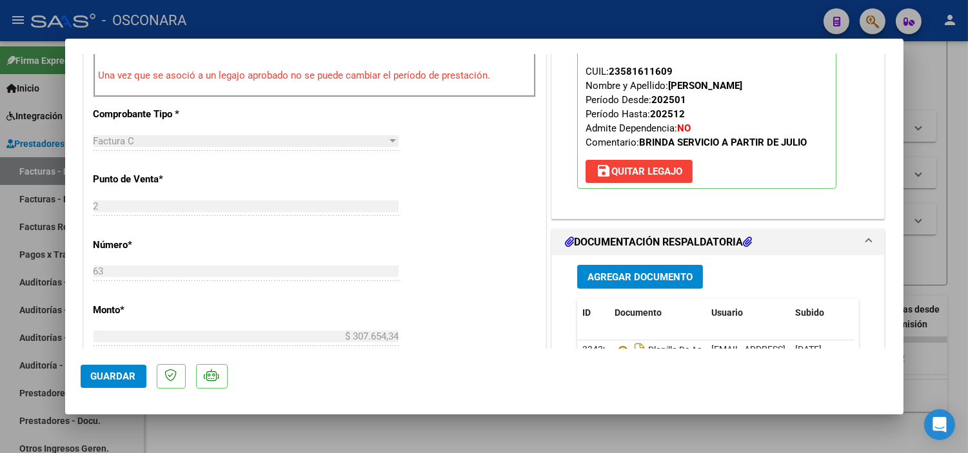
scroll to position [501, 0]
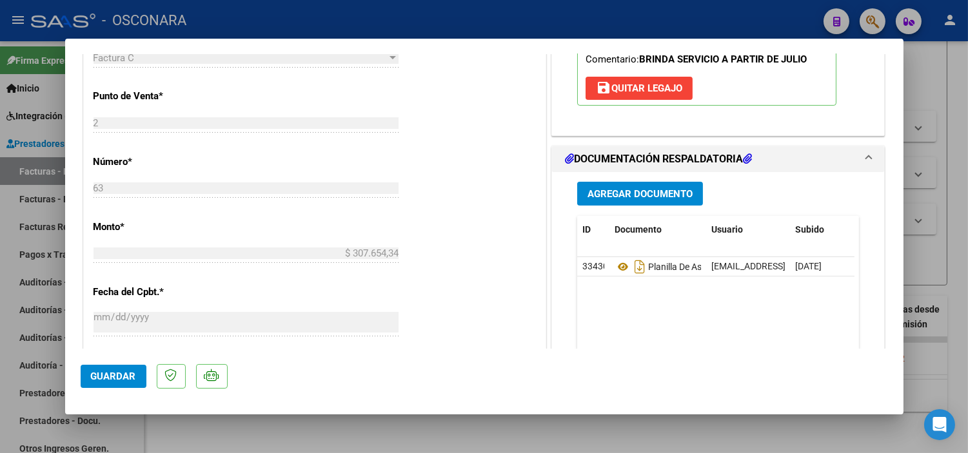
click at [423, 436] on div at bounding box center [484, 226] width 968 height 453
type input "$ 0,00"
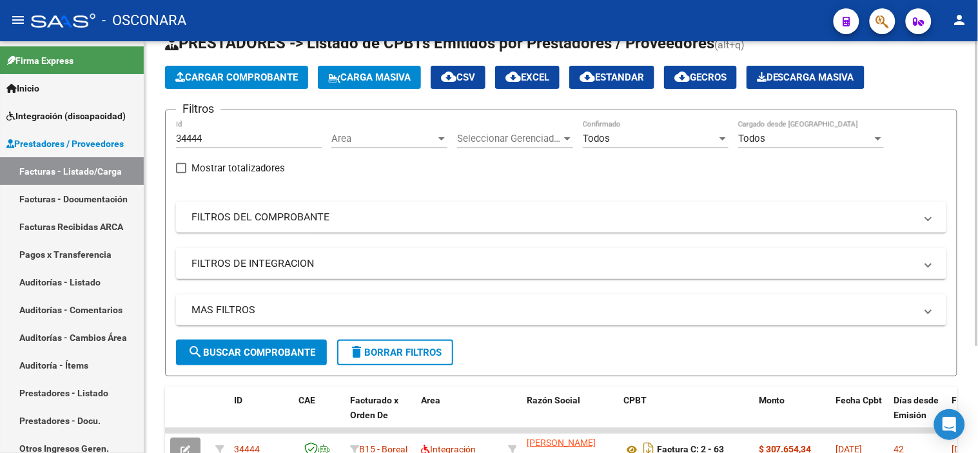
scroll to position [1, 0]
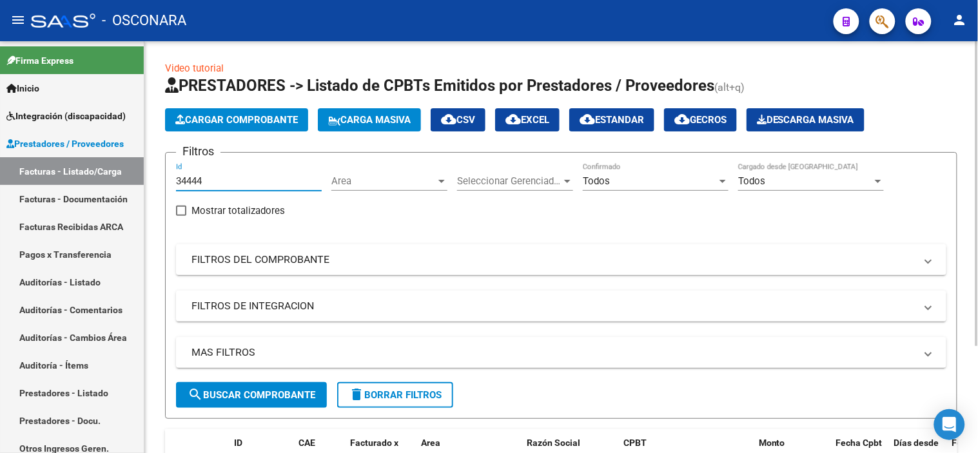
drag, startPoint x: 223, startPoint y: 175, endPoint x: 153, endPoint y: 184, distance: 70.8
click at [153, 184] on div "Video tutorial PRESTADORES -> Listado de CPBTs Emitidos por Prestadores / Prove…" at bounding box center [561, 314] width 834 height 546
paste input "53"
type input "34453"
click at [273, 175] on input "34453" at bounding box center [249, 181] width 146 height 12
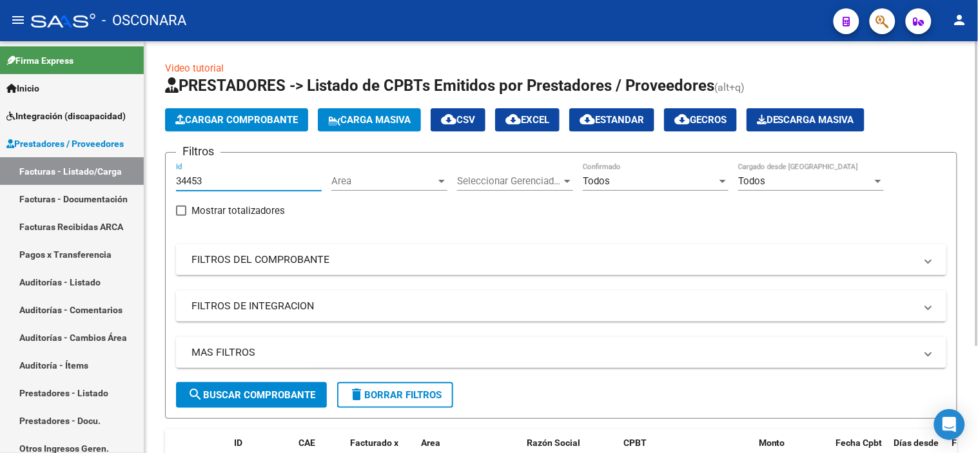
drag, startPoint x: 210, startPoint y: 181, endPoint x: 164, endPoint y: 188, distance: 45.6
click at [165, 188] on form "Filtros 34453 Id Area Area Seleccionar Gerenciador Seleccionar Gerenciador Todo…" at bounding box center [561, 285] width 792 height 267
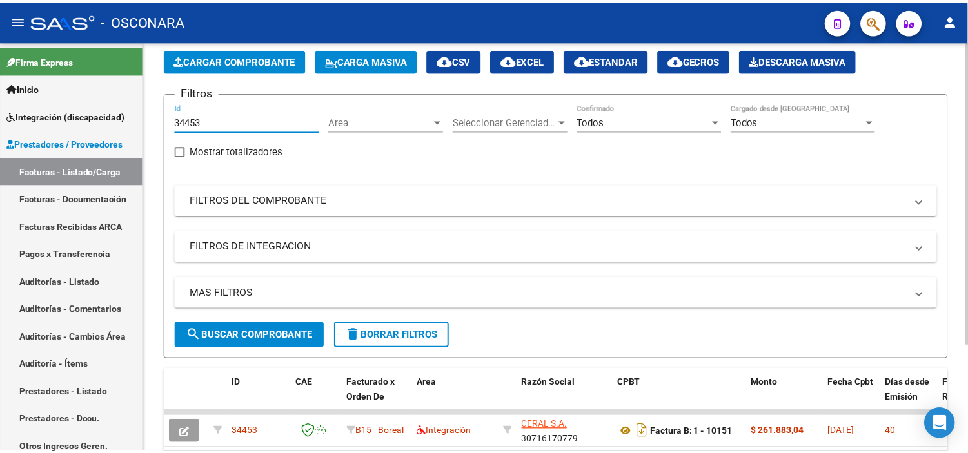
scroll to position [144, 0]
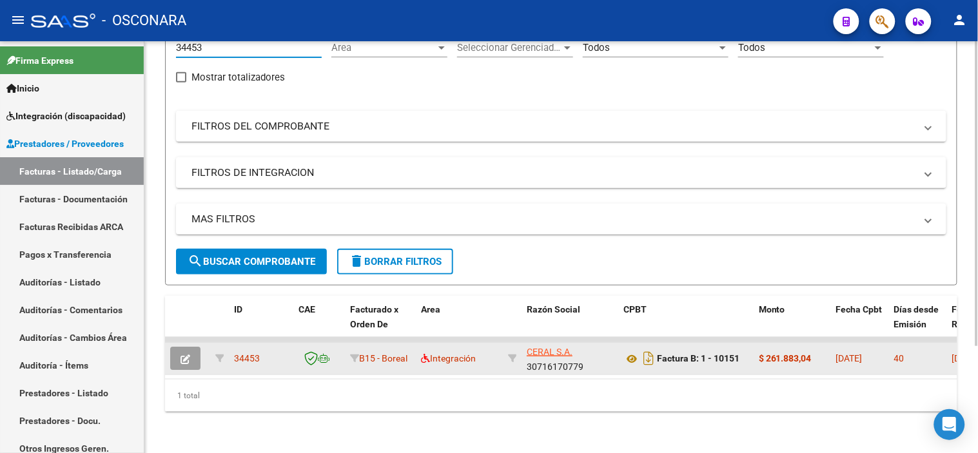
click at [173, 348] on button "button" at bounding box center [185, 358] width 30 height 23
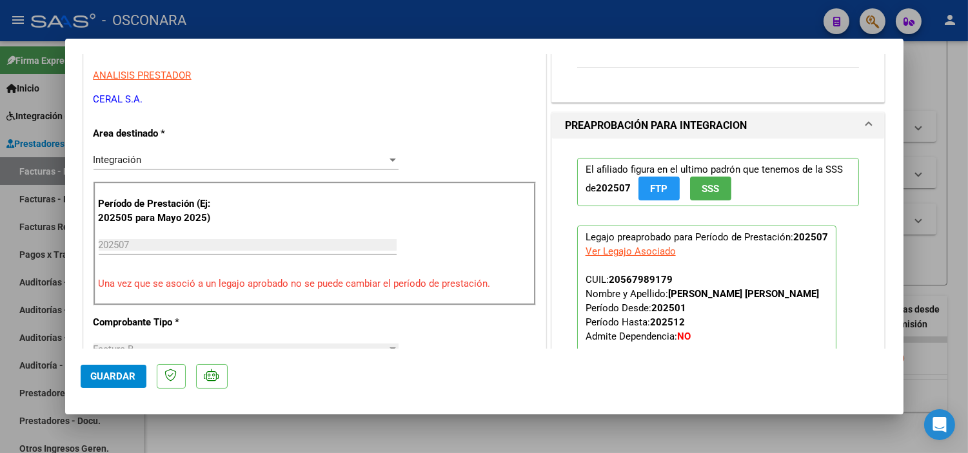
scroll to position [215, 0]
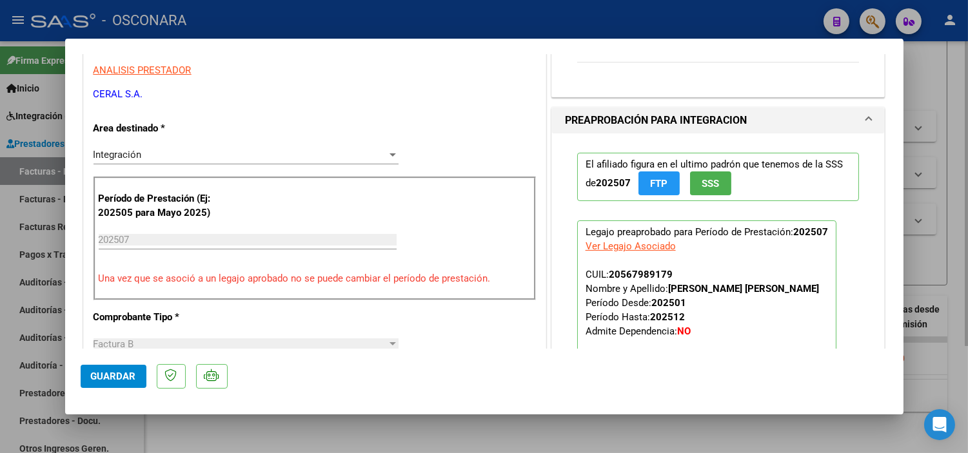
click at [282, 427] on div at bounding box center [484, 226] width 968 height 453
type input "$ 0,00"
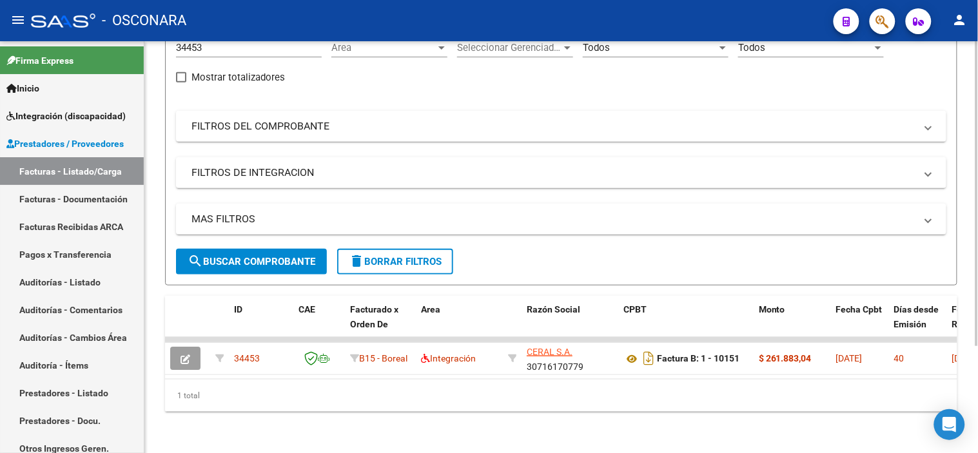
scroll to position [0, 0]
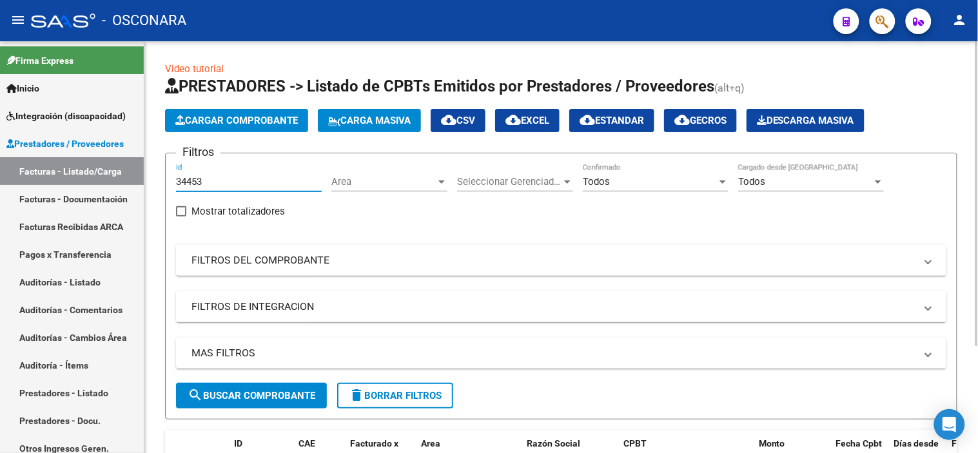
drag, startPoint x: 205, startPoint y: 182, endPoint x: 164, endPoint y: 197, distance: 43.8
click at [164, 197] on div "Video tutorial PRESTADORES -> Listado de CPBTs Emitidos por Prestadores / Prove…" at bounding box center [561, 314] width 834 height 546
paste input "61"
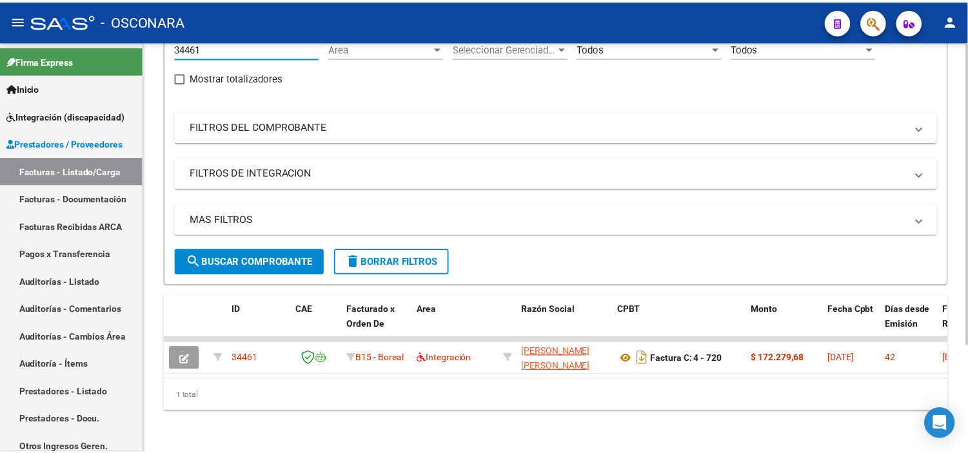
scroll to position [144, 0]
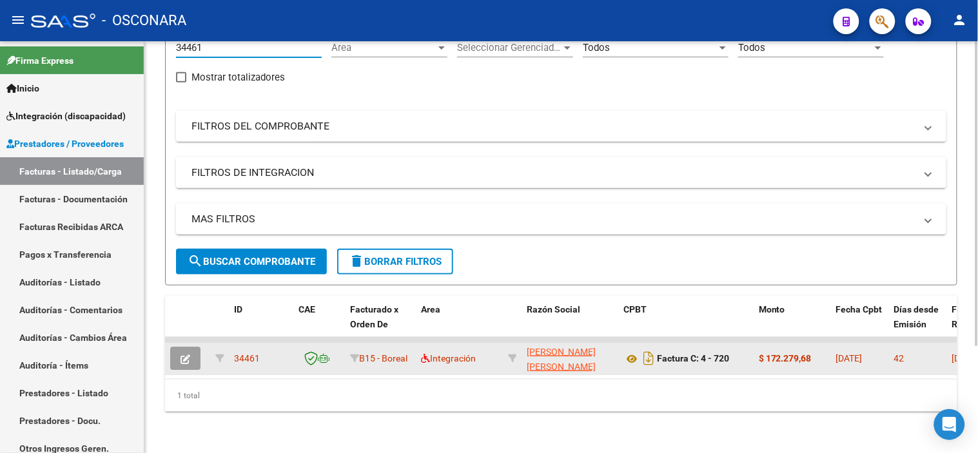
type input "34461"
click at [189, 355] on icon "button" at bounding box center [186, 360] width 10 height 10
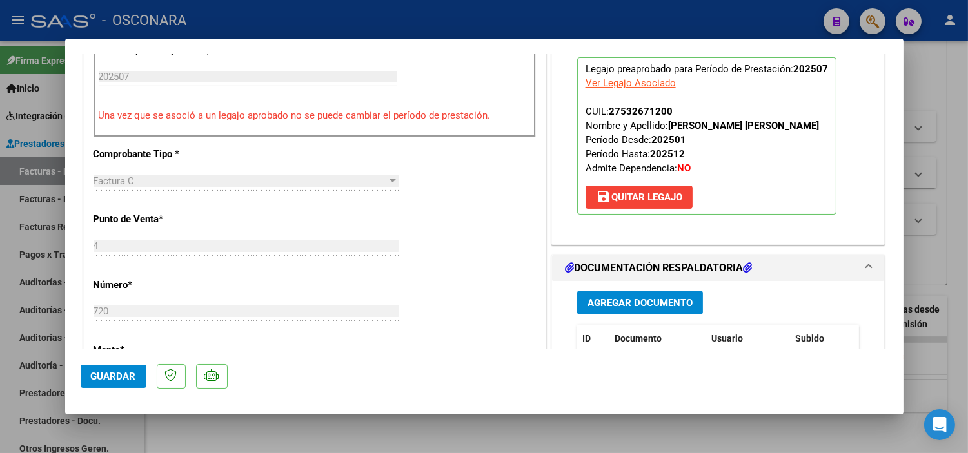
scroll to position [429, 0]
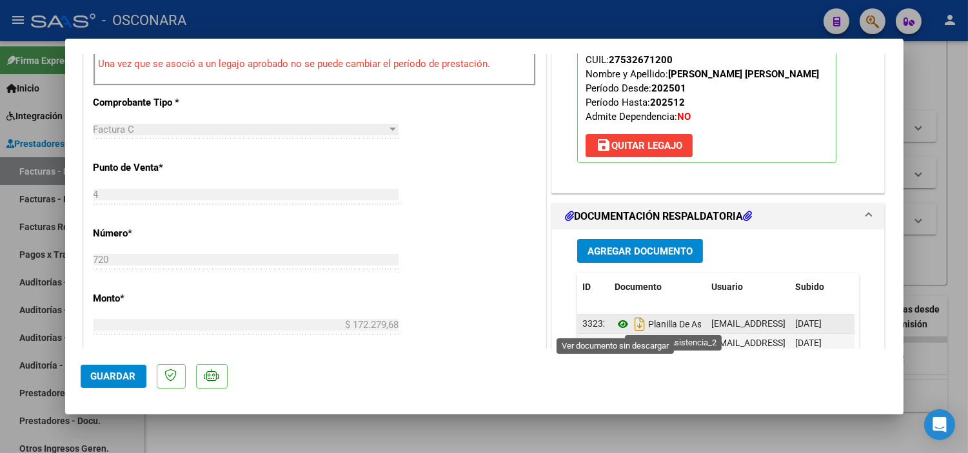
click at [620, 327] on icon at bounding box center [622, 324] width 17 height 15
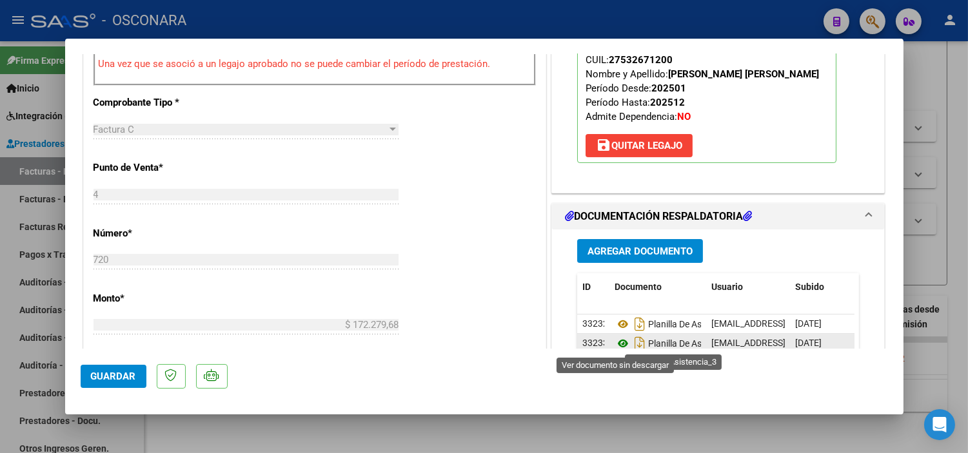
click at [619, 342] on icon at bounding box center [622, 343] width 17 height 15
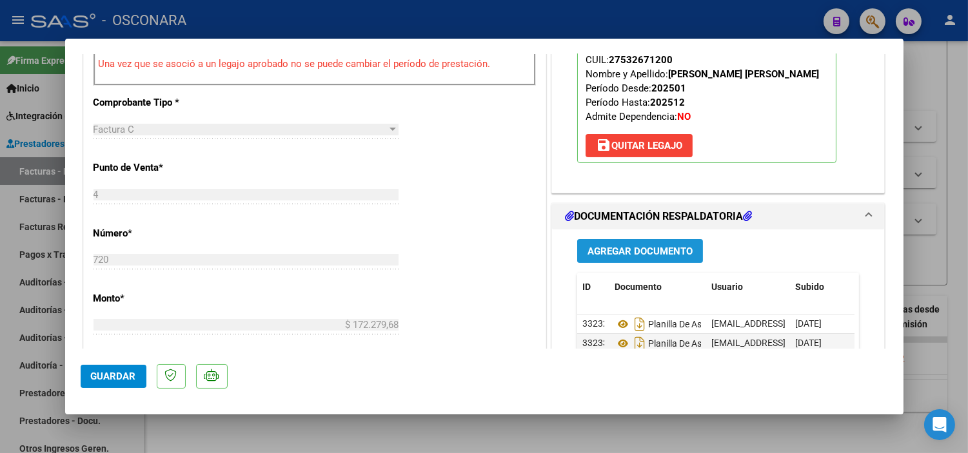
click at [615, 259] on button "Agregar Documento" at bounding box center [640, 251] width 126 height 24
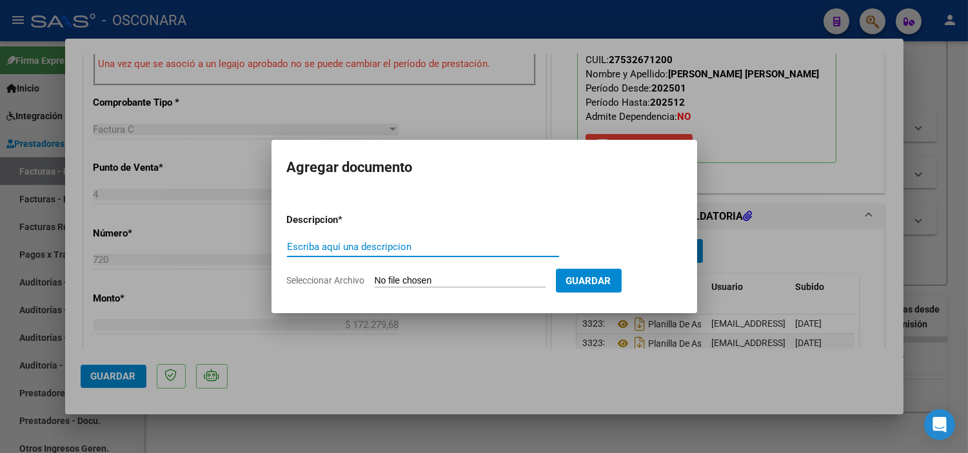
click at [327, 248] on input "Escriba aquí una descripcion" at bounding box center [423, 247] width 272 height 12
type input "PLANILLA DE ASISTENCIA HOJA 1"
click at [400, 278] on input "Seleccionar Archivo" at bounding box center [460, 281] width 171 height 12
type input "C:\fakepath\152542-2-Planilla_de_Asistencia.pdf"
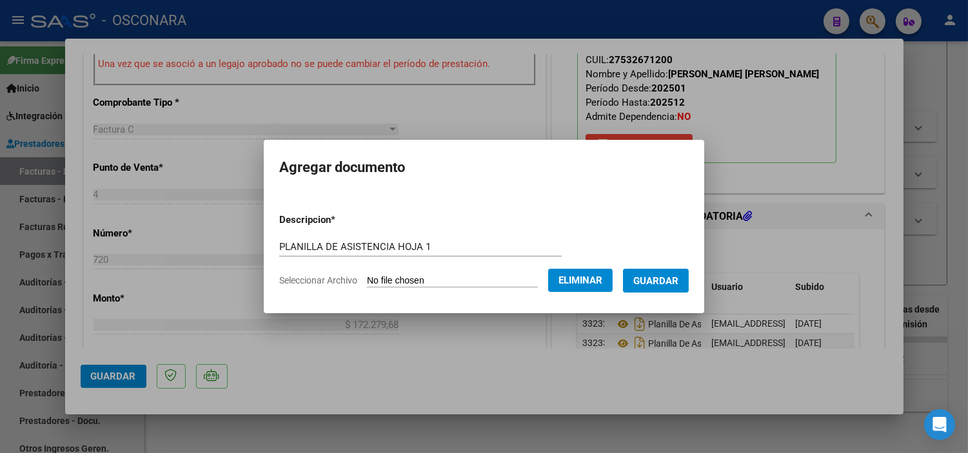
click at [668, 284] on span "Guardar" at bounding box center [655, 281] width 45 height 12
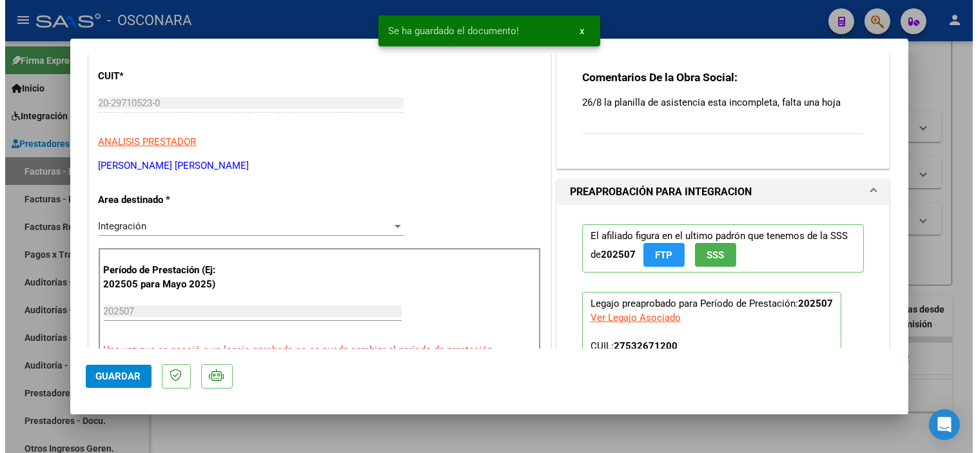
scroll to position [0, 0]
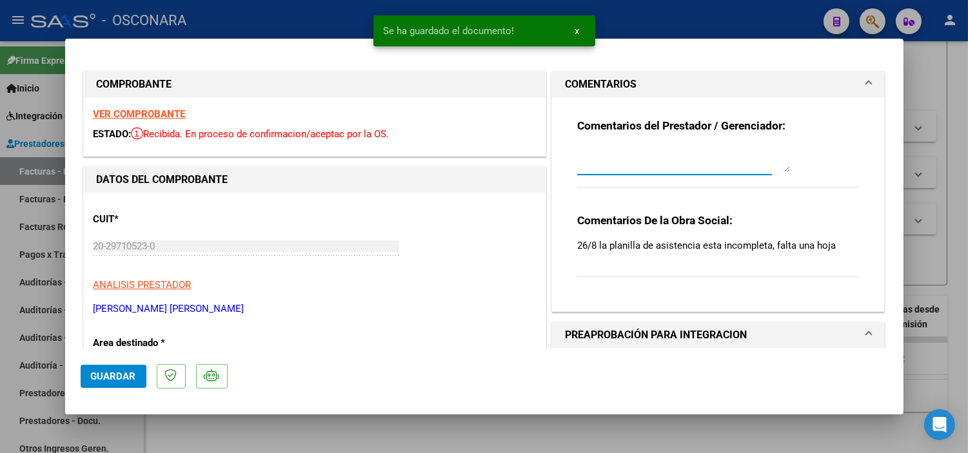
click at [678, 162] on textarea at bounding box center [683, 159] width 213 height 26
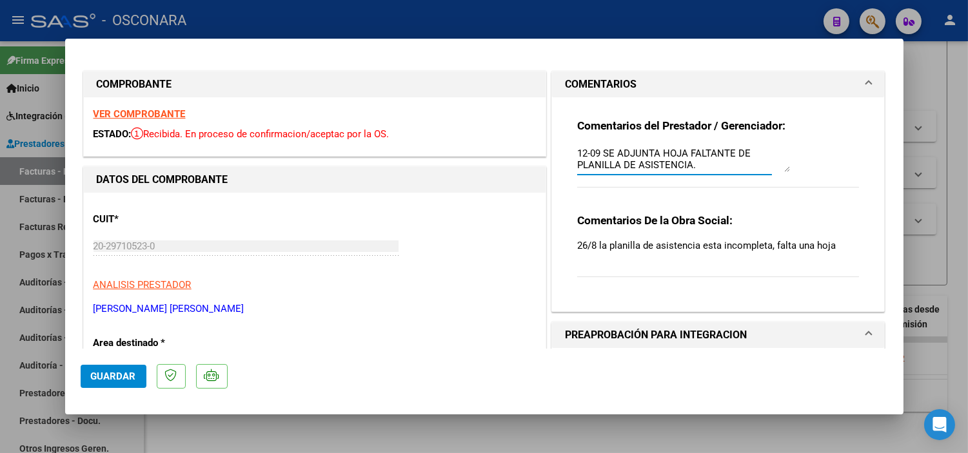
type textarea "12-09 SE ADJUNTA HOJA FALTANTE DE PLANILLA DE ASISTENCIA."
click at [113, 378] on span "Guardar" at bounding box center [113, 377] width 45 height 12
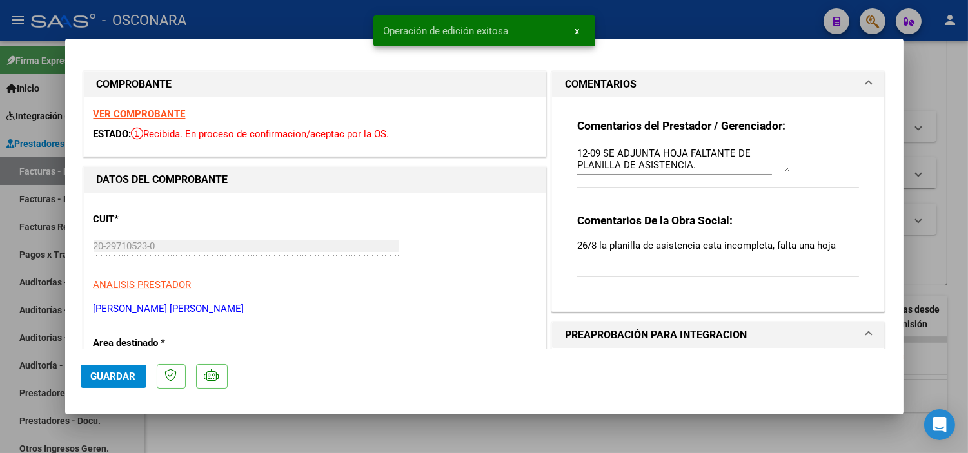
click at [498, 429] on div at bounding box center [484, 226] width 968 height 453
type input "$ 0,00"
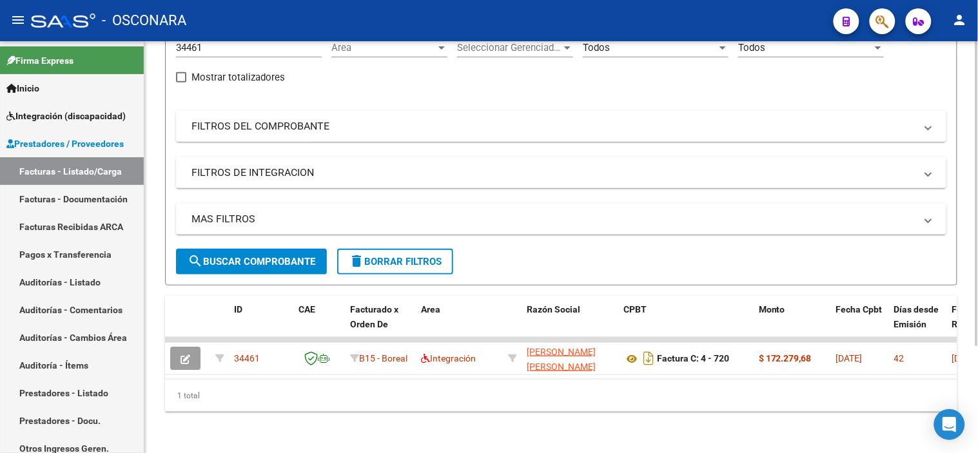
click at [280, 119] on mat-panel-title "FILTROS DEL COMPROBANTE" at bounding box center [553, 126] width 724 height 14
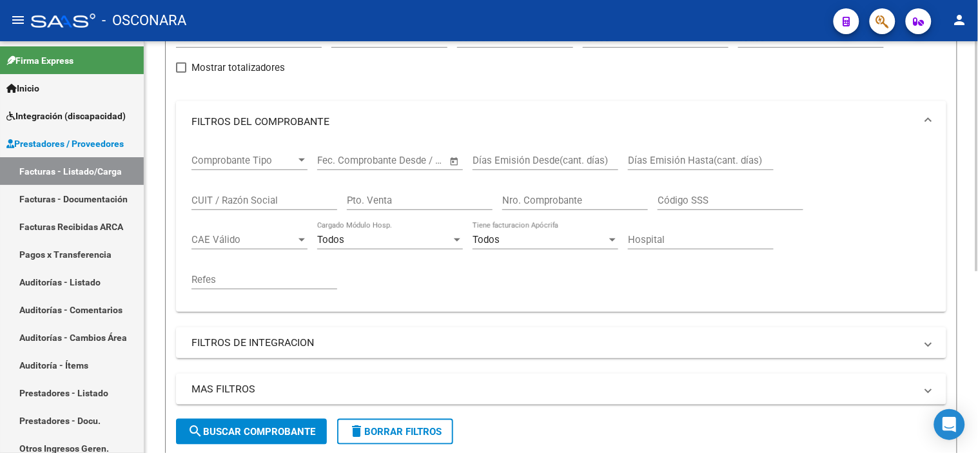
click at [262, 124] on mat-panel-title "FILTROS DEL COMPROBANTE" at bounding box center [553, 122] width 724 height 14
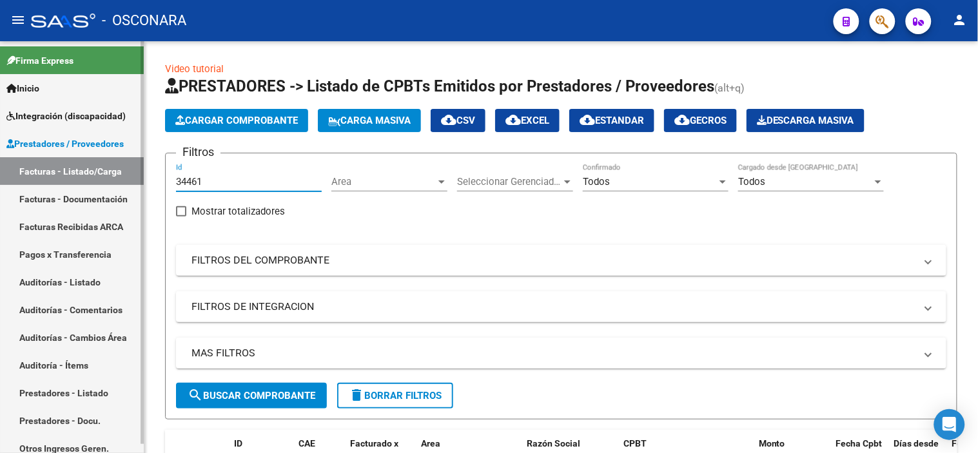
drag, startPoint x: 215, startPoint y: 188, endPoint x: 143, endPoint y: 193, distance: 72.4
click at [143, 193] on mat-sidenav-container "Firma Express Inicio Instructivos Contacto OS Integración (discapacidad) Certif…" at bounding box center [489, 247] width 978 height 412
paste input "36"
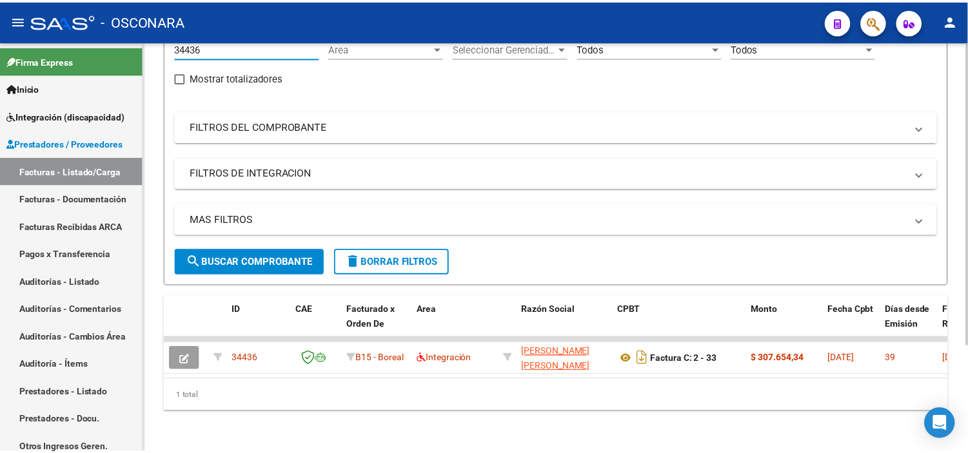
scroll to position [144, 0]
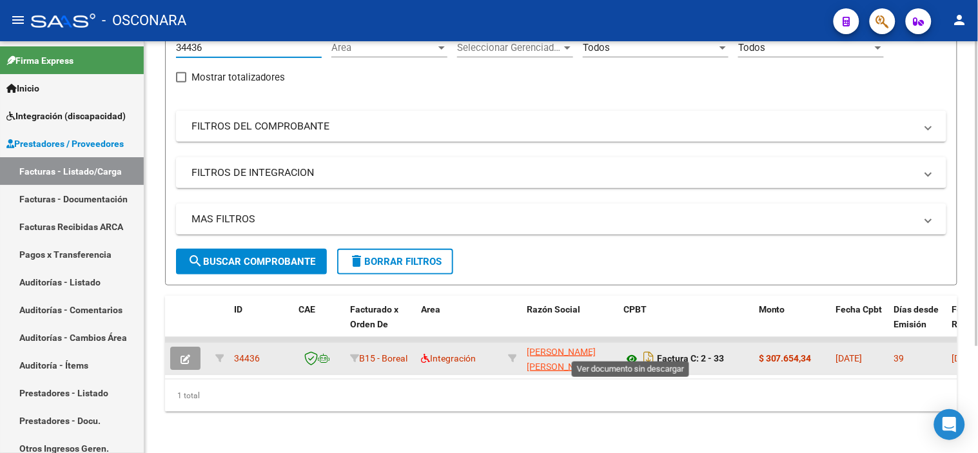
type input "34436"
click at [632, 351] on icon at bounding box center [631, 358] width 17 height 15
click at [181, 355] on icon "button" at bounding box center [186, 360] width 10 height 10
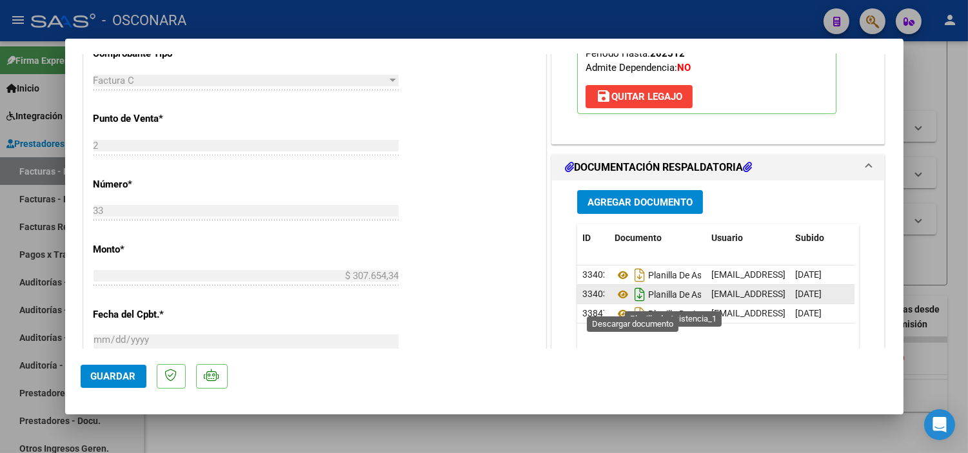
scroll to position [501, 0]
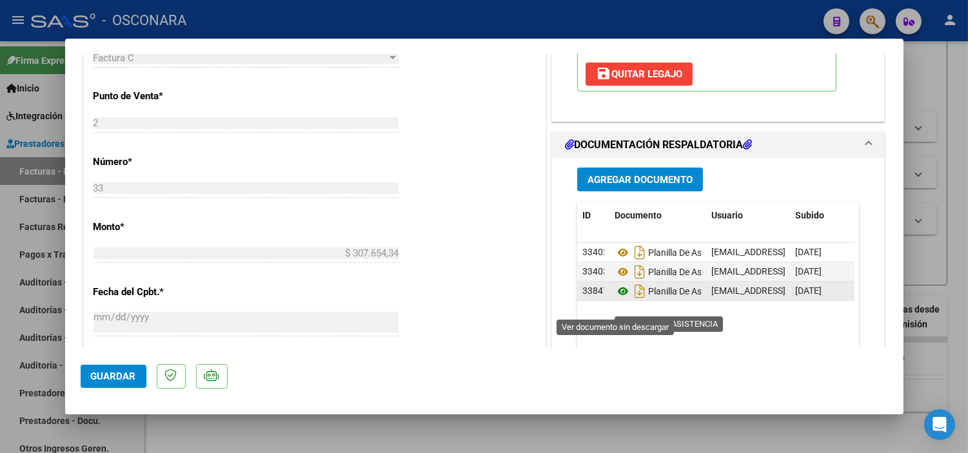
click at [619, 299] on icon at bounding box center [622, 291] width 17 height 15
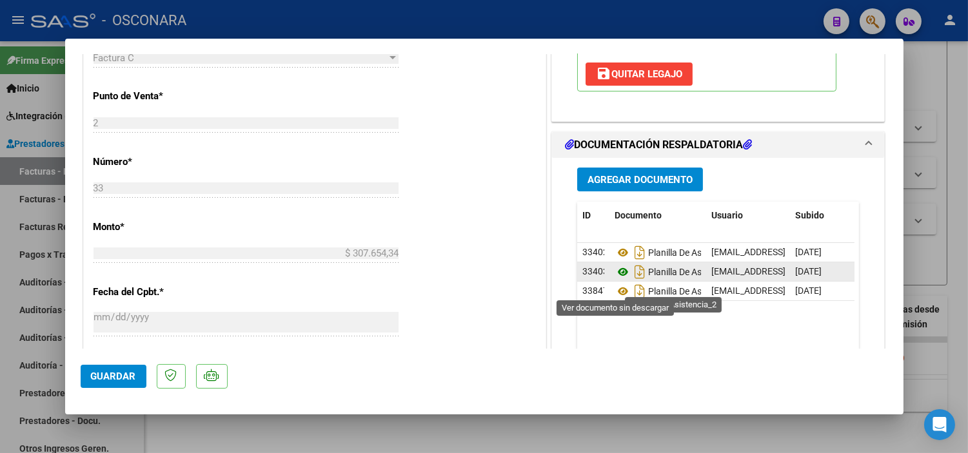
click at [617, 280] on icon at bounding box center [622, 271] width 17 height 15
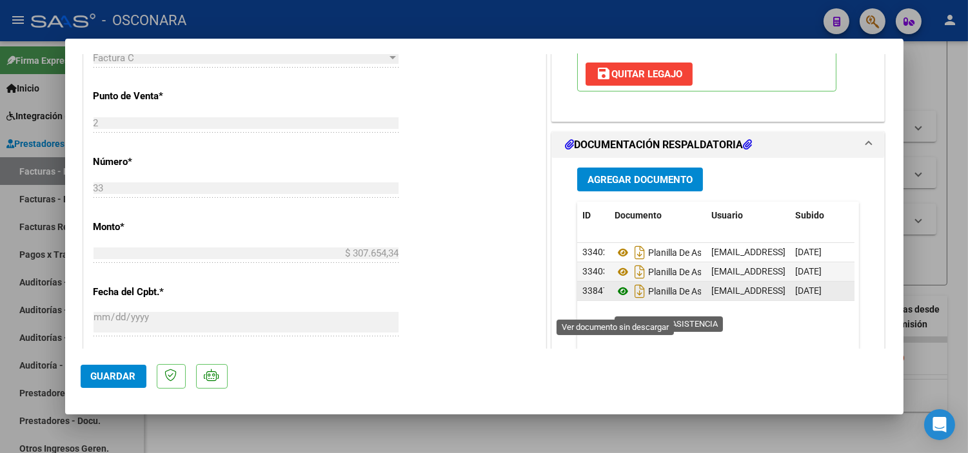
click at [616, 299] on icon at bounding box center [622, 291] width 17 height 15
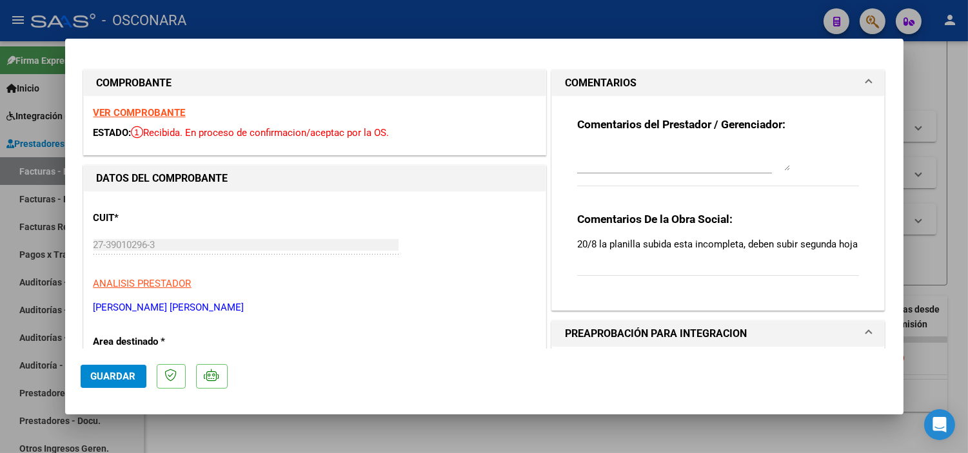
scroll to position [0, 0]
click at [658, 159] on textarea at bounding box center [683, 159] width 213 height 26
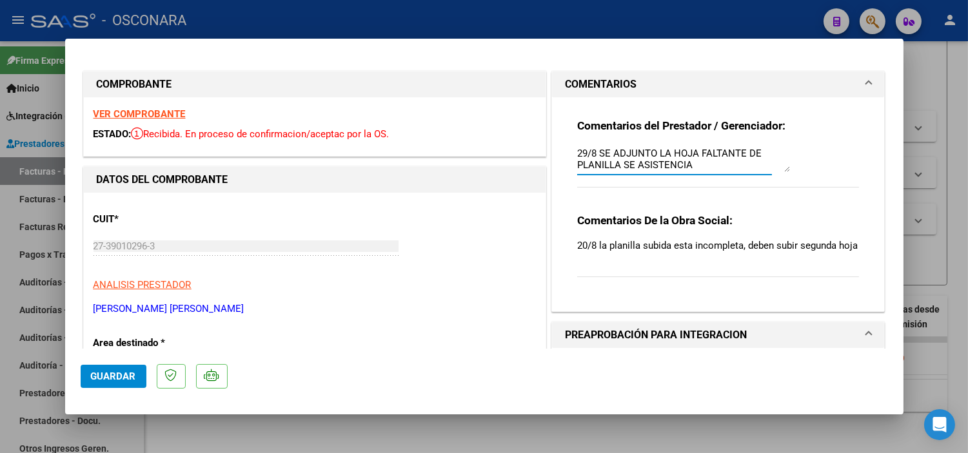
type textarea "29/8 SE ADJUNTO LA HOJA FALTANTE DE PLANILLA SE ASISTENCIA"
click at [727, 200] on div "Comentarios del Prestador / Gerenciador: 29/8 SE ADJUNTO LA HOJA FALTANTE DE PL…" at bounding box center [718, 160] width 282 height 83
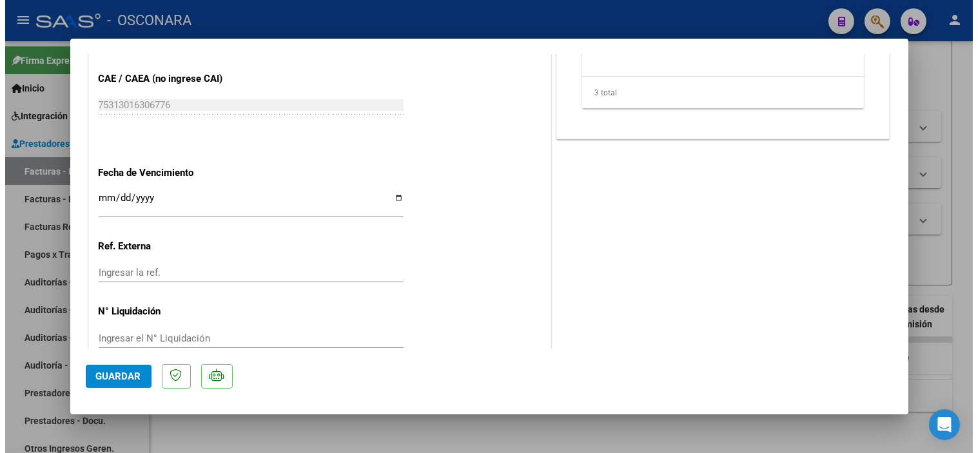
scroll to position [716, 0]
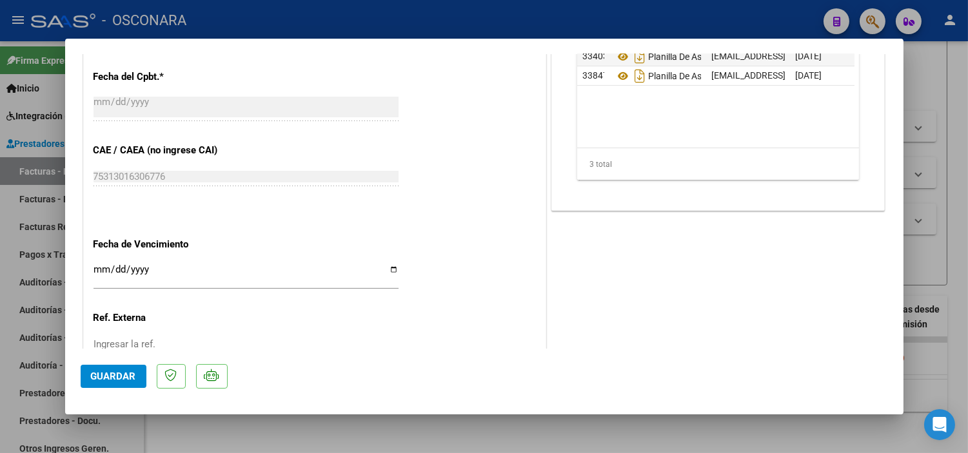
click at [99, 378] on span "Guardar" at bounding box center [113, 377] width 45 height 12
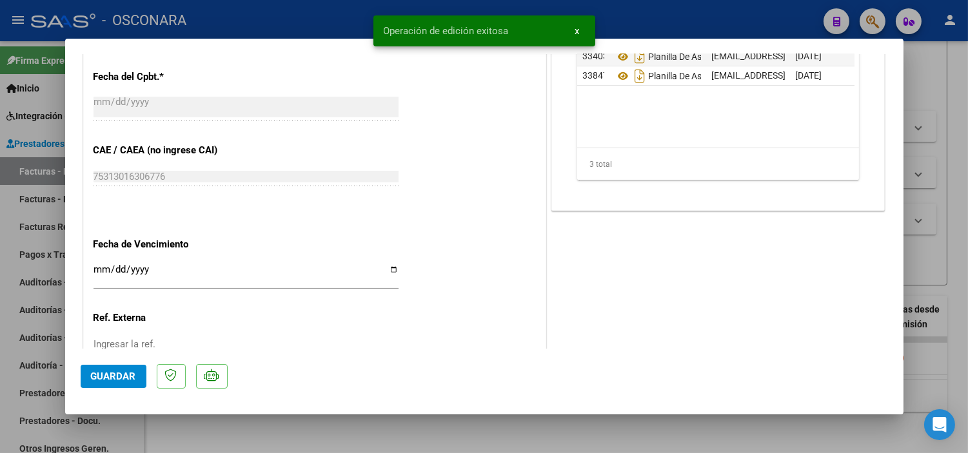
click at [575, 430] on div at bounding box center [484, 226] width 968 height 453
type input "$ 0,00"
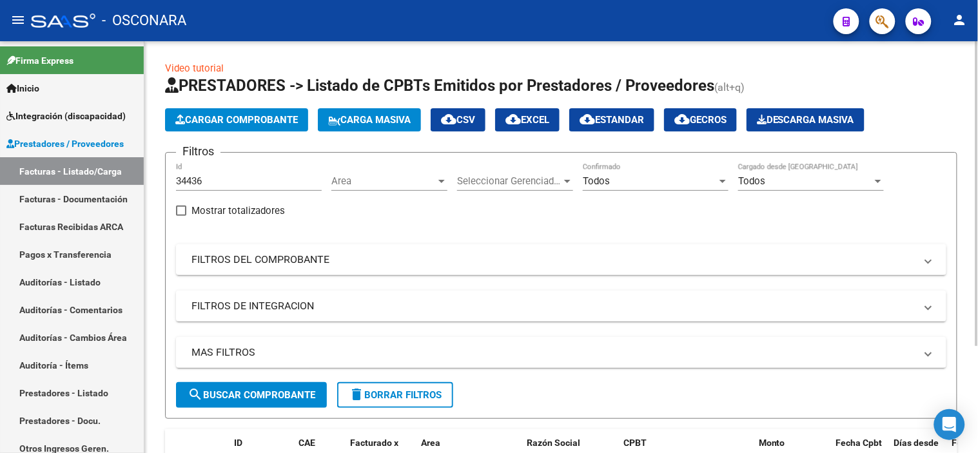
scroll to position [0, 0]
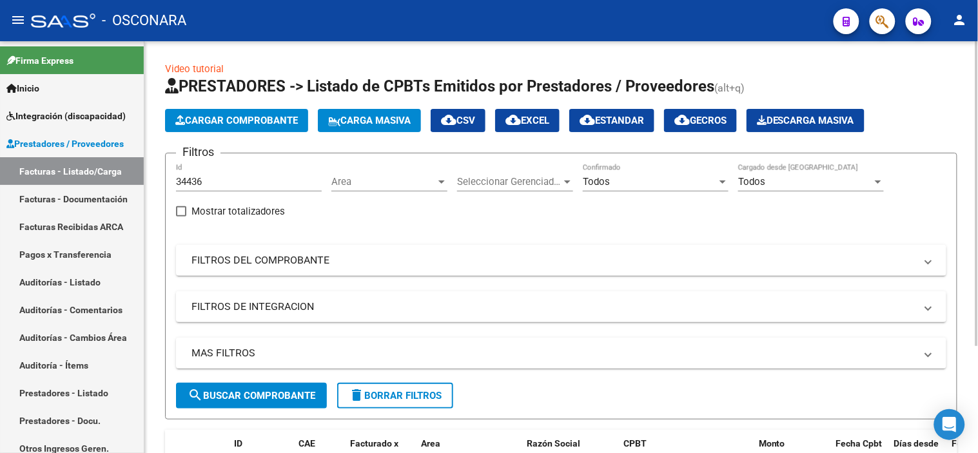
click at [204, 176] on div "34436 Id" at bounding box center [249, 178] width 146 height 28
drag, startPoint x: 213, startPoint y: 176, endPoint x: 157, endPoint y: 188, distance: 57.3
click at [157, 188] on div "Video tutorial PRESTADORES -> Listado de CPBTs Emitidos por Prestadores / Prove…" at bounding box center [561, 314] width 834 height 546
paste input "62"
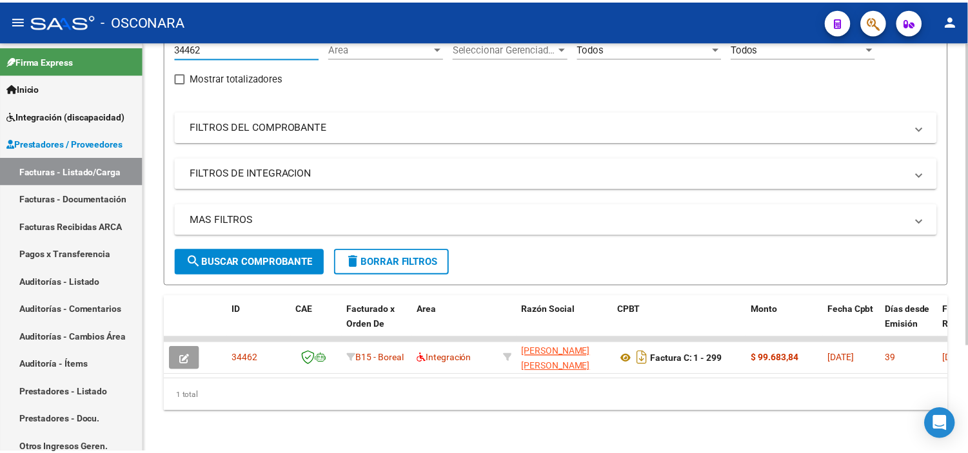
scroll to position [143, 0]
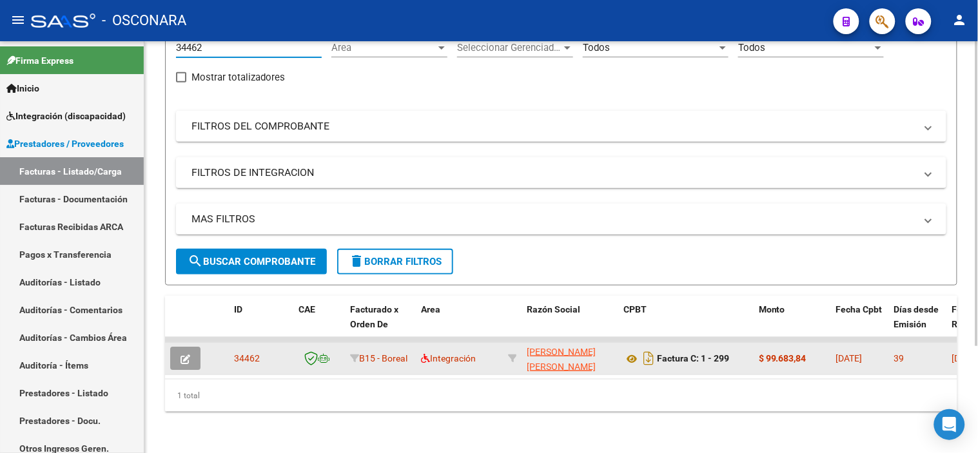
type input "34462"
click at [188, 355] on icon "button" at bounding box center [186, 360] width 10 height 10
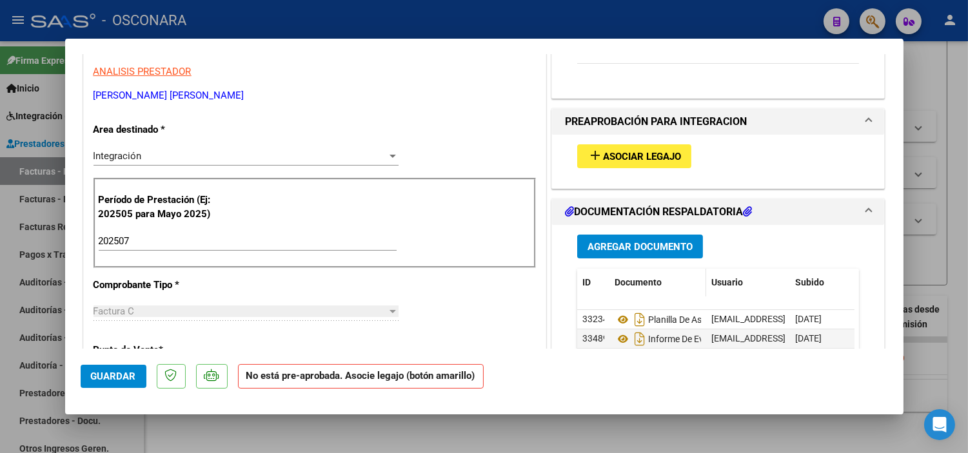
scroll to position [215, 0]
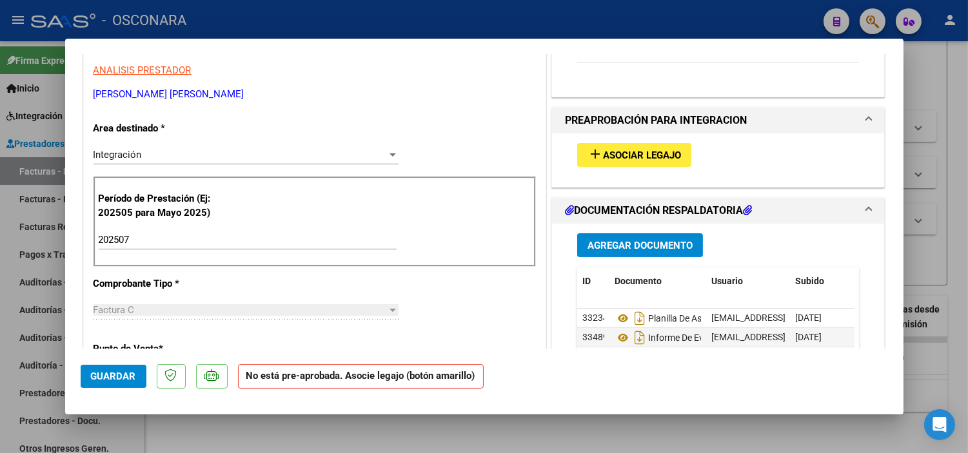
click at [621, 150] on span "Asociar Legajo" at bounding box center [642, 156] width 78 height 12
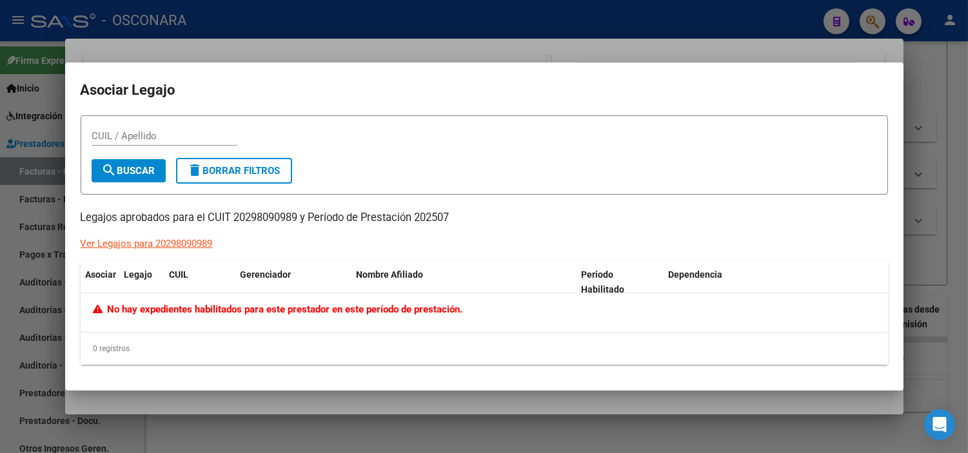
click at [424, 431] on div at bounding box center [484, 226] width 968 height 453
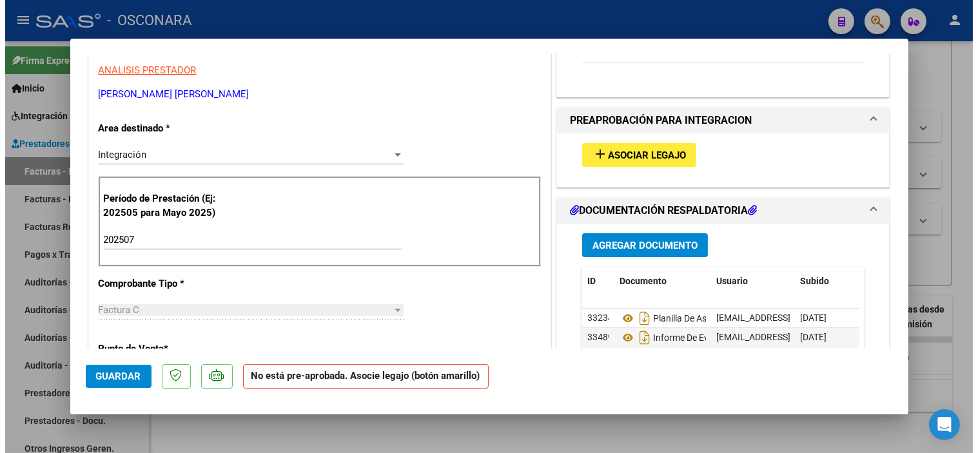
scroll to position [0, 0]
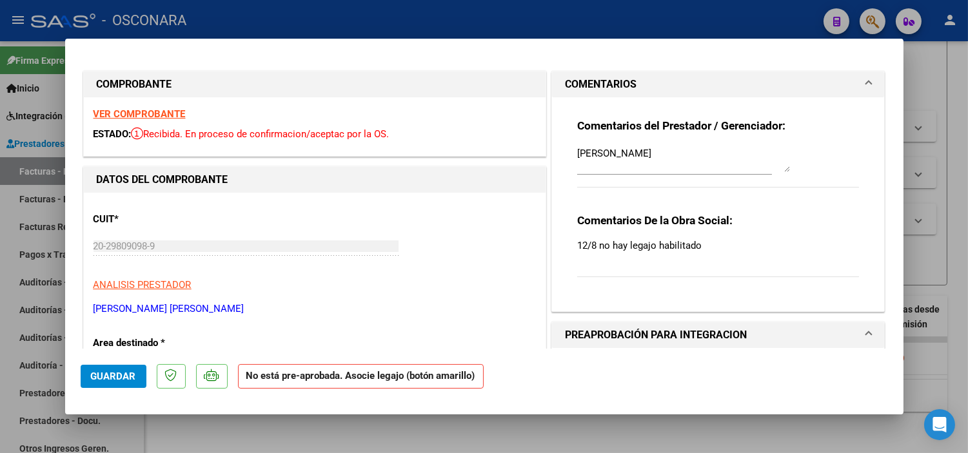
click at [424, 436] on div at bounding box center [484, 226] width 968 height 453
type input "$ 0,00"
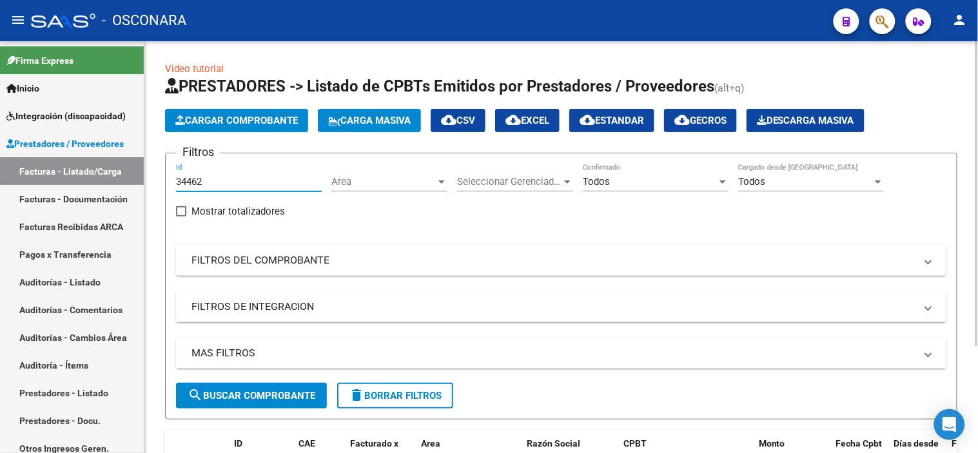
drag, startPoint x: 206, startPoint y: 181, endPoint x: 145, endPoint y: 190, distance: 61.8
click at [145, 190] on div "Video tutorial PRESTADORES -> Listado de CPBTs Emitidos por Prestadores / Prove…" at bounding box center [561, 314] width 834 height 546
paste input "71"
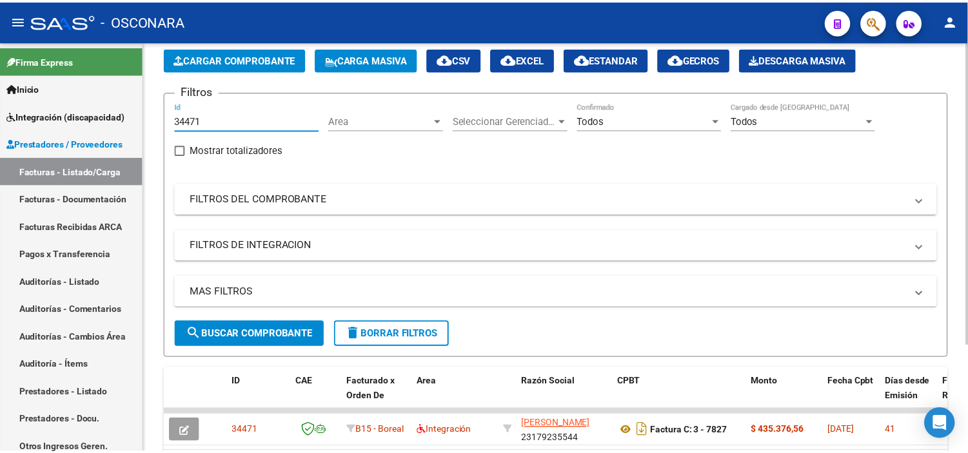
scroll to position [144, 0]
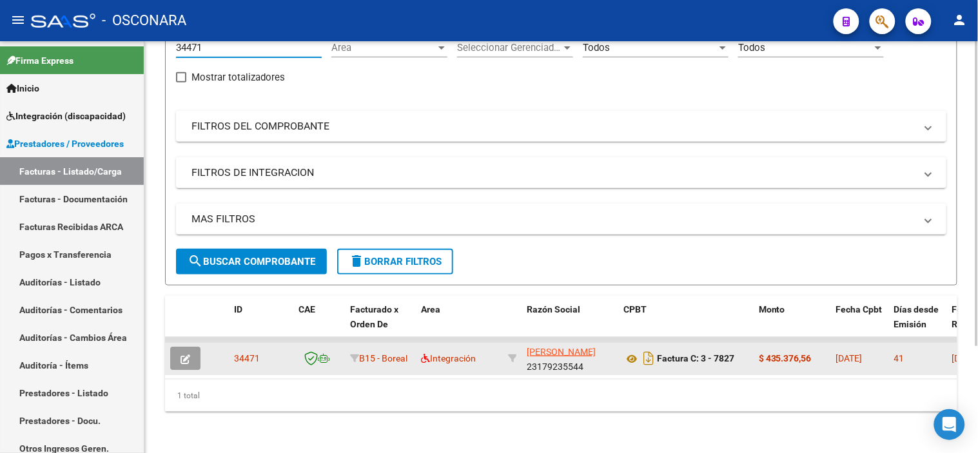
type input "34471"
click at [177, 349] on button "button" at bounding box center [185, 358] width 30 height 23
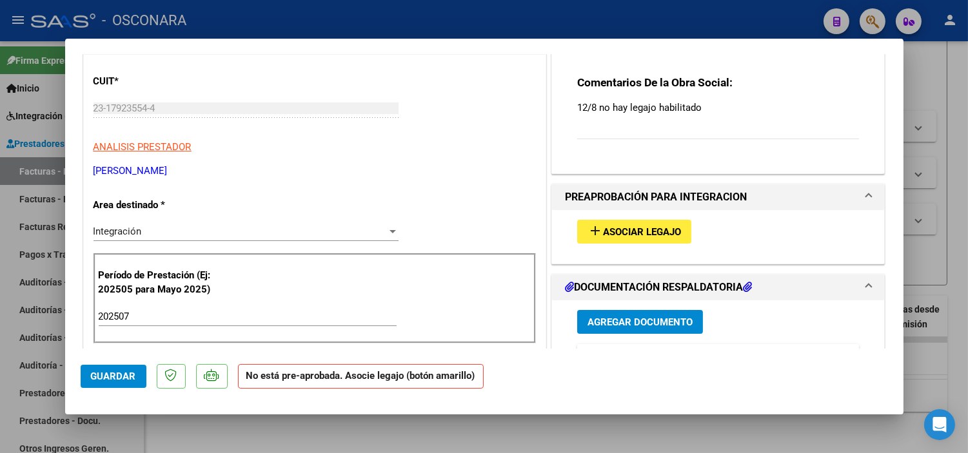
scroll to position [143, 0]
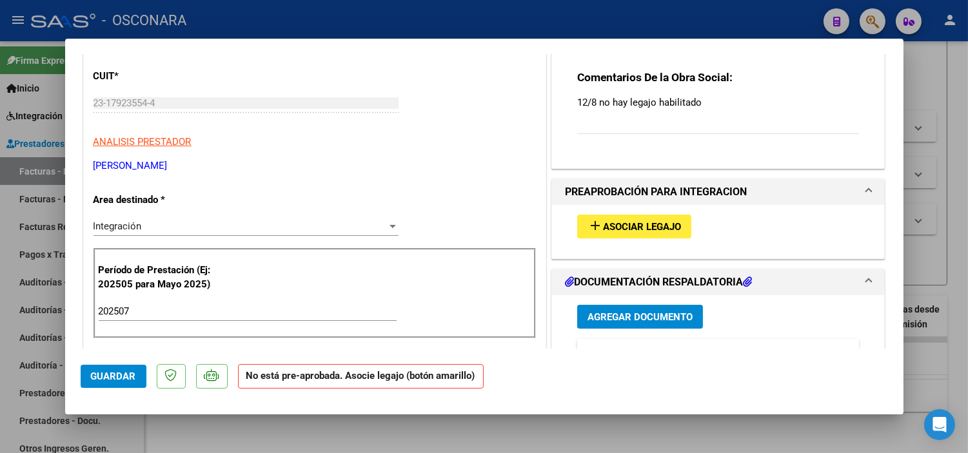
click at [603, 226] on span "Asociar Legajo" at bounding box center [642, 227] width 78 height 12
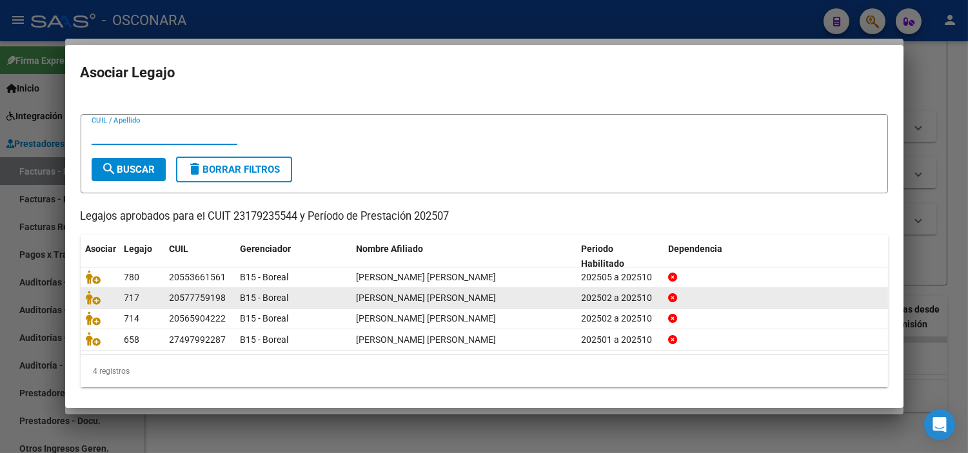
scroll to position [21, 0]
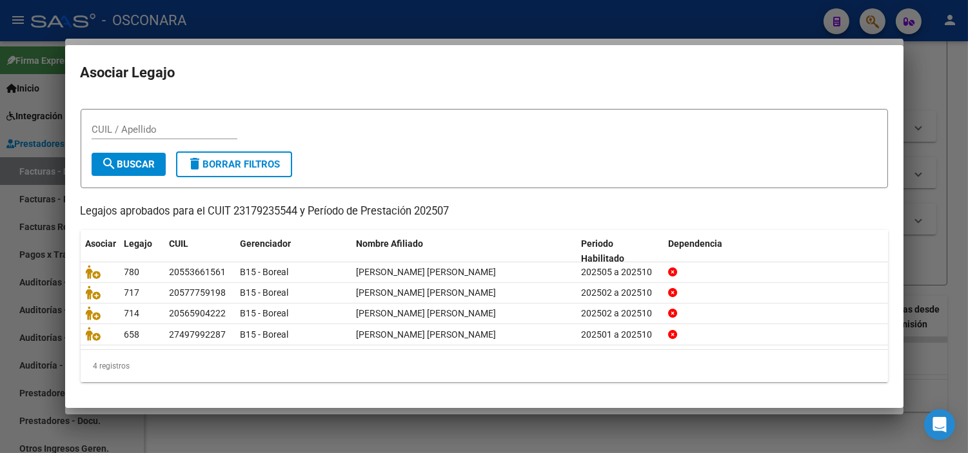
click at [447, 427] on div at bounding box center [484, 226] width 968 height 453
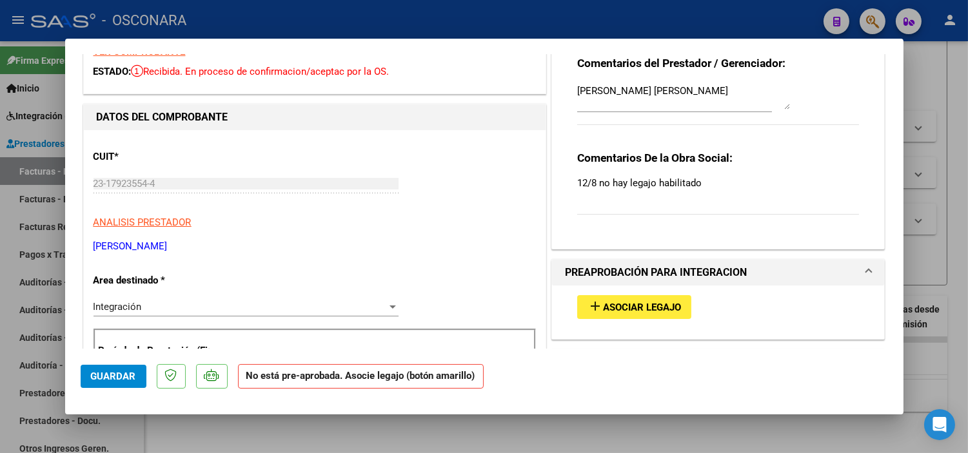
scroll to position [143, 0]
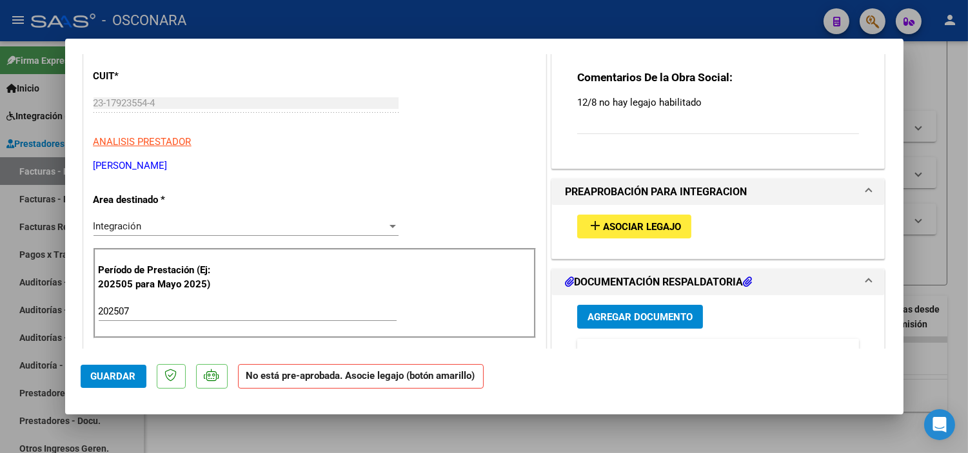
click at [195, 407] on mat-dialog-container "COMPROBANTE VER COMPROBANTE ESTADO: Recibida. En proceso de confirmacion/acepta…" at bounding box center [484, 227] width 838 height 376
click at [204, 426] on div at bounding box center [484, 226] width 968 height 453
type input "$ 0,00"
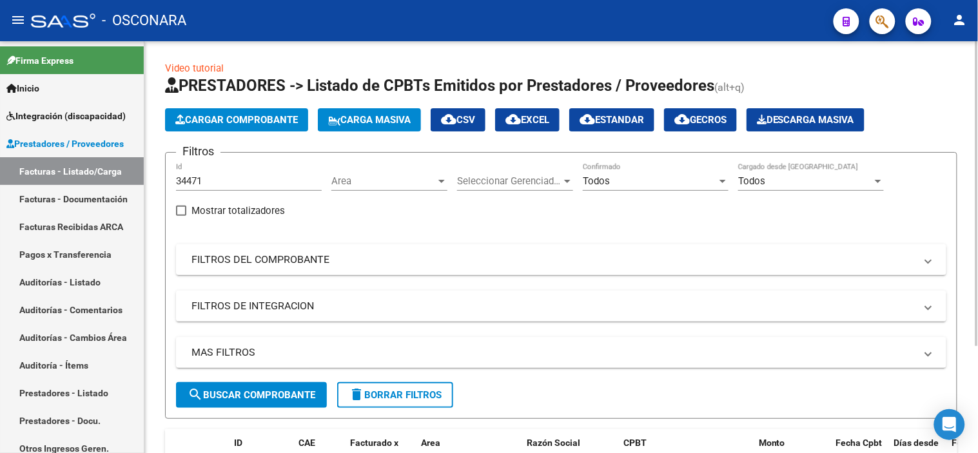
scroll to position [0, 0]
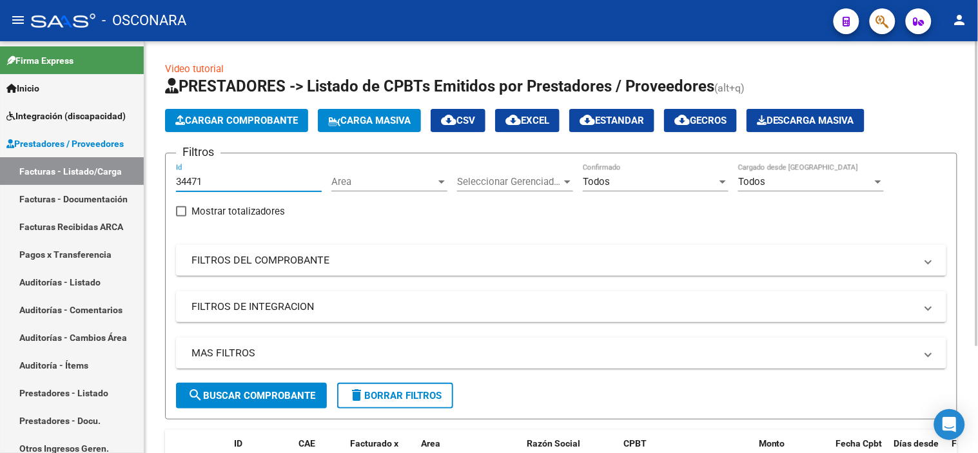
drag, startPoint x: 210, startPoint y: 182, endPoint x: 156, endPoint y: 191, distance: 55.0
click at [156, 191] on div "Video tutorial PRESTADORES -> Listado de CPBTs Emitidos por Prestadores / Prove…" at bounding box center [561, 314] width 834 height 546
paste input "2"
type input "34472"
